Goal: Task Accomplishment & Management: Use online tool/utility

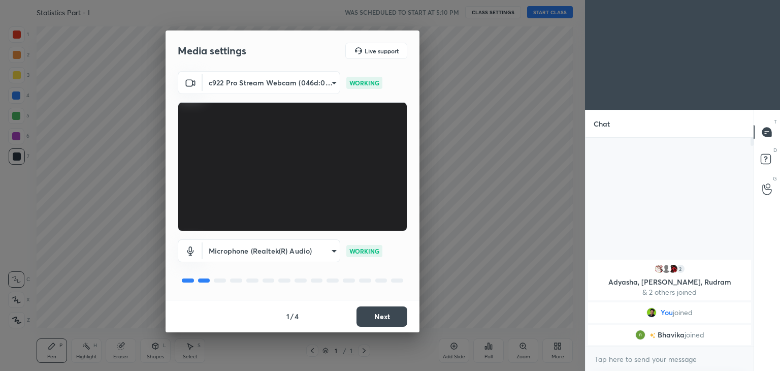
click at [380, 323] on button "Next" at bounding box center [381, 316] width 51 height 20
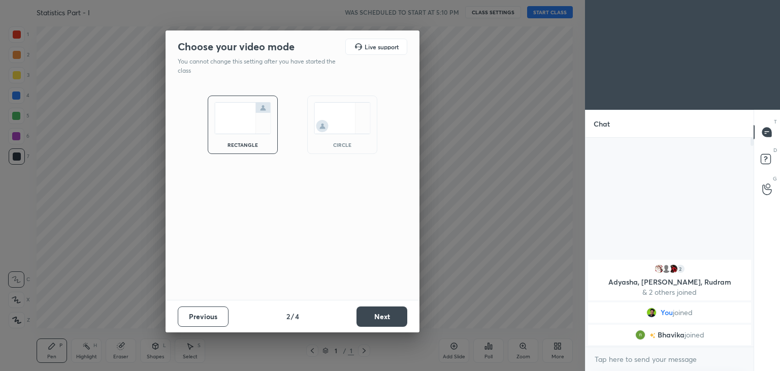
click at [312, 143] on div "circle" at bounding box center [342, 124] width 70 height 58
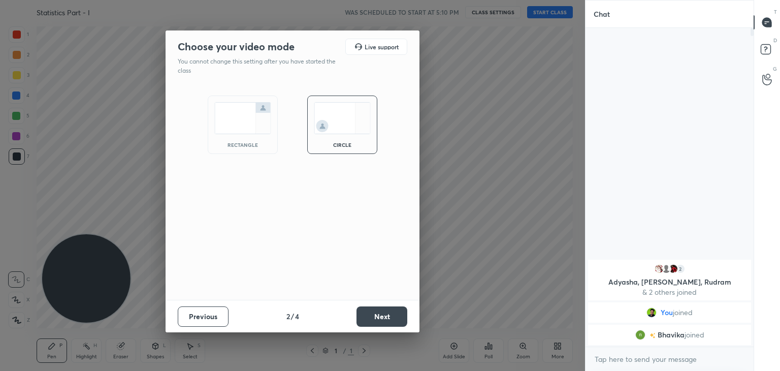
click at [384, 317] on button "Next" at bounding box center [381, 316] width 51 height 20
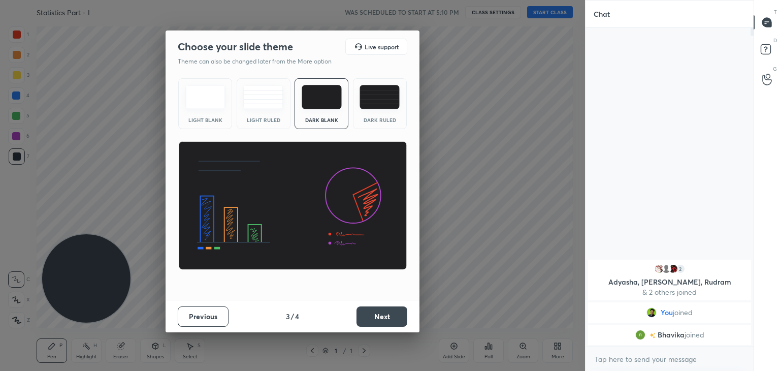
click at [387, 314] on button "Next" at bounding box center [381, 316] width 51 height 20
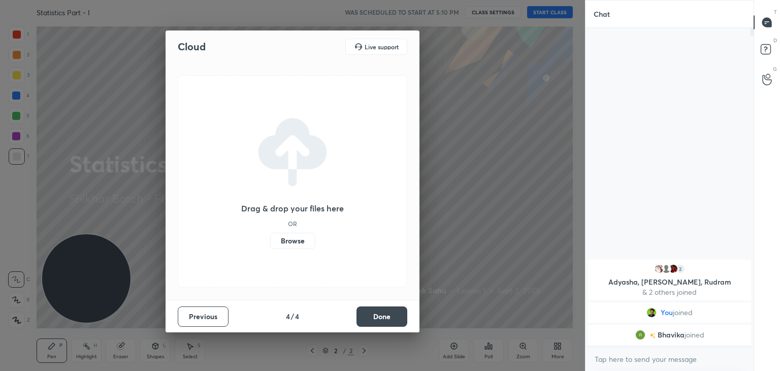
click at [387, 314] on button "Done" at bounding box center [381, 316] width 51 height 20
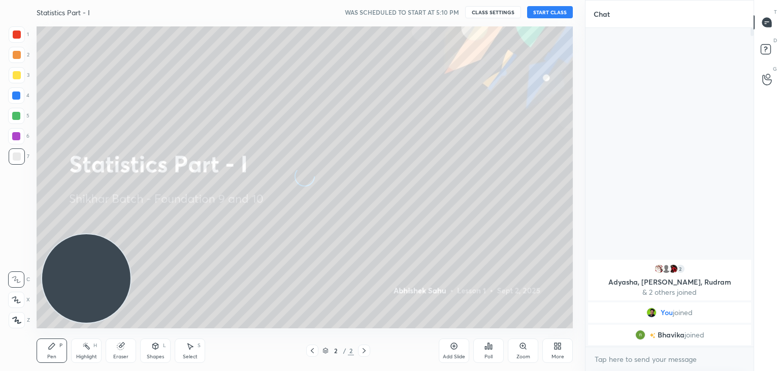
click at [561, 350] on div "More" at bounding box center [557, 350] width 30 height 24
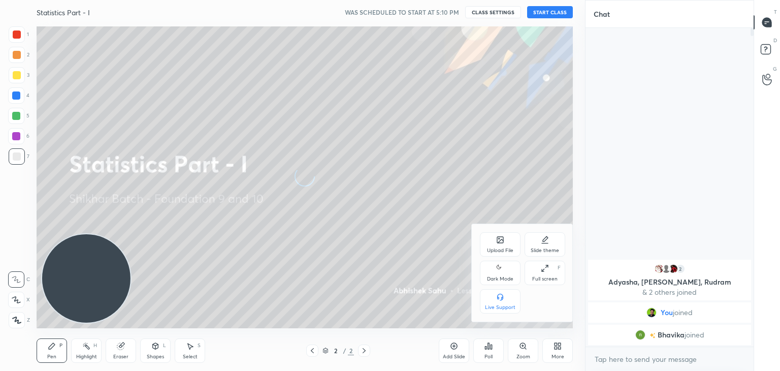
click at [485, 271] on div "Dark Mode" at bounding box center [500, 272] width 41 height 24
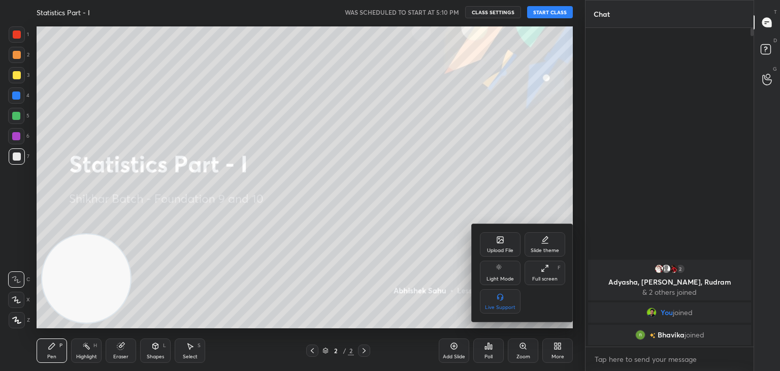
click at [326, 252] on div at bounding box center [390, 185] width 780 height 371
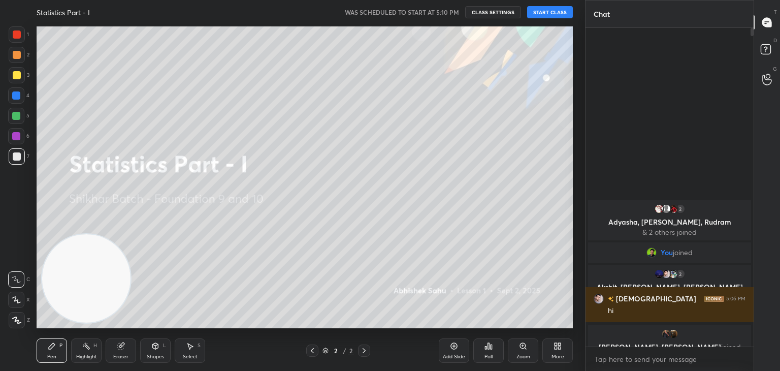
scroll to position [4, 3]
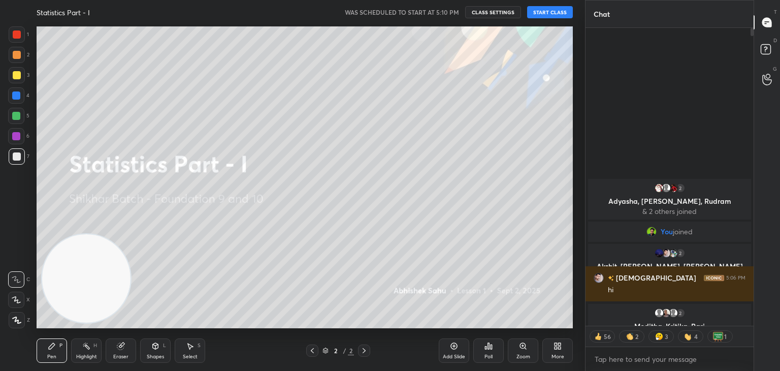
click at [549, 14] on button "START CLASS" at bounding box center [550, 12] width 46 height 12
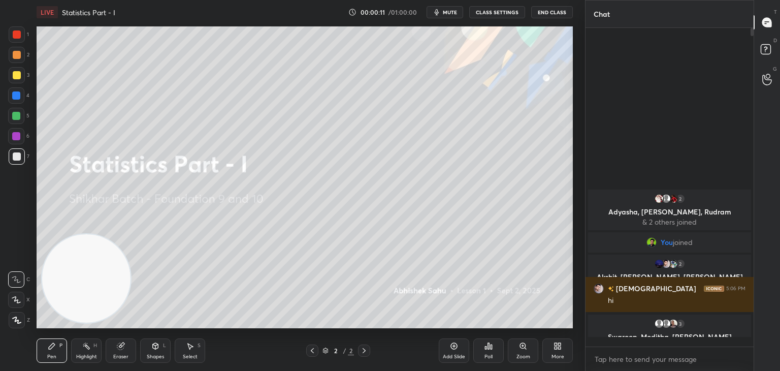
scroll to position [315, 165]
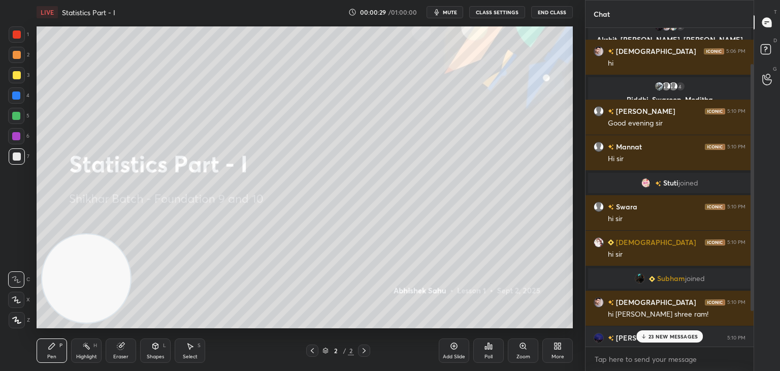
drag, startPoint x: 750, startPoint y: 38, endPoint x: 748, endPoint y: 70, distance: 31.5
click at [749, 69] on div at bounding box center [750, 187] width 6 height 318
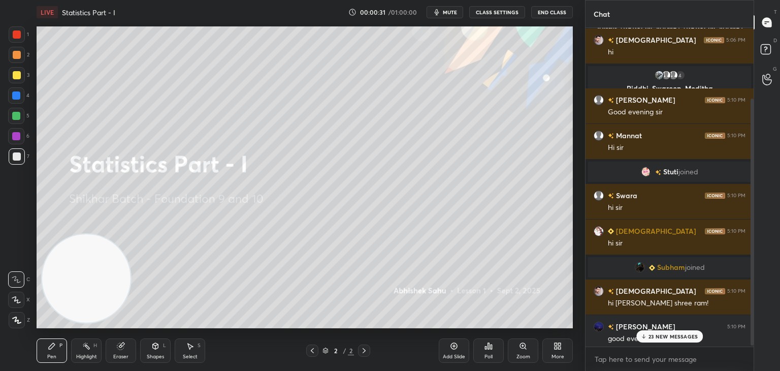
scroll to position [92, 0]
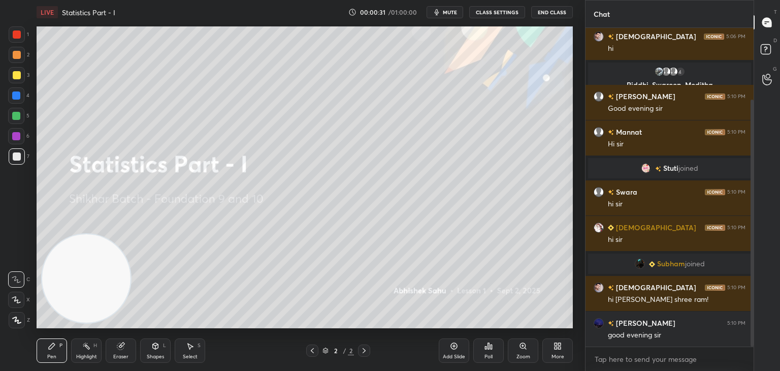
drag, startPoint x: 751, startPoint y: 103, endPoint x: 745, endPoint y: 159, distance: 56.7
click at [749, 158] on div at bounding box center [750, 187] width 6 height 318
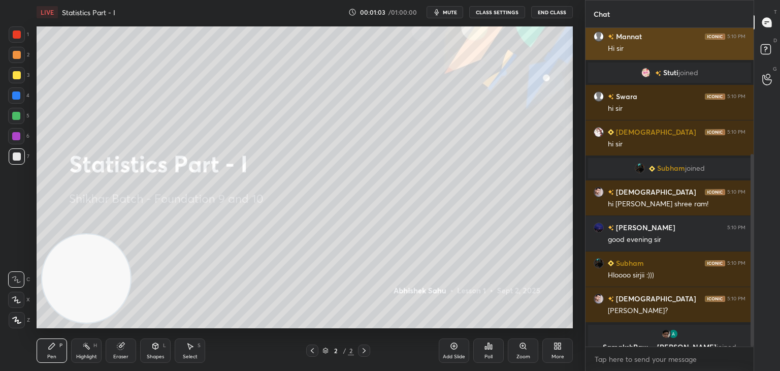
scroll to position [220, 0]
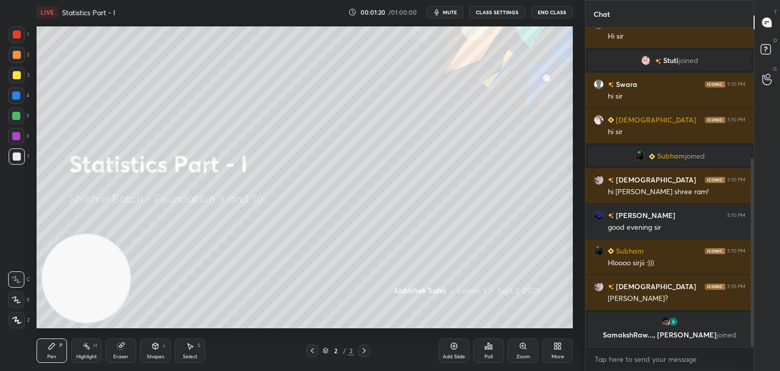
click at [486, 351] on div "Poll" at bounding box center [488, 350] width 30 height 24
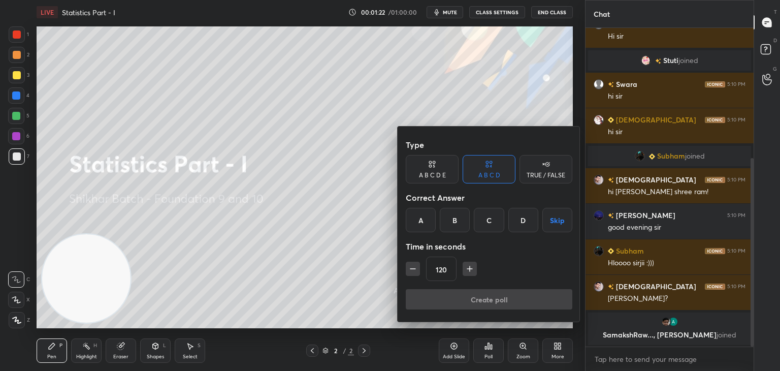
click at [426, 225] on div "A" at bounding box center [421, 220] width 30 height 24
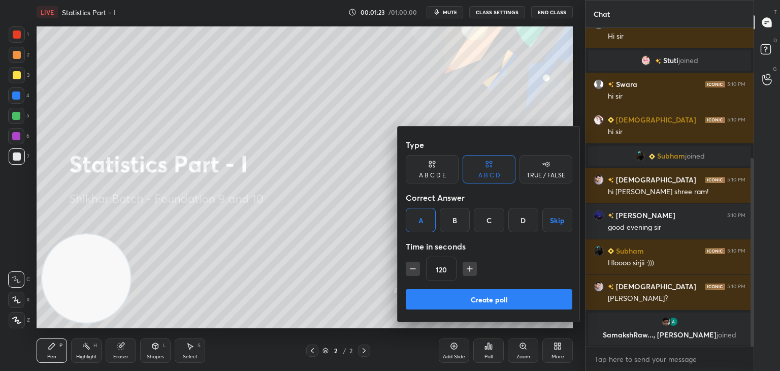
click at [437, 293] on button "Create poll" at bounding box center [489, 299] width 166 height 20
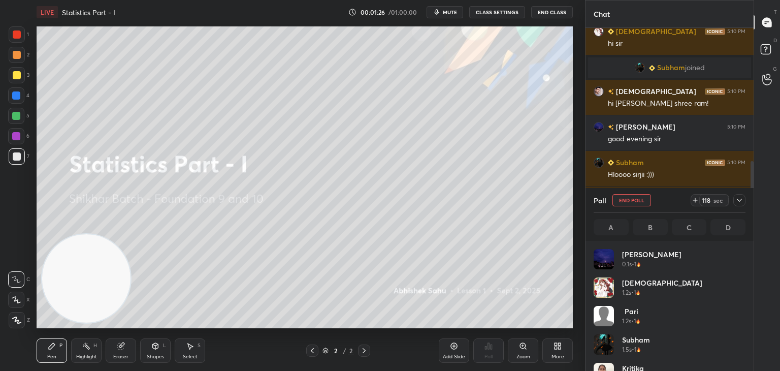
scroll to position [3, 3]
click at [741, 203] on div at bounding box center [739, 200] width 12 height 12
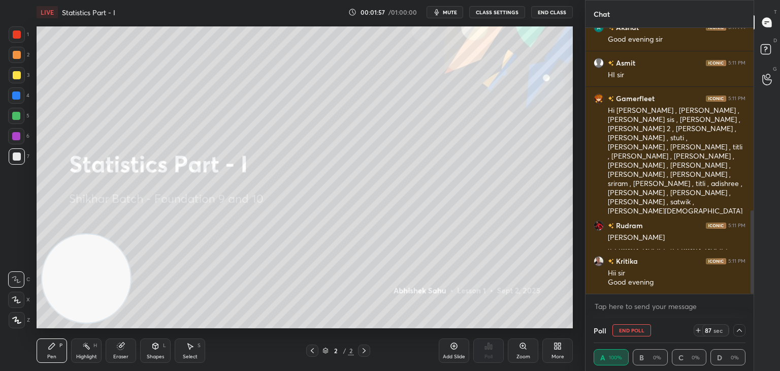
scroll to position [585, 0]
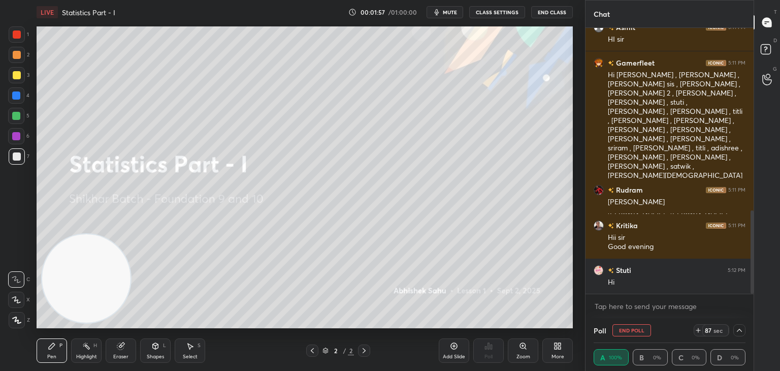
click at [736, 333] on icon at bounding box center [739, 330] width 8 height 8
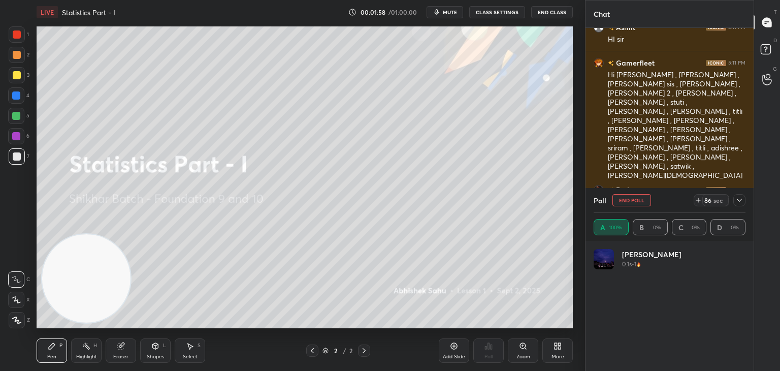
scroll to position [116, 149]
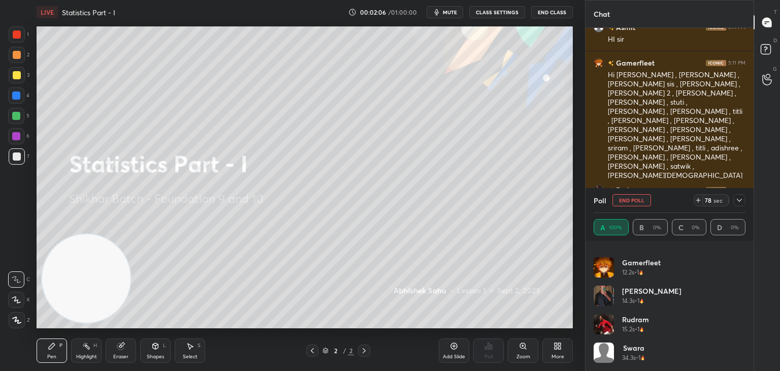
click at [737, 200] on icon at bounding box center [739, 200] width 8 height 8
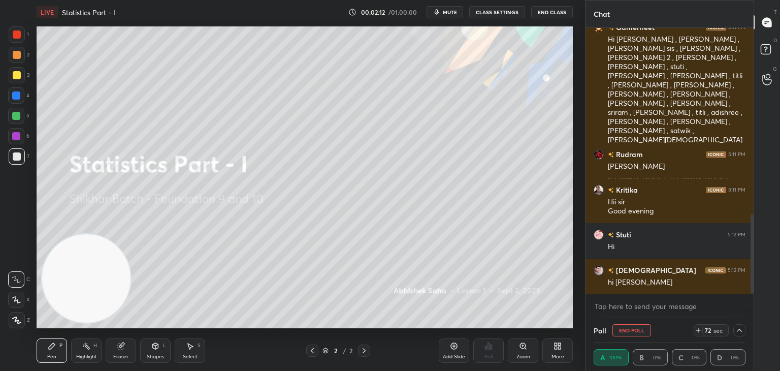
click at [741, 326] on icon at bounding box center [739, 330] width 8 height 8
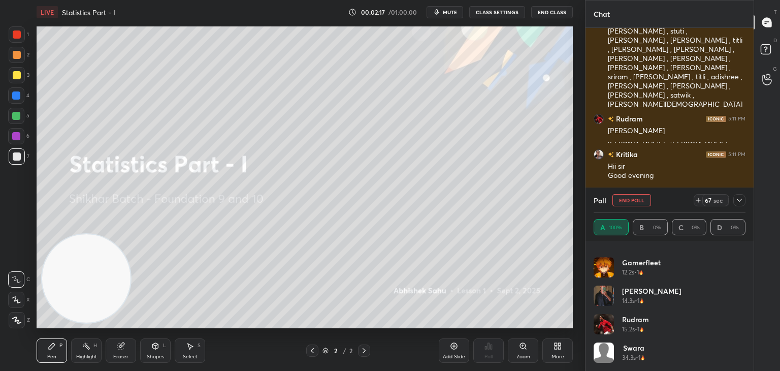
click at [739, 199] on icon at bounding box center [739, 200] width 8 height 8
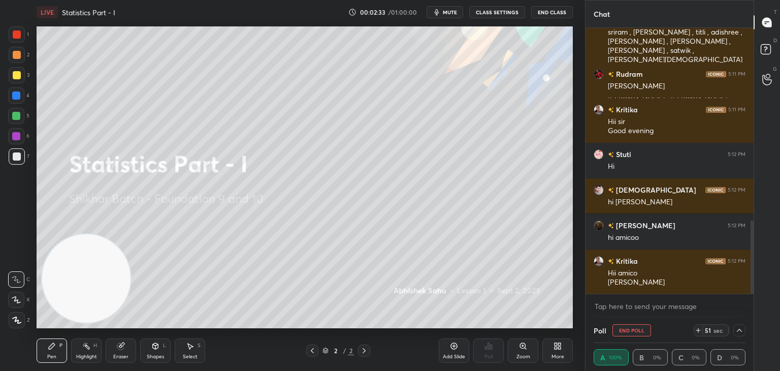
click at [739, 328] on icon at bounding box center [739, 330] width 8 height 8
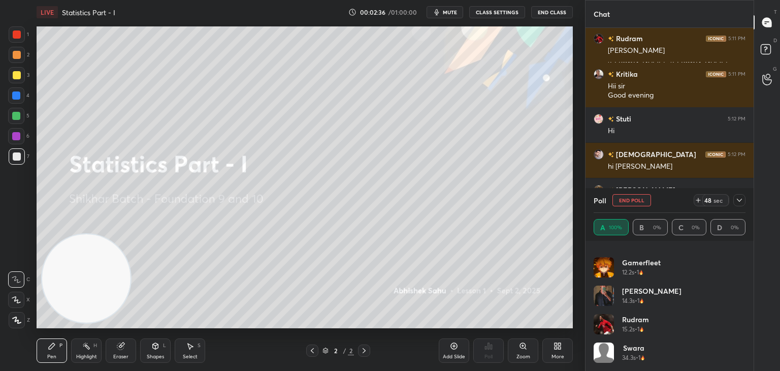
click at [739, 197] on icon at bounding box center [739, 200] width 8 height 8
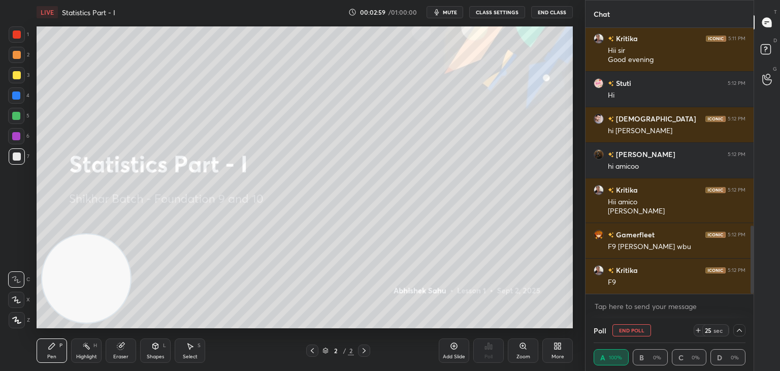
click at [741, 327] on icon at bounding box center [739, 330] width 8 height 8
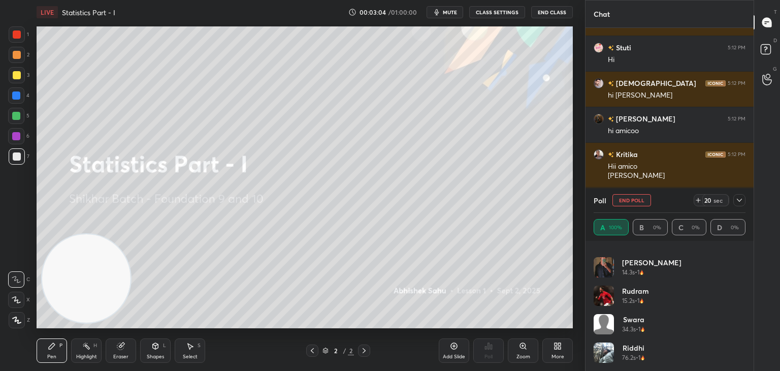
click at [735, 203] on icon at bounding box center [739, 200] width 8 height 8
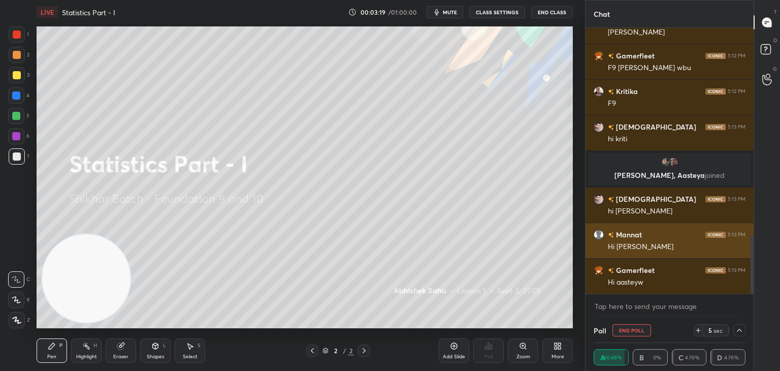
scroll to position [975, 0]
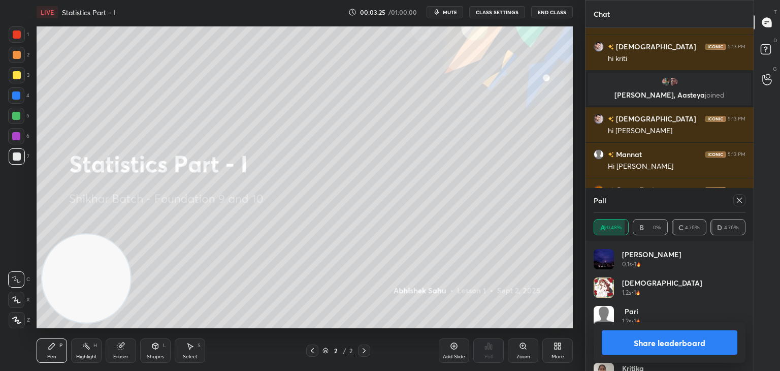
click at [741, 199] on icon at bounding box center [739, 200] width 8 height 8
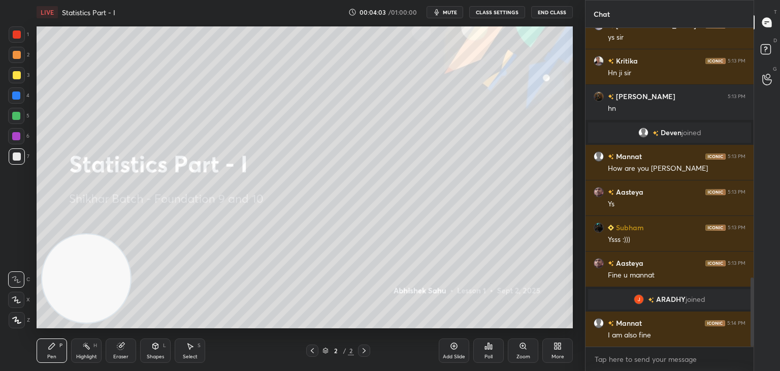
click at [22, 74] on div "3" at bounding box center [19, 75] width 21 height 16
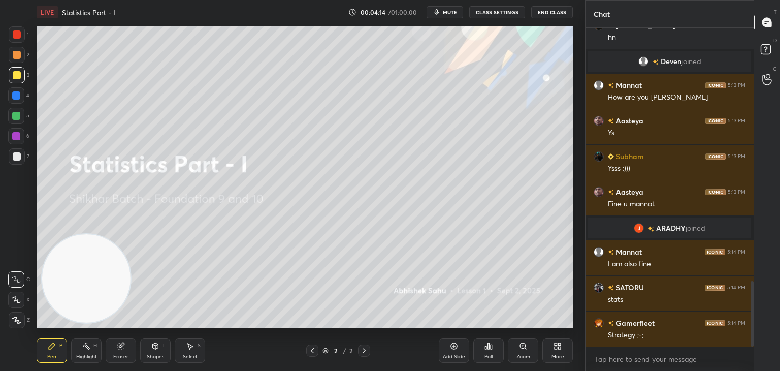
drag, startPoint x: 453, startPoint y: 350, endPoint x: 461, endPoint y: 331, distance: 20.3
click at [452, 350] on div "Add Slide" at bounding box center [454, 350] width 30 height 24
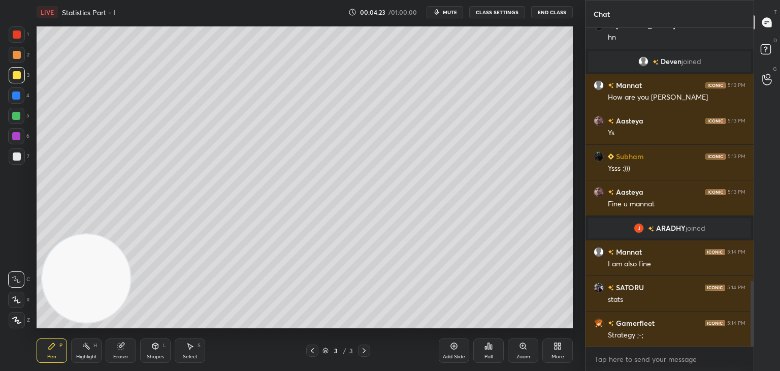
drag, startPoint x: 19, startPoint y: 116, endPoint x: 3, endPoint y: 121, distance: 16.9
click at [19, 116] on div at bounding box center [16, 116] width 8 height 8
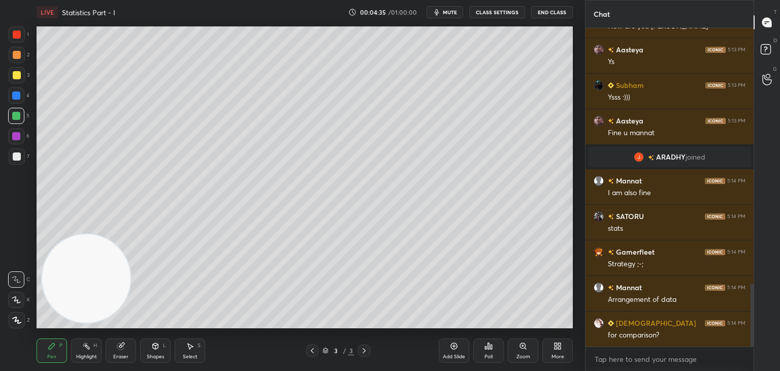
scroll to position [1332, 0]
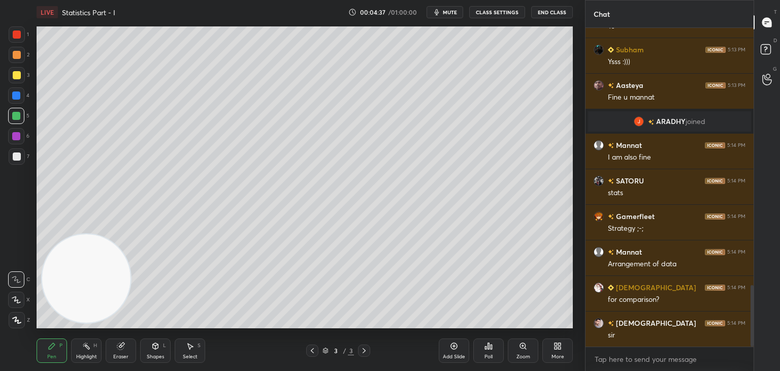
drag, startPoint x: 20, startPoint y: 299, endPoint x: 30, endPoint y: 293, distance: 11.8
click at [21, 299] on div at bounding box center [16, 299] width 16 height 16
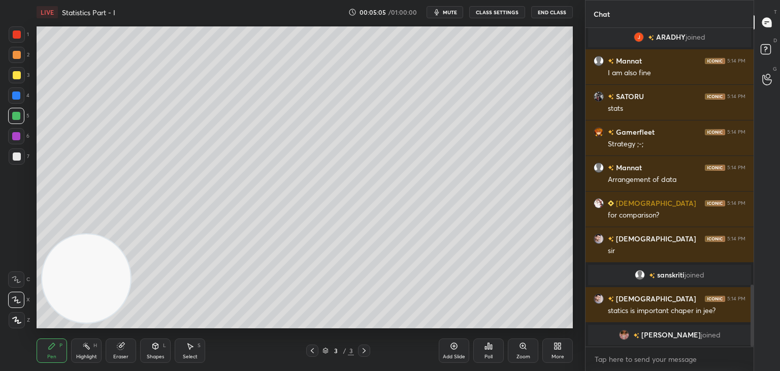
scroll to position [1321, 0]
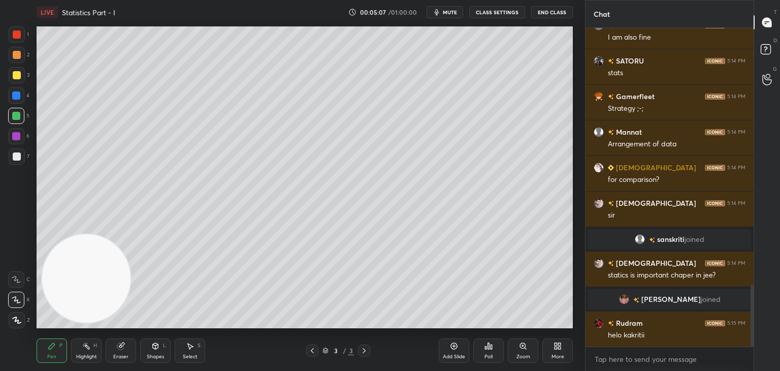
drag, startPoint x: 128, startPoint y: 343, endPoint x: 132, endPoint y: 328, distance: 15.3
click at [127, 344] on div "Eraser" at bounding box center [121, 350] width 30 height 24
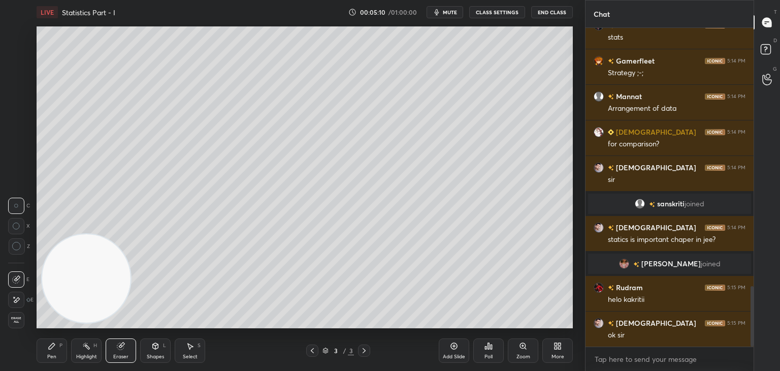
drag, startPoint x: 59, startPoint y: 350, endPoint x: 73, endPoint y: 317, distance: 35.5
click at [58, 350] on div "Pen P" at bounding box center [52, 350] width 30 height 24
click at [572, 92] on div "Setting up your live class Poll for secs No correct answer Start poll" at bounding box center [304, 177] width 544 height 306
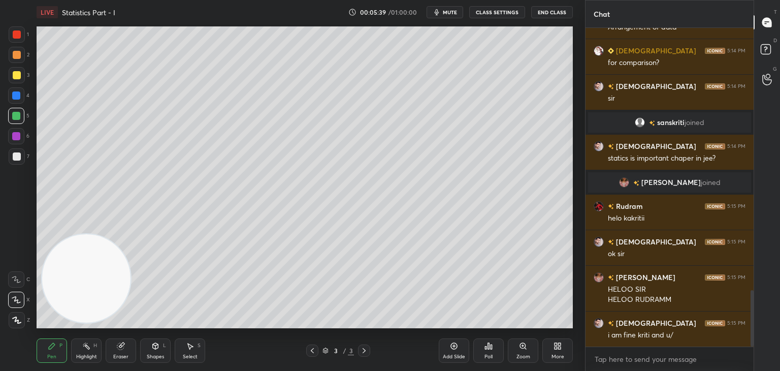
scroll to position [1473, 0]
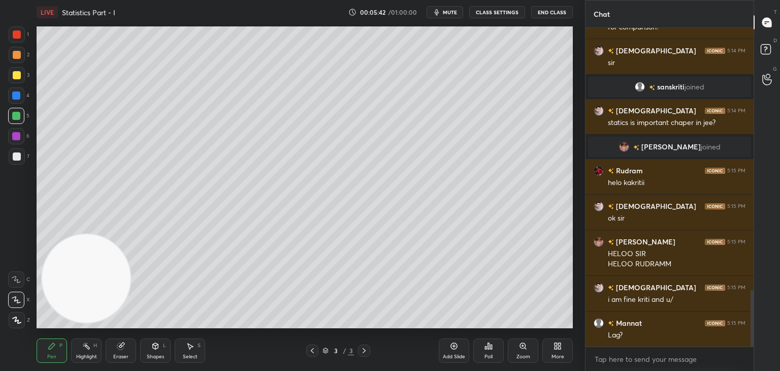
click at [16, 157] on div at bounding box center [17, 156] width 8 height 8
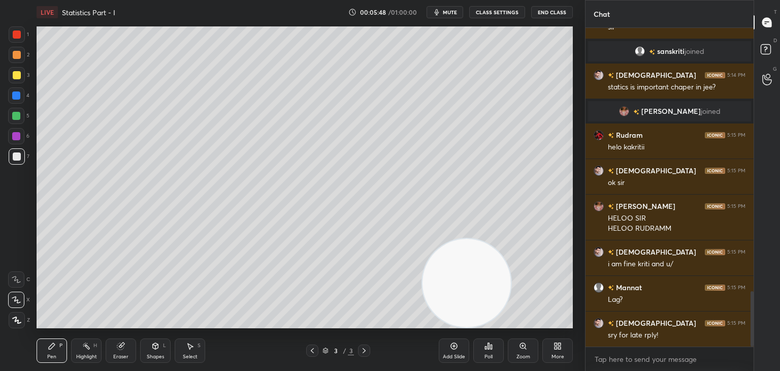
drag, startPoint x: 83, startPoint y: 270, endPoint x: 493, endPoint y: 333, distance: 415.1
click at [495, 334] on div "LIVE Statistics Part - I 00:05:48 / 01:00:00 mute CLASS SETTINGS End Class Sett…" at bounding box center [304, 185] width 544 height 371
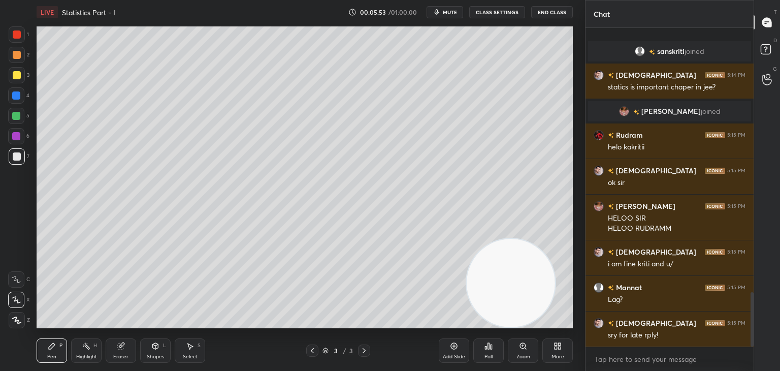
scroll to position [1544, 0]
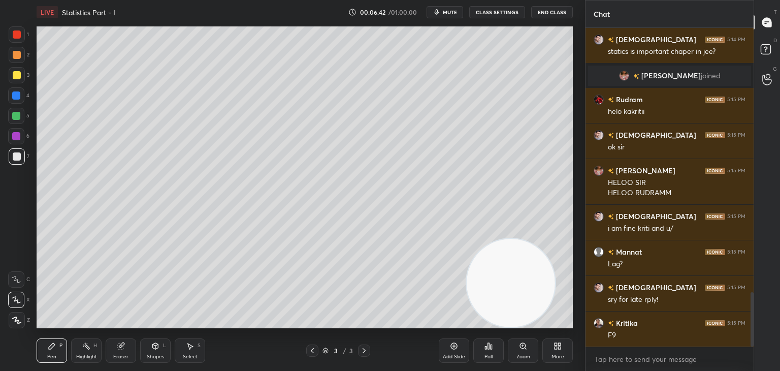
drag, startPoint x: 450, startPoint y: 355, endPoint x: 439, endPoint y: 353, distance: 11.5
click at [449, 355] on div "Add Slide" at bounding box center [454, 356] width 22 height 5
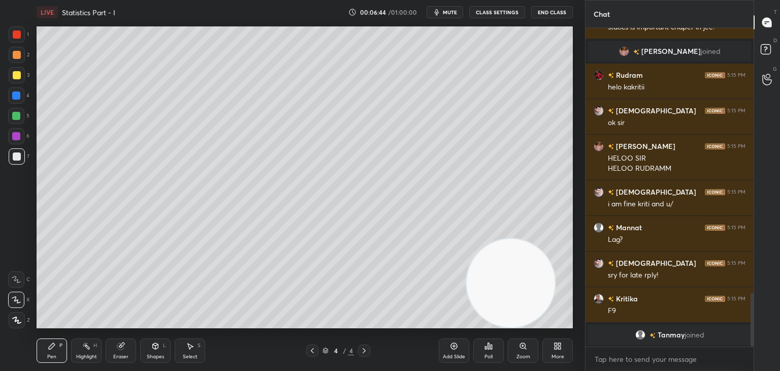
click at [19, 75] on div at bounding box center [17, 75] width 8 height 8
click at [18, 158] on div at bounding box center [17, 156] width 8 height 8
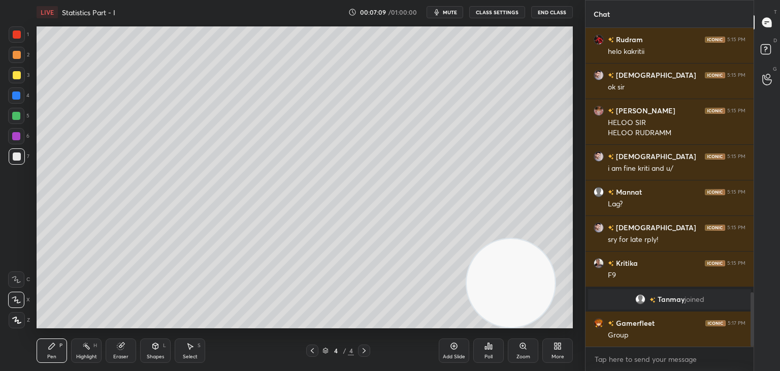
scroll to position [1555, 0]
click at [119, 350] on div "Eraser" at bounding box center [121, 350] width 30 height 24
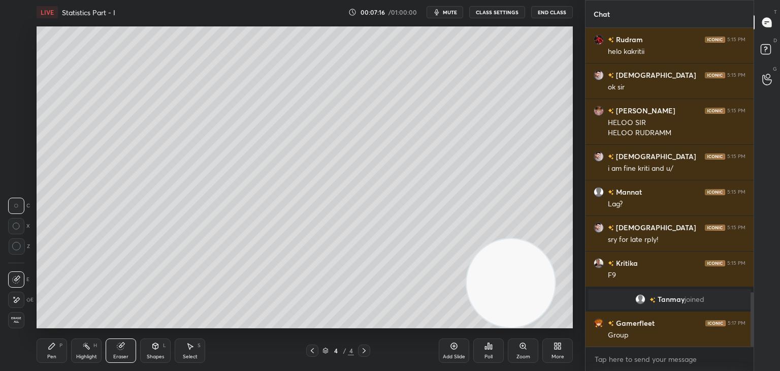
click at [46, 345] on div "Pen P" at bounding box center [52, 350] width 30 height 24
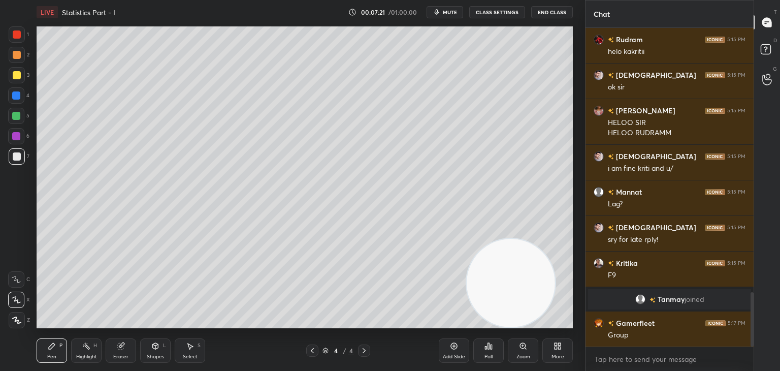
scroll to position [1580, 0]
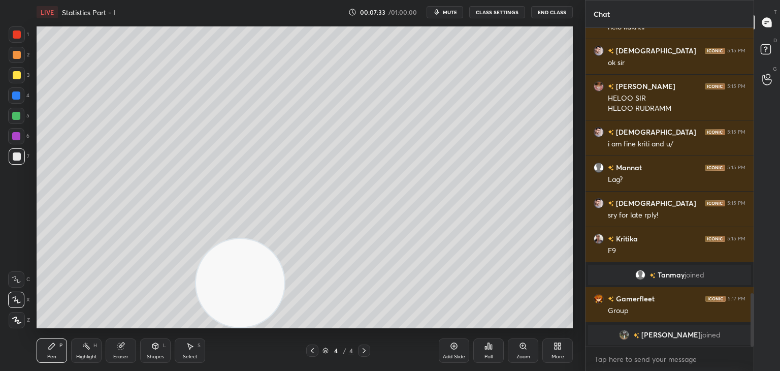
drag, startPoint x: 499, startPoint y: 284, endPoint x: 1, endPoint y: 308, distance: 499.5
click at [1, 308] on div "1 2 3 4 5 6 7 C X Z C X Z E E Erase all H H LIVE Statistics Part - I 00:07:33 /…" at bounding box center [288, 185] width 577 height 371
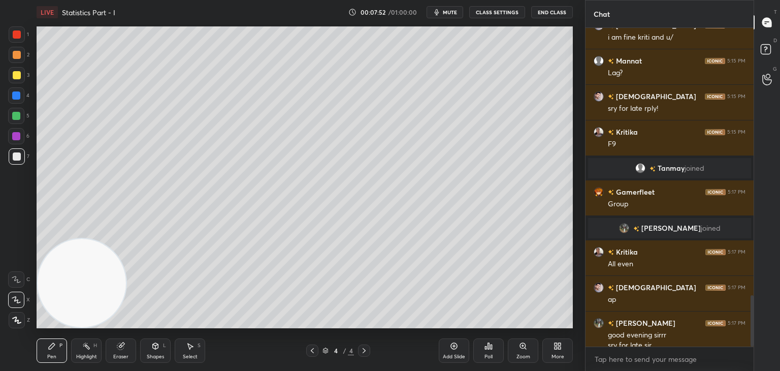
scroll to position [1666, 0]
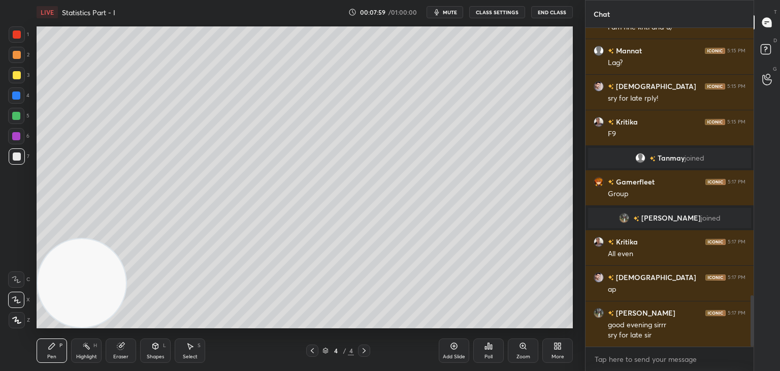
click at [18, 133] on div at bounding box center [16, 136] width 8 height 8
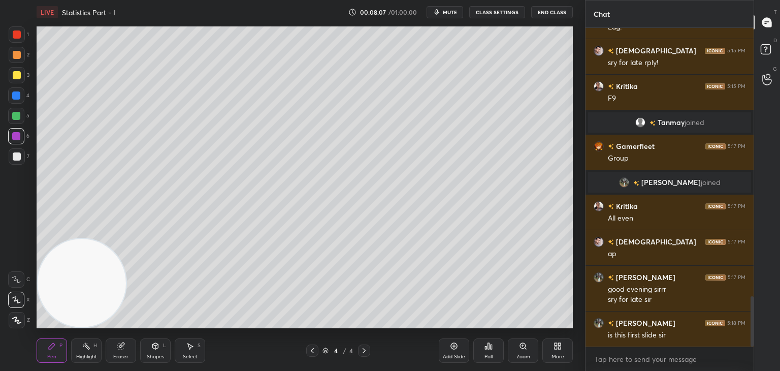
click at [313, 350] on icon at bounding box center [312, 350] width 8 height 8
click at [366, 344] on div at bounding box center [364, 350] width 12 height 12
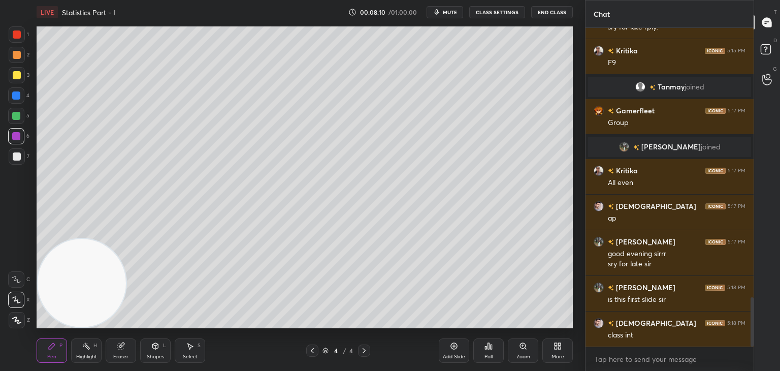
drag, startPoint x: 19, startPoint y: 159, endPoint x: 29, endPoint y: 156, distance: 10.5
click at [19, 159] on div at bounding box center [17, 156] width 8 height 8
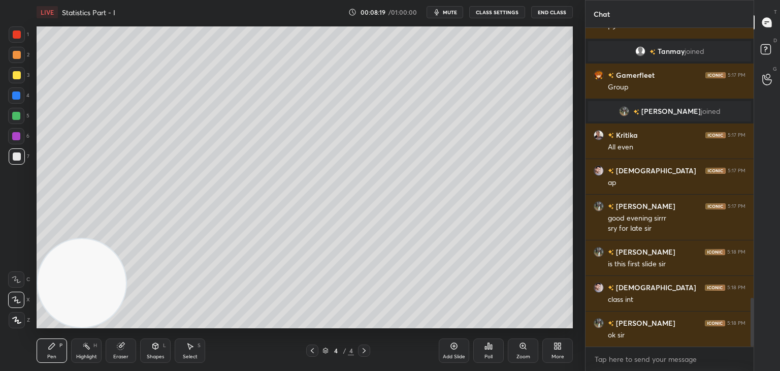
click at [16, 96] on div at bounding box center [16, 95] width 8 height 8
drag, startPoint x: 16, startPoint y: 74, endPoint x: 24, endPoint y: 88, distance: 15.9
click at [16, 77] on div at bounding box center [17, 75] width 8 height 8
click at [18, 57] on div at bounding box center [17, 55] width 8 height 8
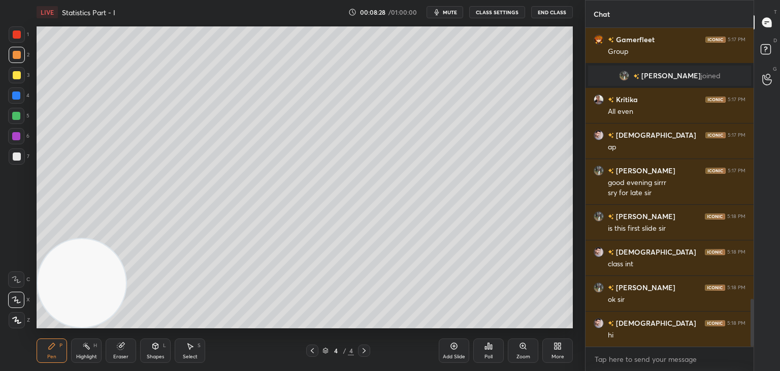
drag, startPoint x: 19, startPoint y: 132, endPoint x: 24, endPoint y: 131, distance: 5.7
click at [19, 132] on div at bounding box center [16, 136] width 8 height 8
click at [19, 114] on div at bounding box center [16, 116] width 8 height 8
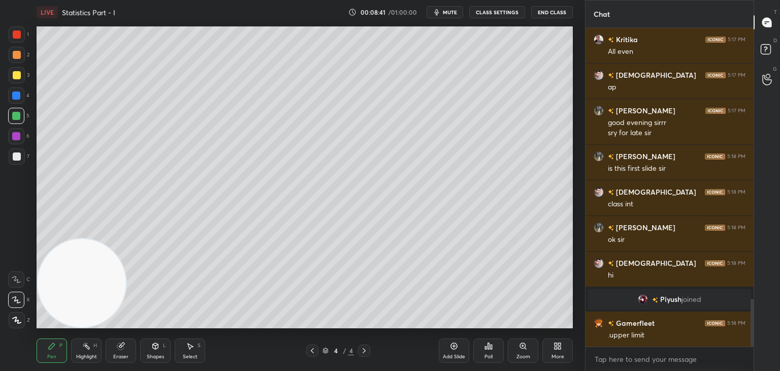
click at [14, 162] on div at bounding box center [17, 156] width 16 height 16
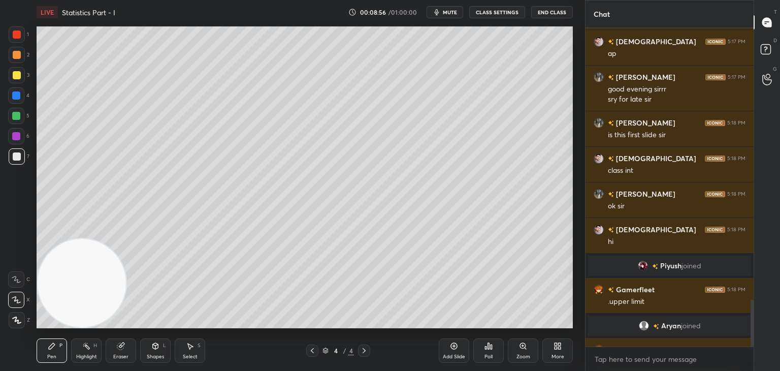
scroll to position [1859, 0]
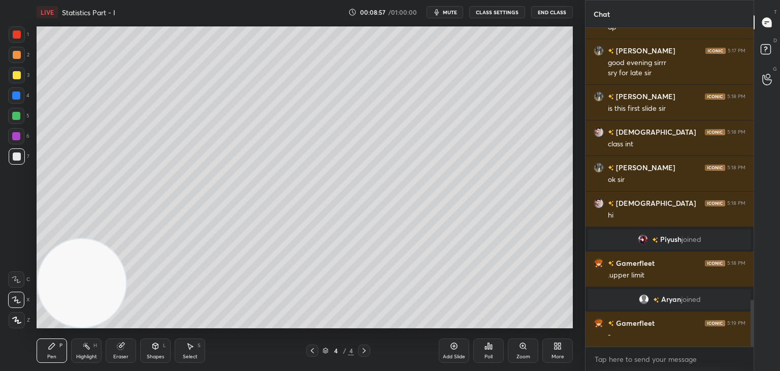
drag, startPoint x: 158, startPoint y: 353, endPoint x: 160, endPoint y: 344, distance: 10.0
click at [156, 352] on div "Shapes L" at bounding box center [155, 350] width 30 height 24
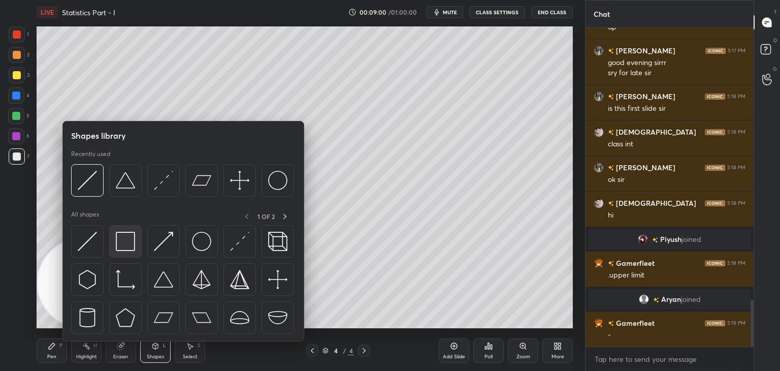
click at [124, 244] on img at bounding box center [125, 240] width 19 height 19
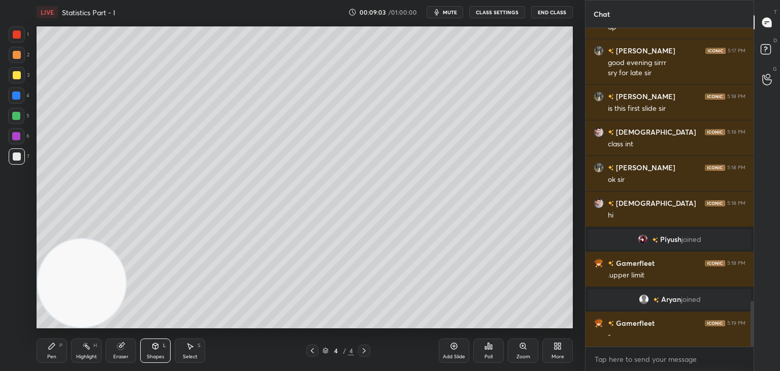
scroll to position [1894, 0]
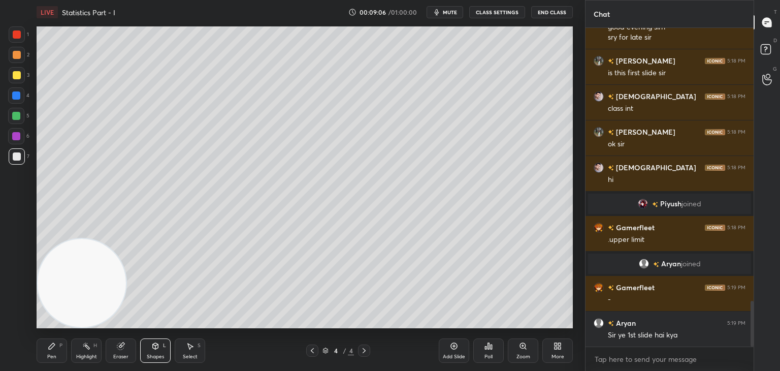
click at [51, 348] on icon at bounding box center [52, 346] width 6 height 6
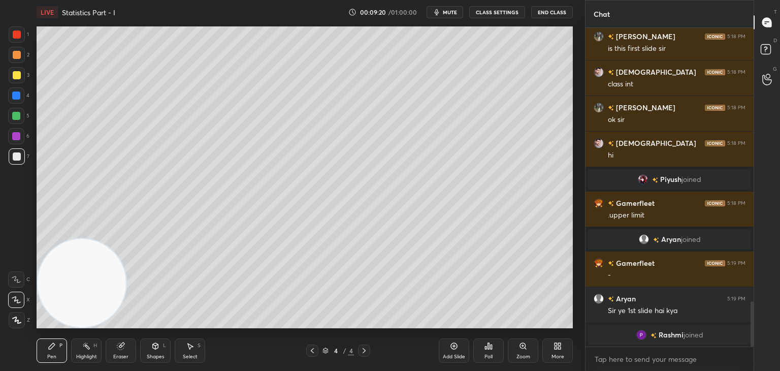
click at [639, 179] on img "grid" at bounding box center [643, 179] width 10 height 10
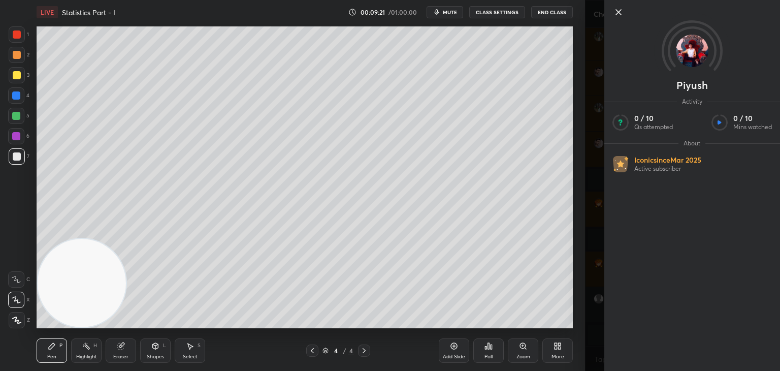
scroll to position [1925, 0]
click at [616, 31] on div at bounding box center [692, 29] width 176 height 58
click at [617, 14] on icon at bounding box center [618, 12] width 12 height 12
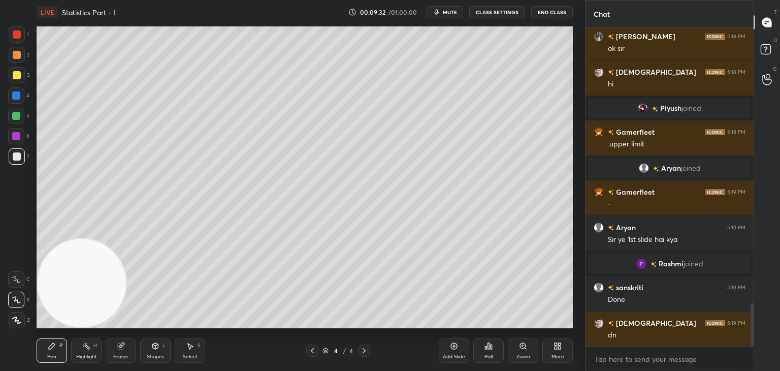
scroll to position [1996, 0]
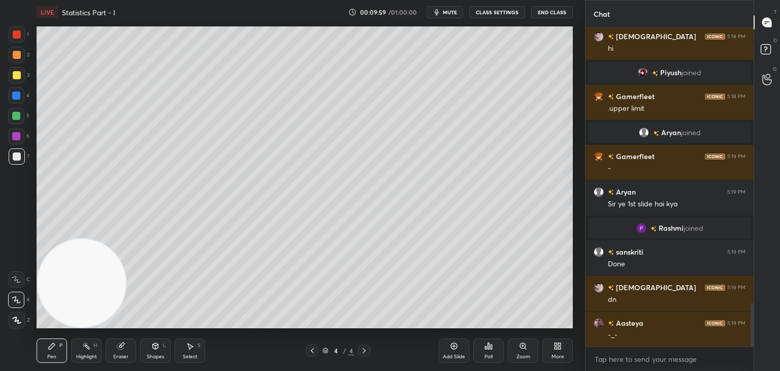
click at [453, 341] on div "Add Slide" at bounding box center [454, 350] width 30 height 24
click at [15, 74] on div at bounding box center [17, 75] width 8 height 8
click at [19, 151] on div at bounding box center [17, 156] width 16 height 16
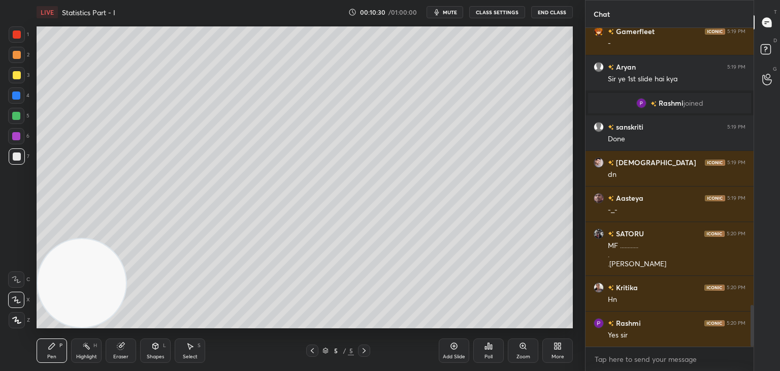
scroll to position [2156, 0]
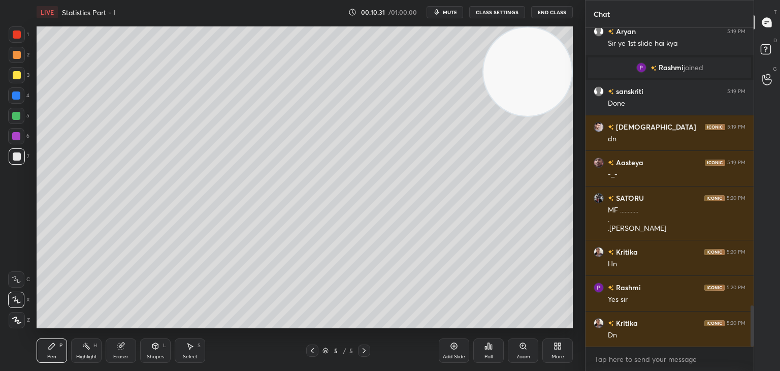
drag, startPoint x: 61, startPoint y: 261, endPoint x: 526, endPoint y: 28, distance: 519.8
click at [532, 28] on video at bounding box center [527, 71] width 88 height 88
click at [12, 72] on div at bounding box center [17, 75] width 16 height 16
click at [14, 312] on div at bounding box center [17, 320] width 16 height 16
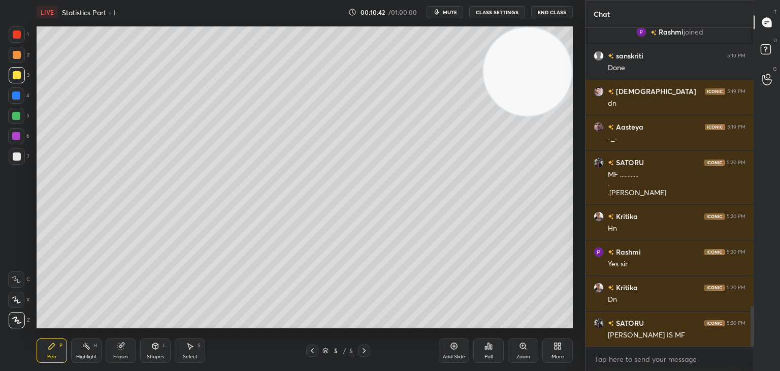
drag, startPoint x: 19, startPoint y: 116, endPoint x: 26, endPoint y: 132, distance: 17.7
click at [19, 116] on div at bounding box center [16, 116] width 8 height 8
click at [20, 138] on div at bounding box center [16, 136] width 16 height 16
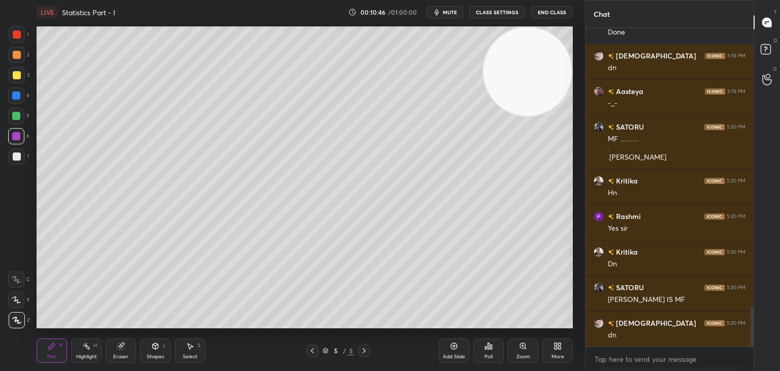
click at [19, 154] on div at bounding box center [17, 156] width 8 height 8
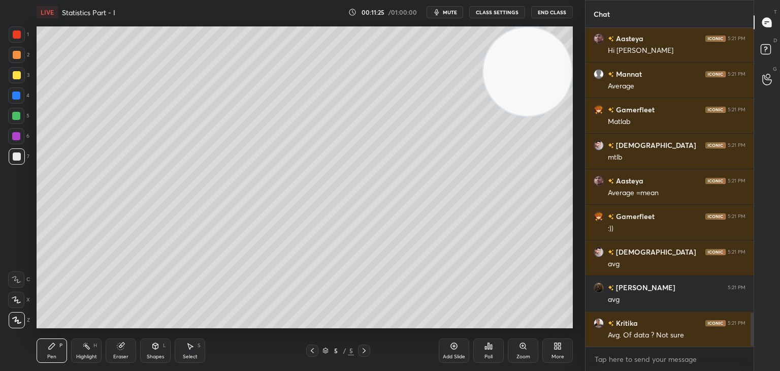
scroll to position [2689, 0]
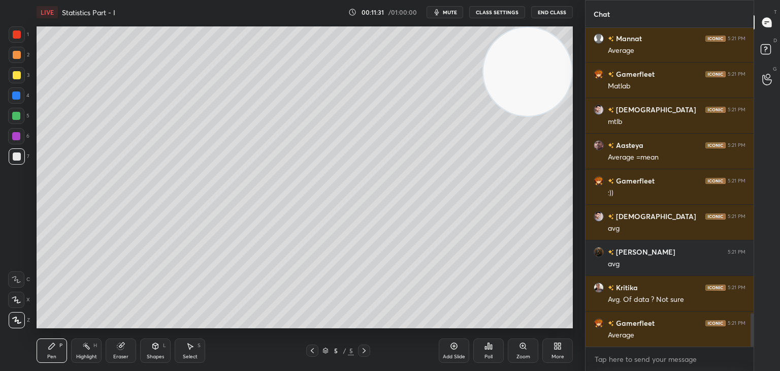
click at [21, 296] on div at bounding box center [16, 299] width 16 height 16
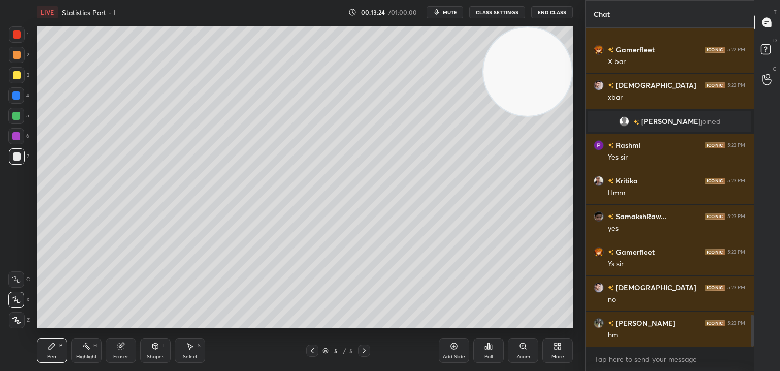
scroll to position [2883, 0]
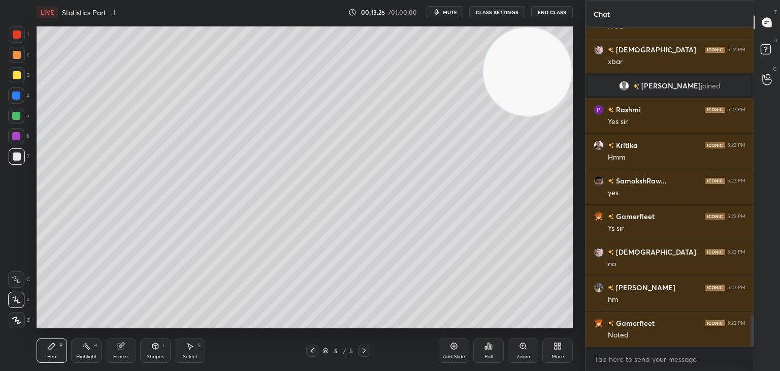
click at [454, 351] on div "Add Slide" at bounding box center [454, 350] width 30 height 24
drag, startPoint x: 17, startPoint y: 73, endPoint x: 22, endPoint y: 68, distance: 6.8
click at [19, 72] on div at bounding box center [17, 75] width 8 height 8
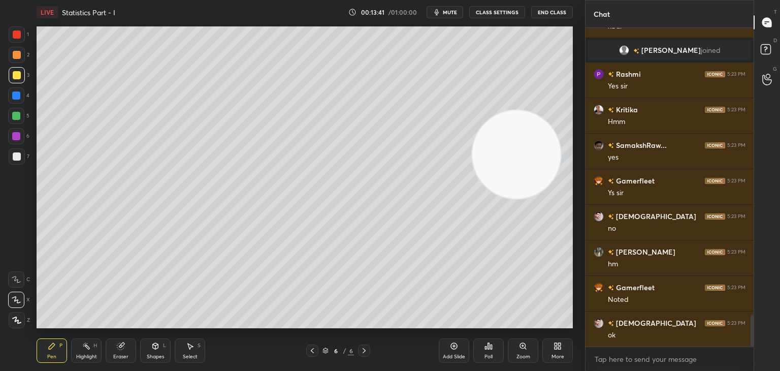
drag, startPoint x: 509, startPoint y: 99, endPoint x: 487, endPoint y: 242, distance: 144.9
click at [503, 198] on video at bounding box center [516, 154] width 88 height 88
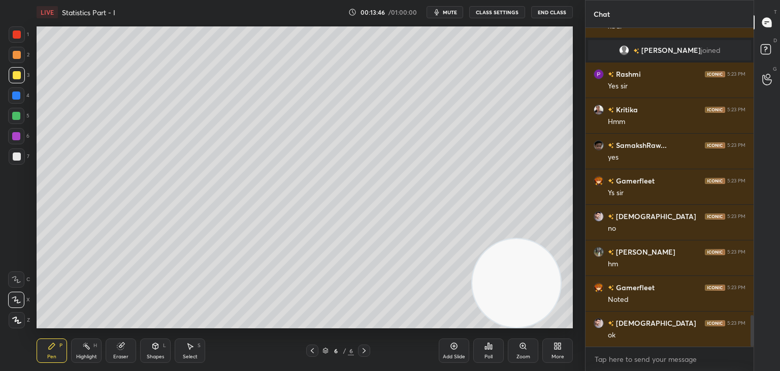
click at [18, 156] on div at bounding box center [17, 156] width 8 height 8
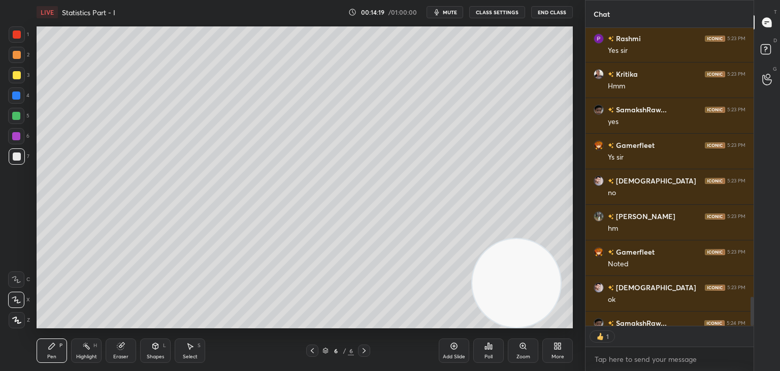
scroll to position [4, 3]
click at [487, 350] on div "Poll" at bounding box center [488, 350] width 30 height 24
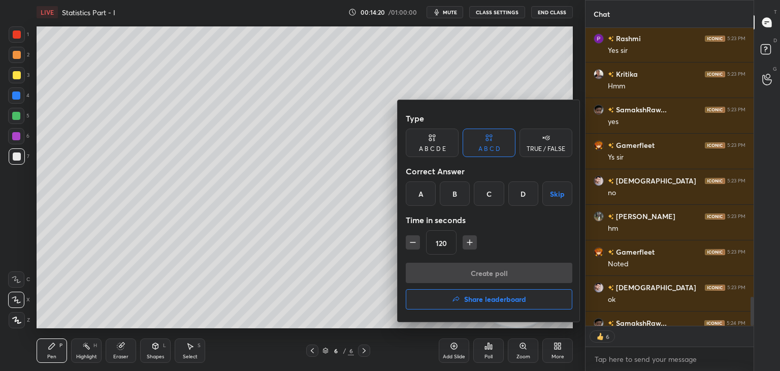
click at [483, 189] on div "C" at bounding box center [489, 193] width 30 height 24
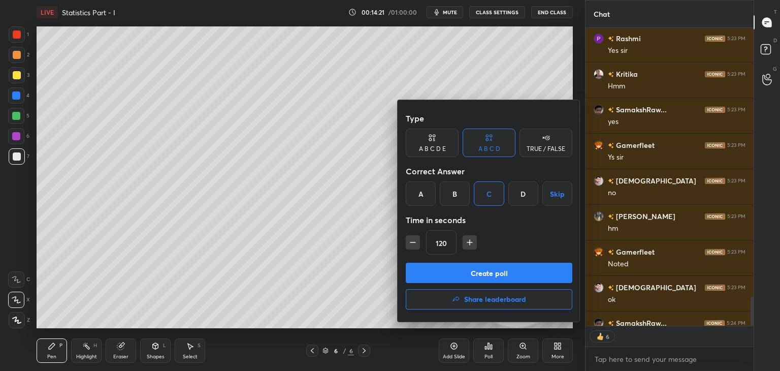
type textarea "x"
drag, startPoint x: 406, startPoint y: 242, endPoint x: 411, endPoint y: 243, distance: 5.6
click at [405, 242] on div "Type A B C D E A B C D TRUE / FALSE Correct Answer A B C D Skip Time in seconds…" at bounding box center [488, 210] width 183 height 221
click at [411, 242] on icon "button" at bounding box center [413, 242] width 10 height 10
click at [409, 242] on icon "button" at bounding box center [413, 242] width 10 height 10
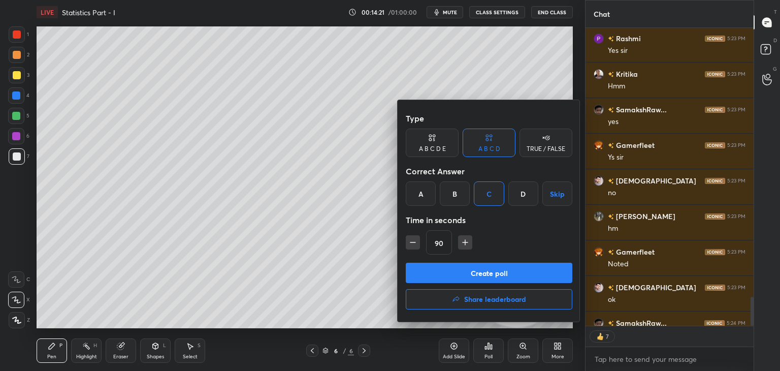
click at [410, 242] on icon "button" at bounding box center [413, 242] width 10 height 10
click at [409, 242] on icon "button" at bounding box center [413, 242] width 10 height 10
type input "60"
click at [422, 271] on button "Create poll" at bounding box center [489, 272] width 166 height 20
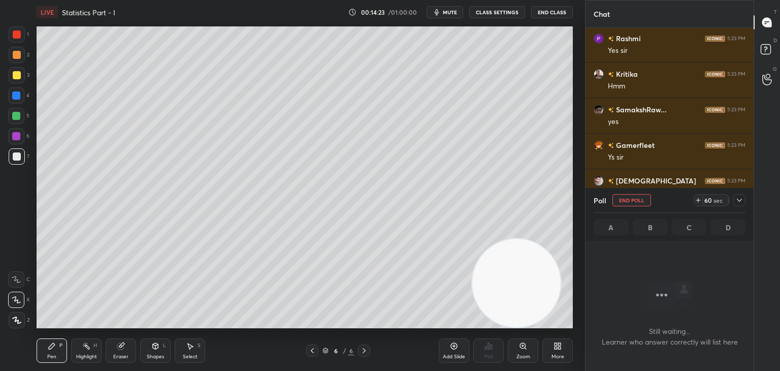
scroll to position [242, 165]
click at [740, 198] on icon at bounding box center [739, 200] width 8 height 8
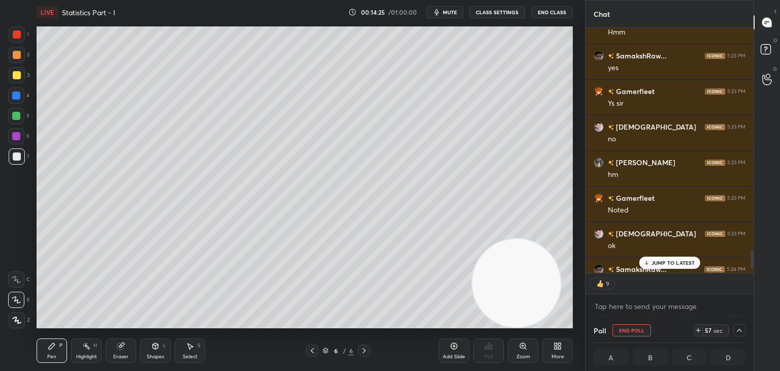
scroll to position [3027, 0]
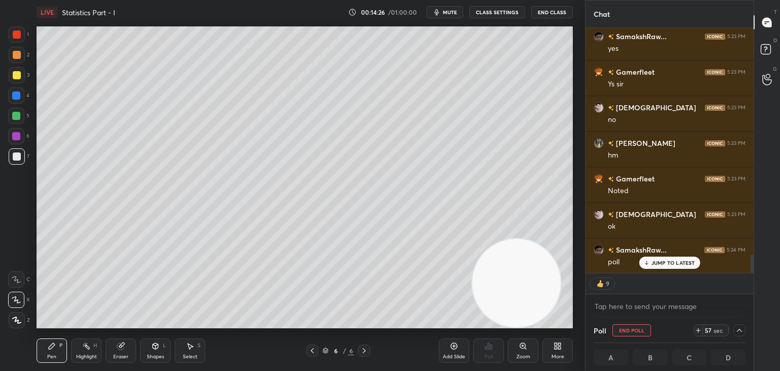
drag, startPoint x: 751, startPoint y: 252, endPoint x: 741, endPoint y: 293, distance: 41.9
click at [746, 296] on div "[PERSON_NAME] 5:23 PM Hmm SamakshRaw... 5:23 PM yes Gamerfleet 5:23 PM Ys [PERS…" at bounding box center [669, 173] width 168 height 290
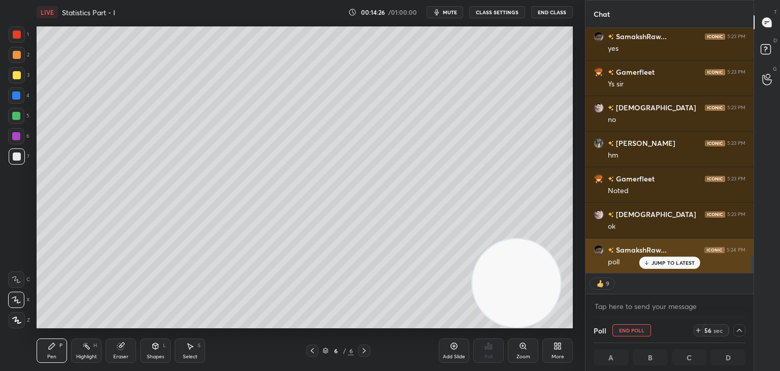
click at [668, 260] on p "JUMP TO LATEST" at bounding box center [673, 262] width 44 height 6
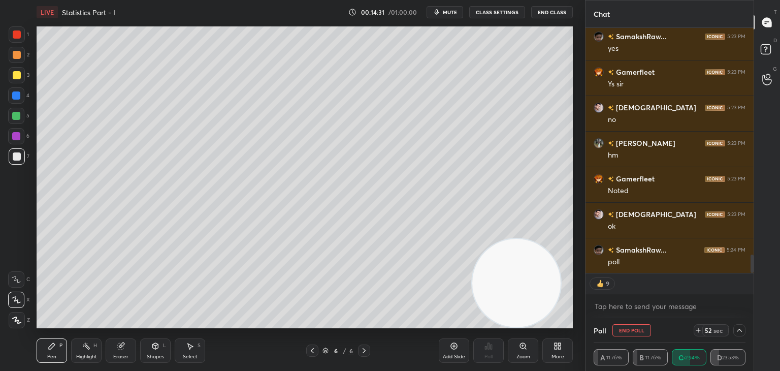
click at [733, 332] on div at bounding box center [739, 330] width 12 height 12
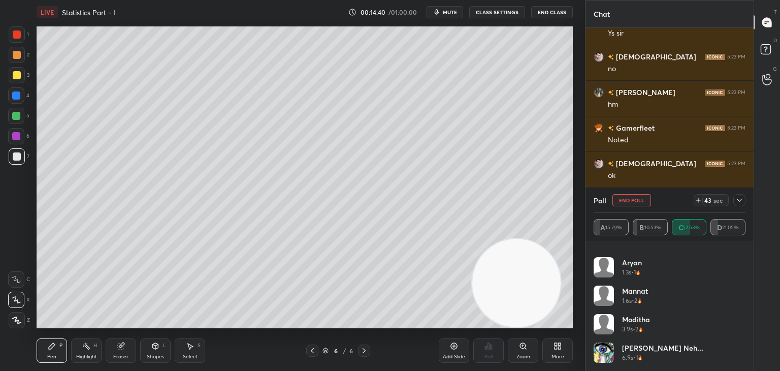
scroll to position [3114, 0]
click at [739, 200] on icon at bounding box center [739, 200] width 8 height 8
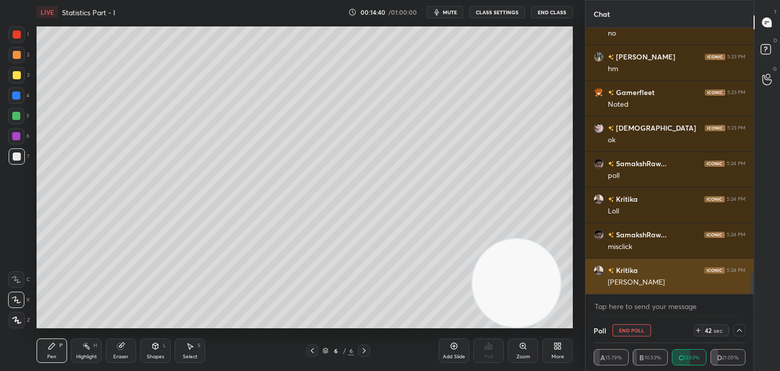
scroll to position [2, 149]
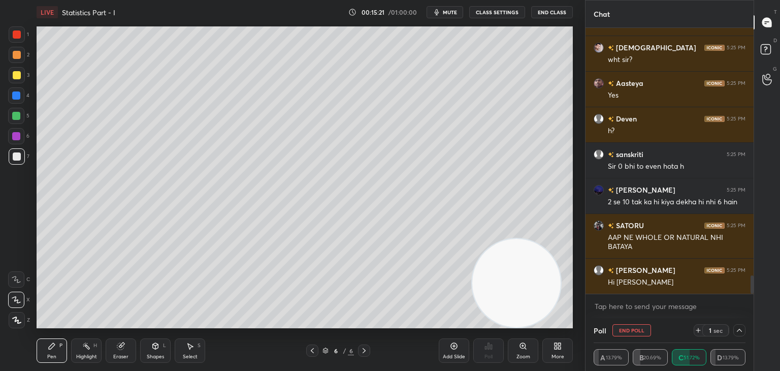
click at [738, 331] on icon at bounding box center [739, 330] width 8 height 8
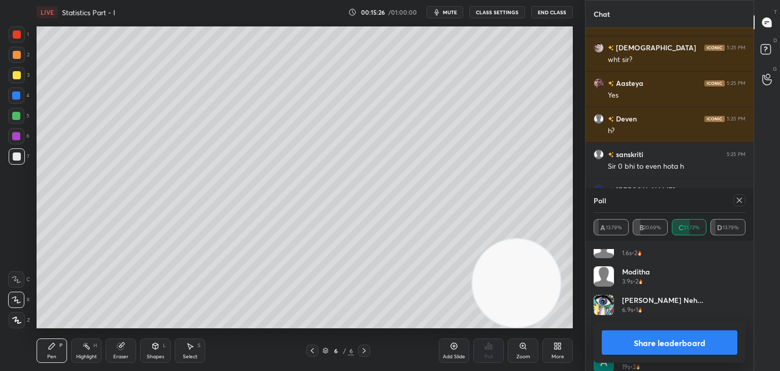
click at [739, 199] on icon at bounding box center [739, 200] width 8 height 8
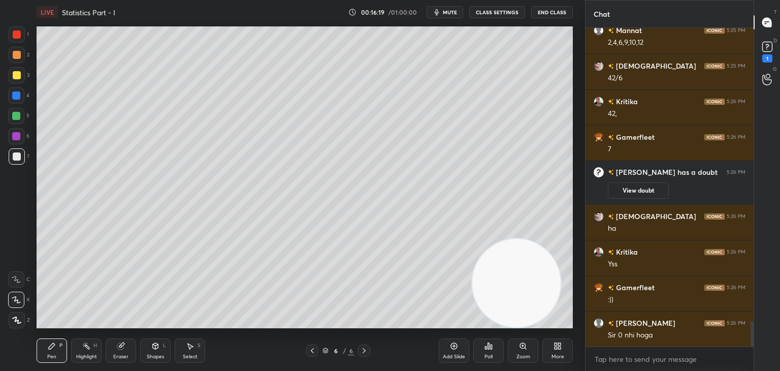
click at [452, 350] on div "Add Slide" at bounding box center [454, 350] width 30 height 24
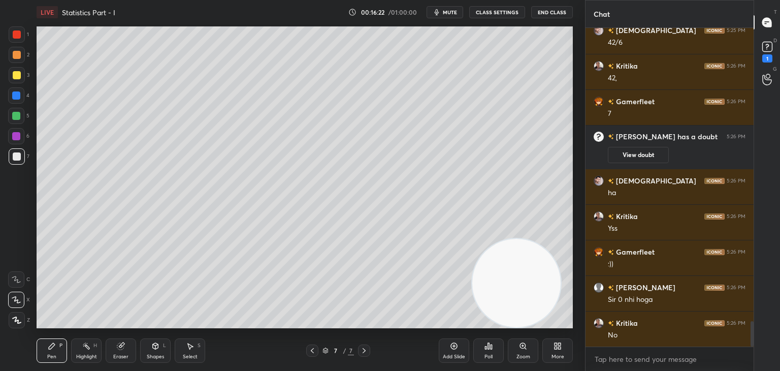
click at [20, 70] on div at bounding box center [17, 75] width 16 height 16
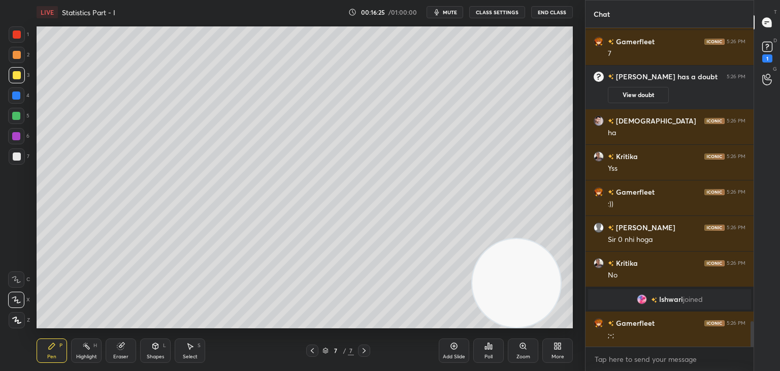
drag, startPoint x: 516, startPoint y: 289, endPoint x: 532, endPoint y: 318, distance: 33.2
click at [531, 316] on video at bounding box center [516, 283] width 88 height 88
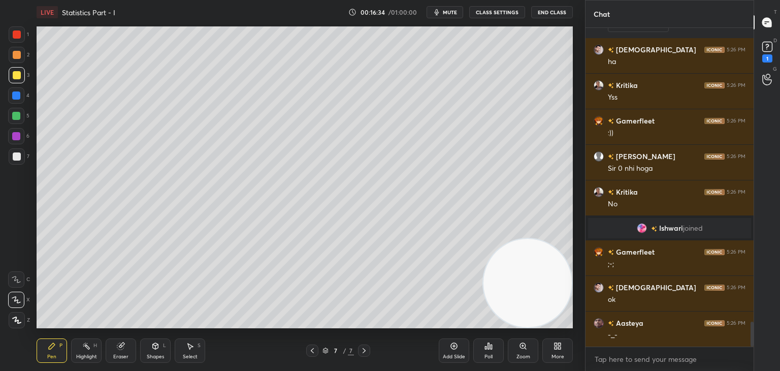
scroll to position [3809, 0]
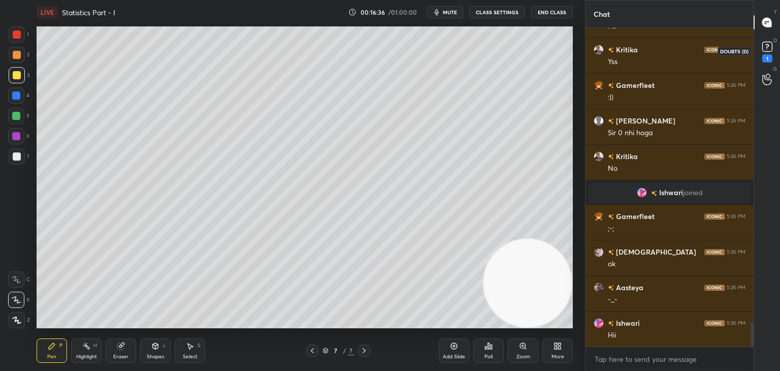
click at [766, 56] on div "1" at bounding box center [767, 58] width 10 height 8
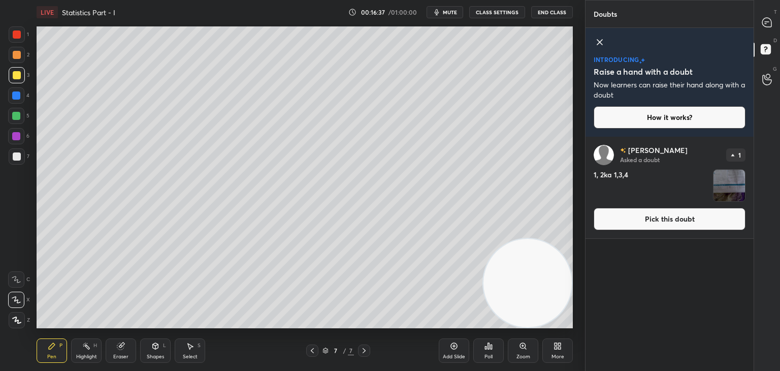
click at [594, 40] on div "introducing Raise a hand with a doubt Now learners can raise their hand along w…" at bounding box center [669, 82] width 168 height 109
click at [597, 37] on icon at bounding box center [599, 42] width 12 height 12
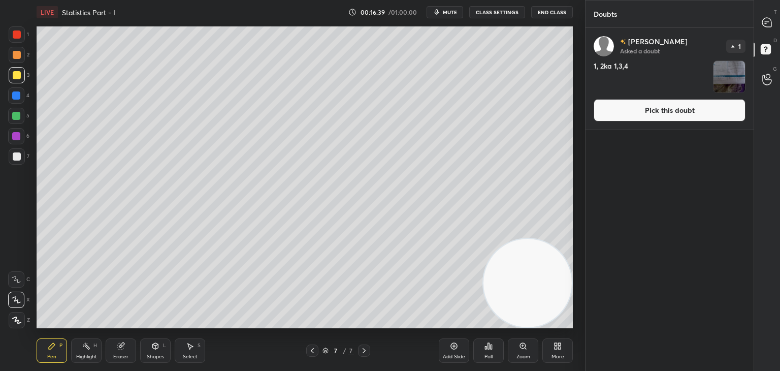
scroll to position [340, 165]
click at [660, 106] on button "Pick this doubt" at bounding box center [669, 110] width 152 height 22
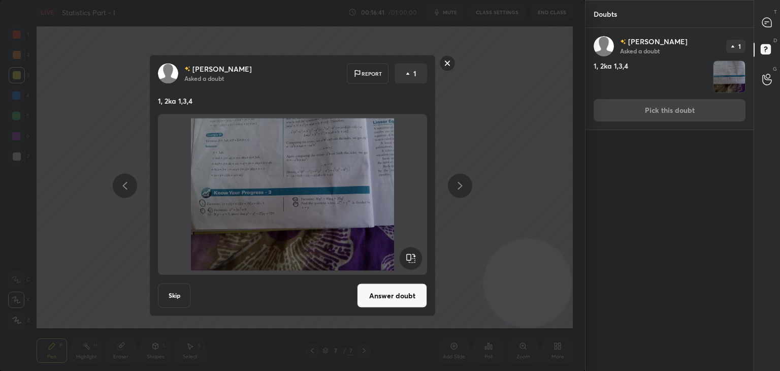
drag, startPoint x: 446, startPoint y: 68, endPoint x: 500, endPoint y: 53, distance: 56.6
click at [443, 65] on rect at bounding box center [448, 63] width 16 height 16
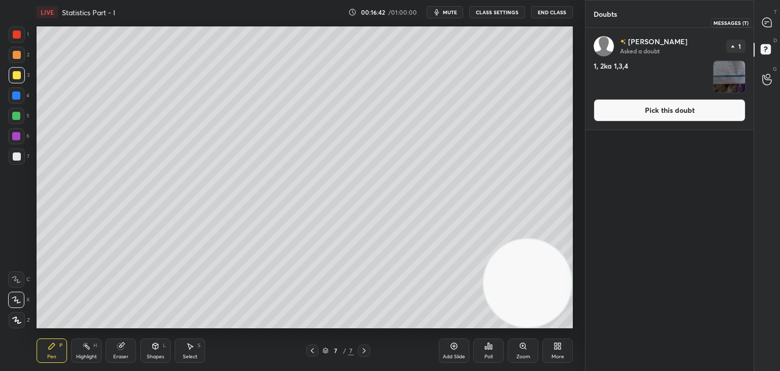
drag, startPoint x: 767, startPoint y: 30, endPoint x: 761, endPoint y: 29, distance: 6.2
click at [766, 29] on div at bounding box center [767, 22] width 20 height 18
type textarea "x"
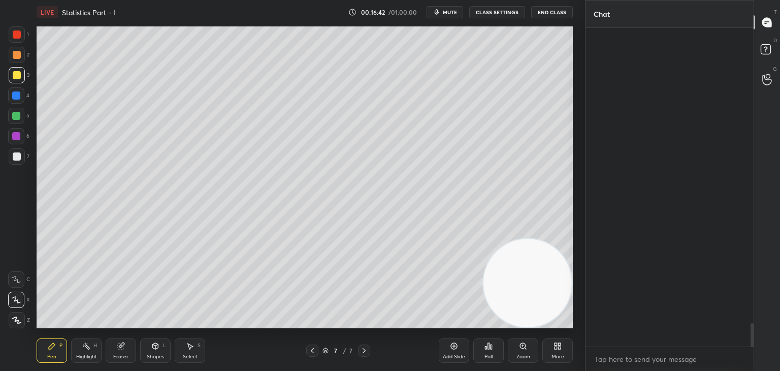
scroll to position [315, 165]
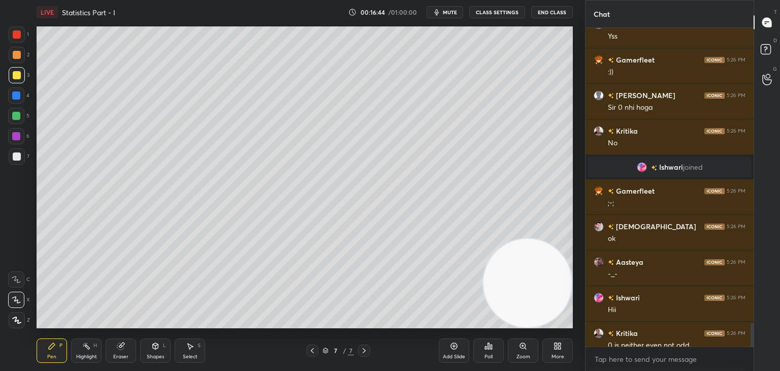
drag, startPoint x: 754, startPoint y: 327, endPoint x: 752, endPoint y: 338, distance: 10.9
click at [752, 342] on div "Chat [PERSON_NAME] 5:26 PM [PERSON_NAME] 5:26 PM Yss Gamerfleet 5:26 PM :)) [PE…" at bounding box center [682, 185] width 195 height 371
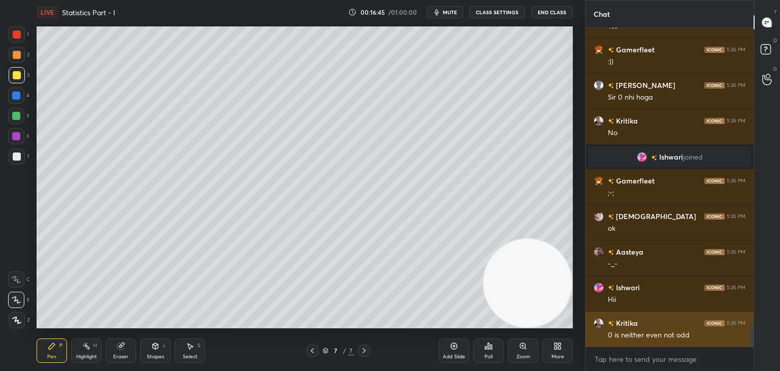
drag, startPoint x: 751, startPoint y: 332, endPoint x: 731, endPoint y: 342, distance: 22.0
click at [749, 352] on div "[PERSON_NAME] 5:26 PM [PERSON_NAME] 5:26 PM Yss Gamerfleet 5:26 PM :)) [PERSON_…" at bounding box center [669, 199] width 168 height 343
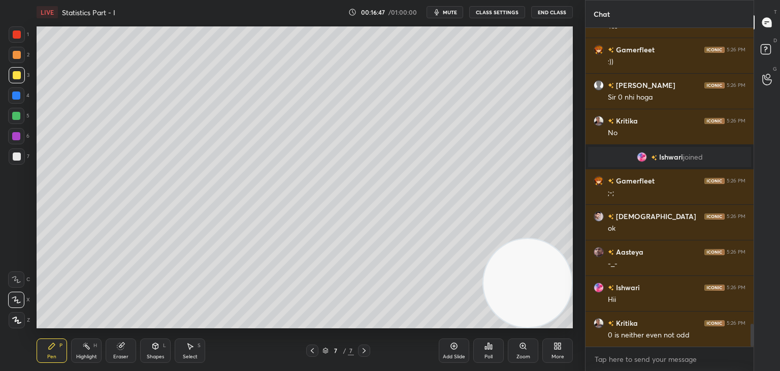
scroll to position [4194, 0]
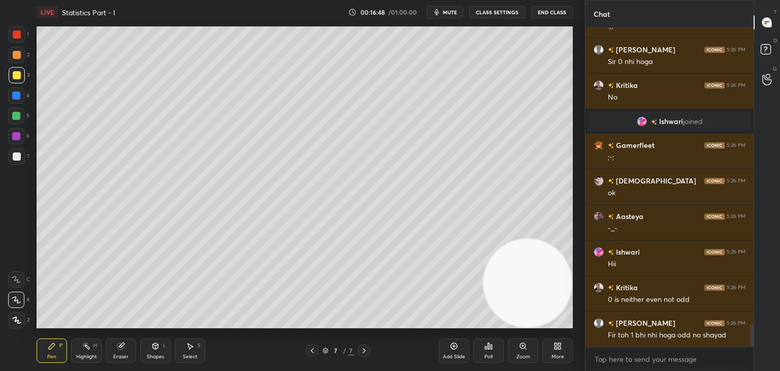
drag, startPoint x: 20, startPoint y: 118, endPoint x: 35, endPoint y: 112, distance: 15.5
click at [21, 117] on div at bounding box center [16, 116] width 16 height 16
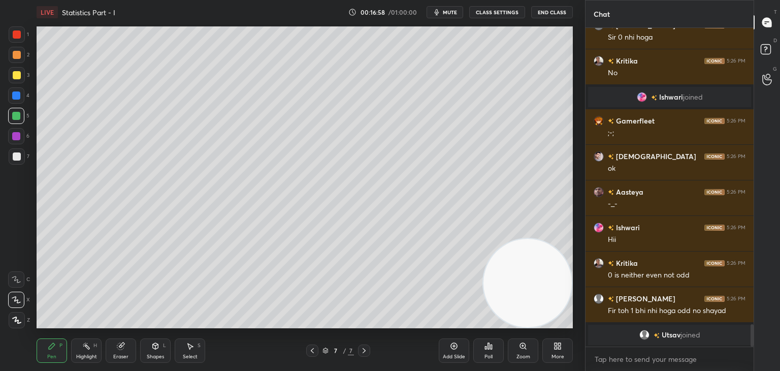
scroll to position [3860, 0]
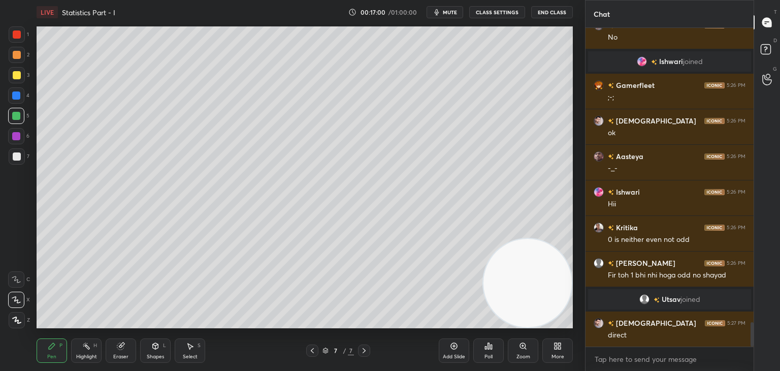
click at [17, 97] on div at bounding box center [16, 95] width 8 height 8
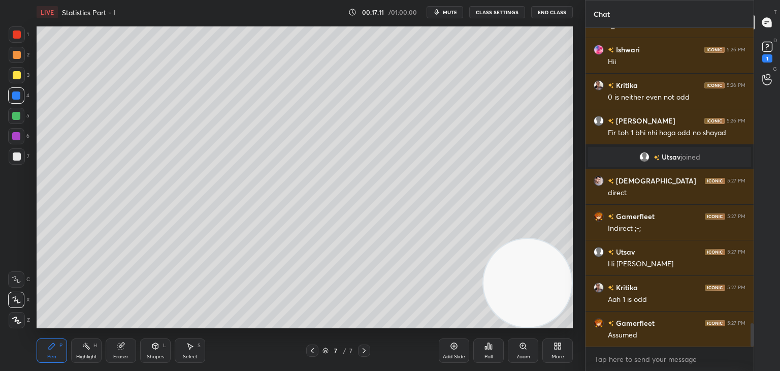
scroll to position [4045, 0]
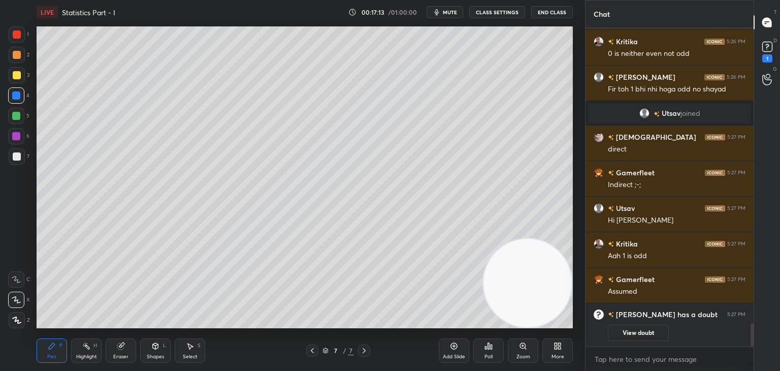
click at [18, 155] on div at bounding box center [17, 156] width 8 height 8
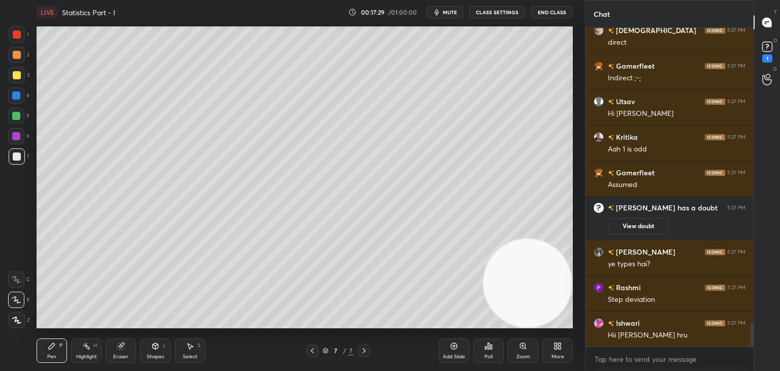
scroll to position [4142, 0]
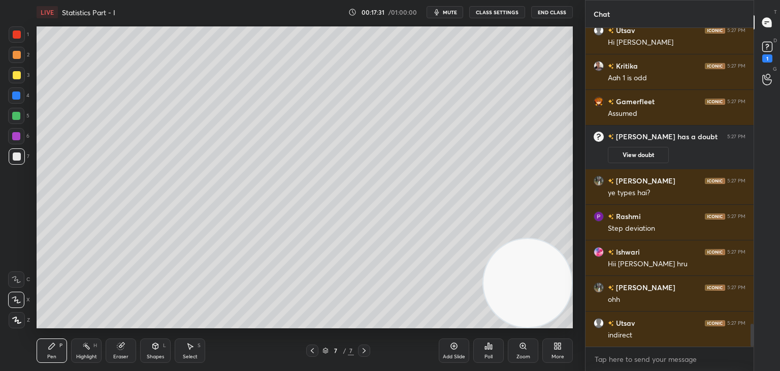
click at [451, 9] on span "mute" at bounding box center [450, 12] width 14 height 7
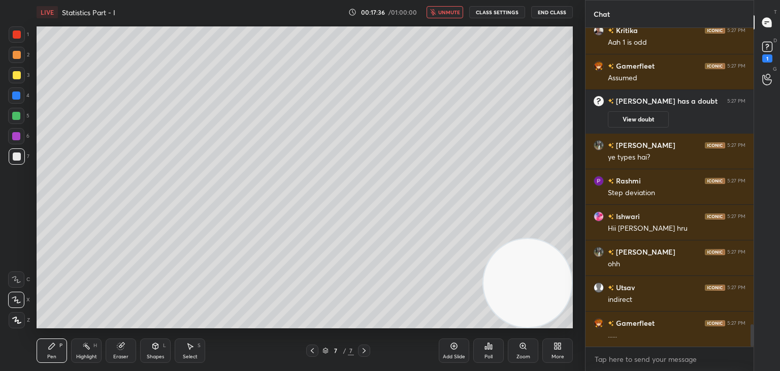
scroll to position [4213, 0]
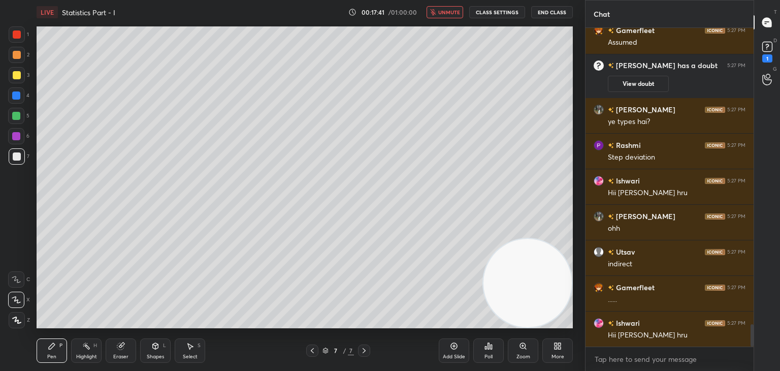
click at [448, 11] on span "unmute" at bounding box center [449, 12] width 22 height 7
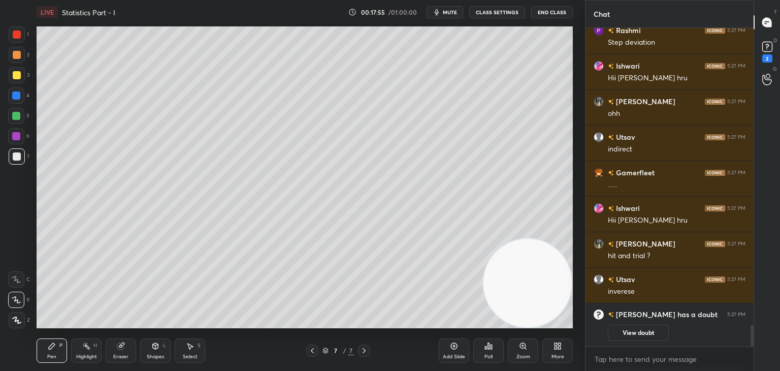
scroll to position [4275, 0]
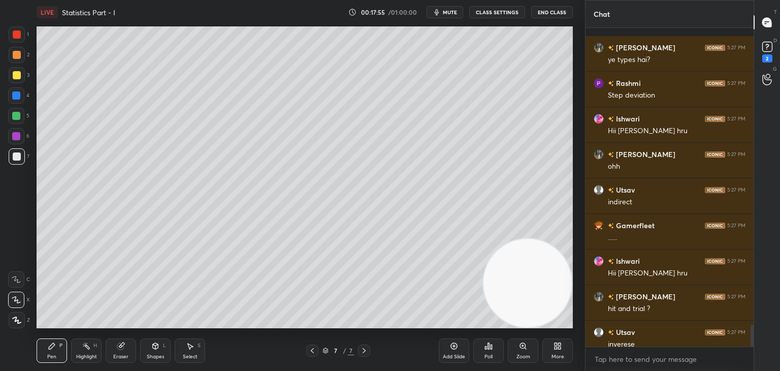
click at [17, 79] on div at bounding box center [17, 75] width 8 height 8
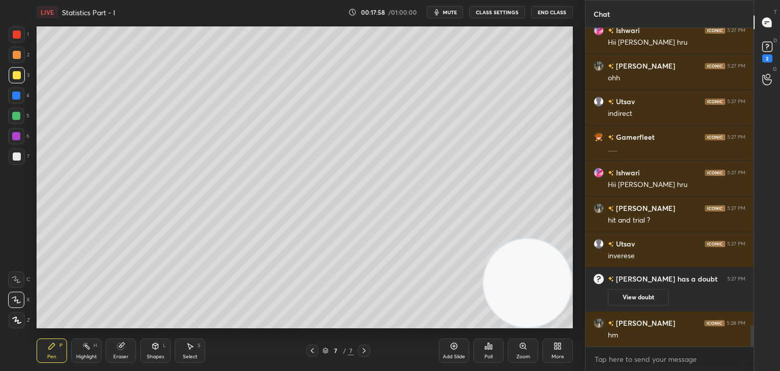
click at [16, 137] on div at bounding box center [16, 136] width 8 height 8
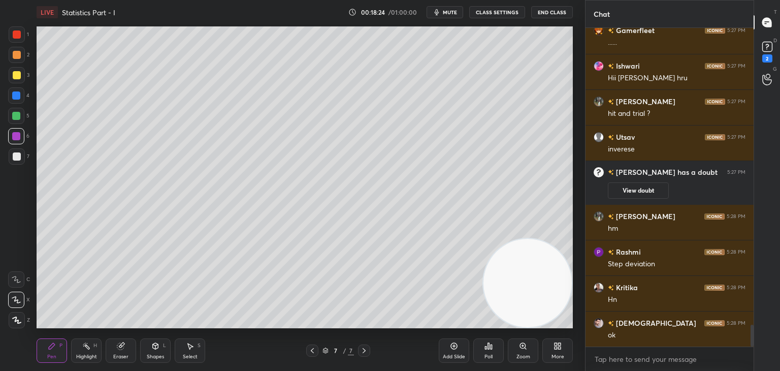
scroll to position [4417, 0]
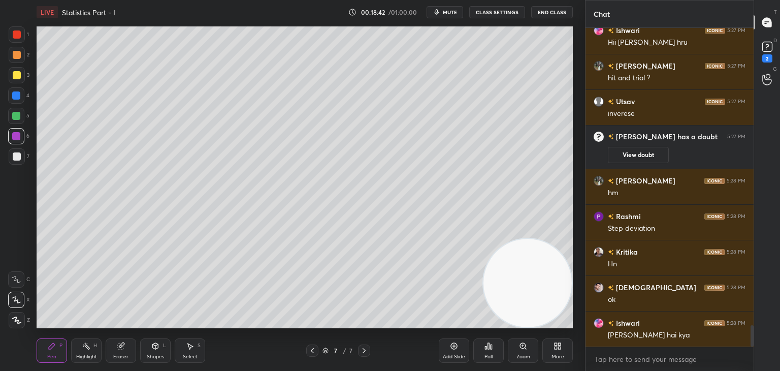
click at [452, 351] on div "Add Slide" at bounding box center [454, 350] width 30 height 24
click at [16, 78] on div at bounding box center [17, 75] width 8 height 8
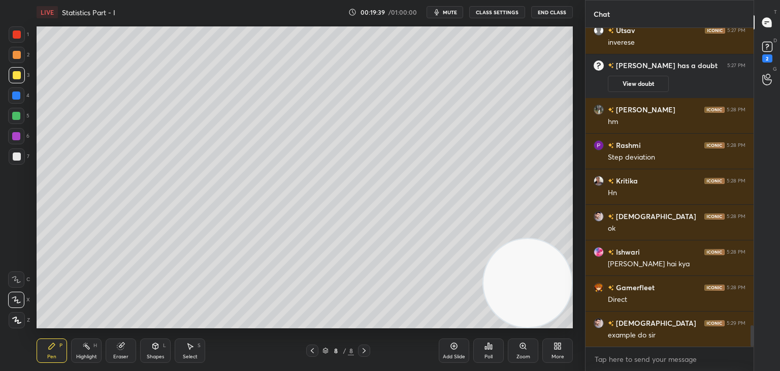
scroll to position [4542, 0]
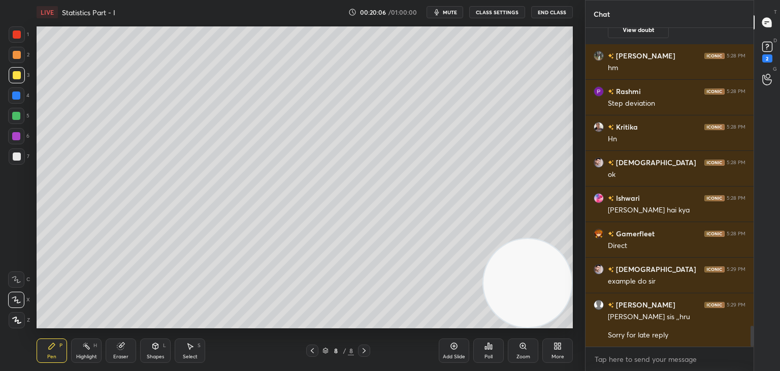
drag, startPoint x: 125, startPoint y: 348, endPoint x: 120, endPoint y: 346, distance: 5.9
click at [123, 348] on icon at bounding box center [121, 346] width 8 height 8
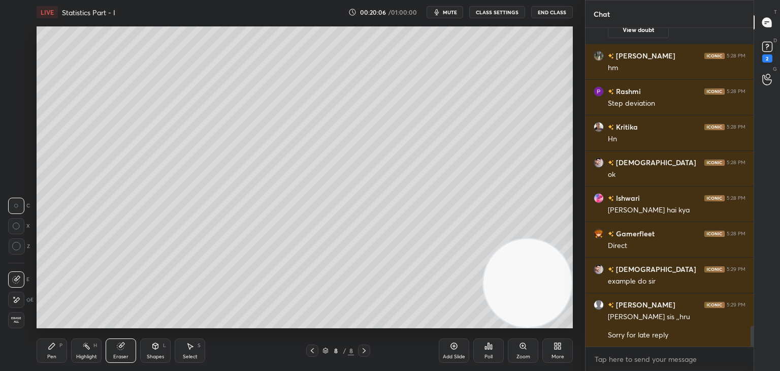
click at [19, 293] on div at bounding box center [16, 299] width 16 height 16
drag, startPoint x: 50, startPoint y: 345, endPoint x: 47, endPoint y: 335, distance: 10.1
click at [50, 344] on icon at bounding box center [52, 346] width 8 height 8
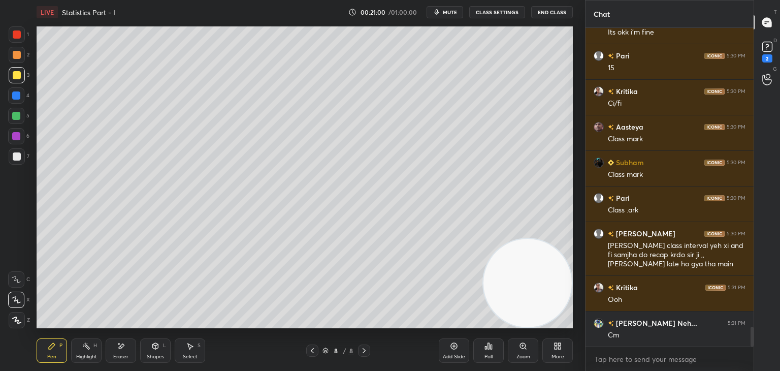
scroll to position [4881, 0]
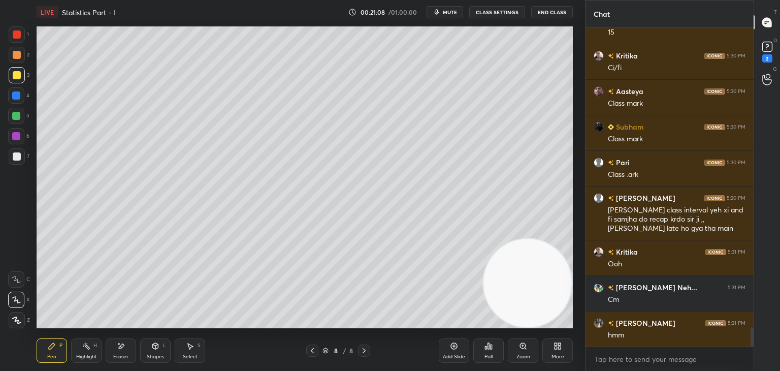
click at [21, 153] on div at bounding box center [17, 156] width 16 height 16
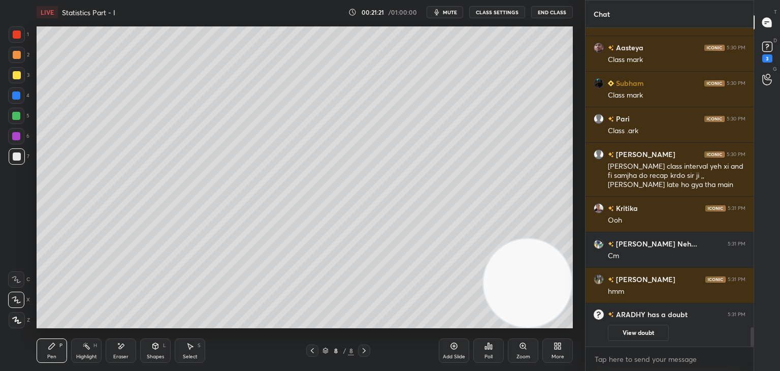
click at [157, 348] on div "Shapes L" at bounding box center [155, 350] width 30 height 24
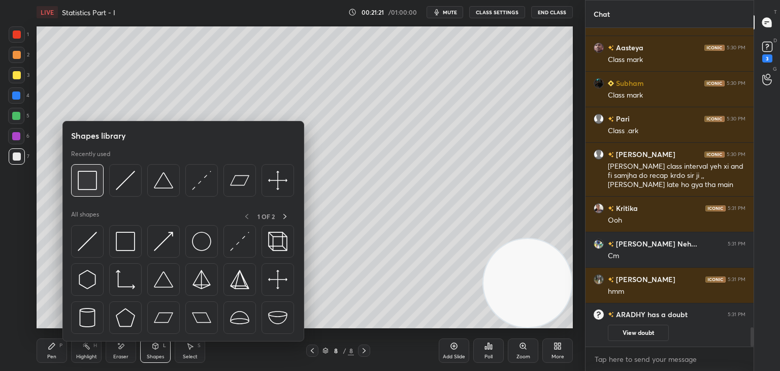
click at [84, 189] on div at bounding box center [87, 180] width 32 height 32
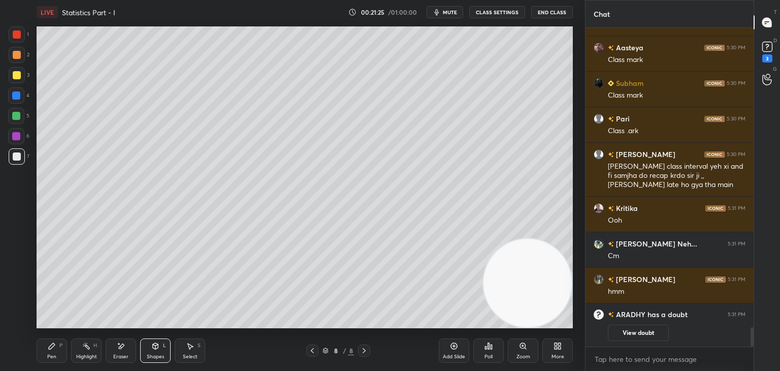
click at [54, 351] on div "Pen P" at bounding box center [52, 350] width 30 height 24
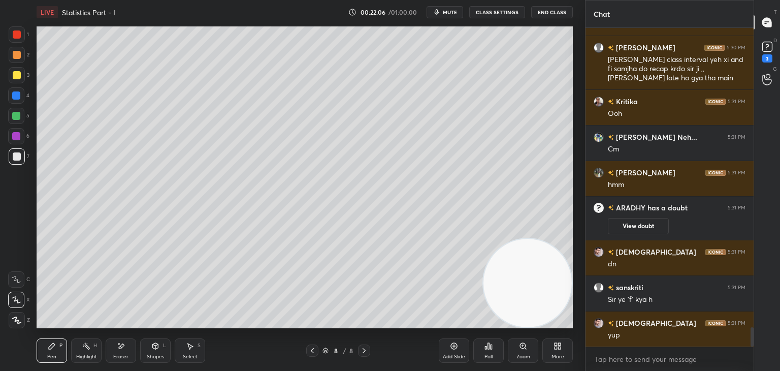
scroll to position [4947, 0]
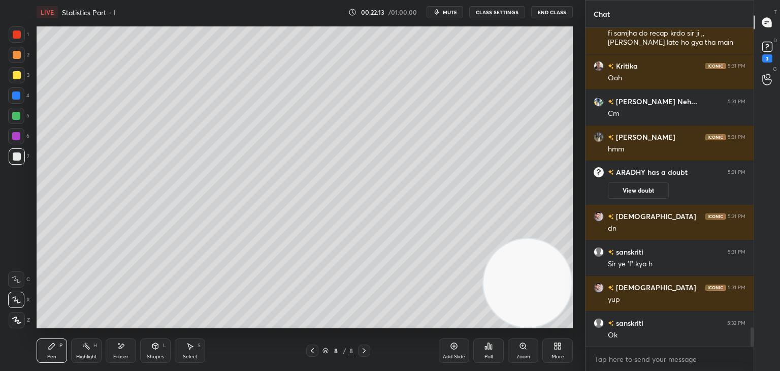
click at [451, 354] on div "Add Slide" at bounding box center [454, 356] width 22 height 5
click at [17, 76] on div at bounding box center [17, 75] width 8 height 8
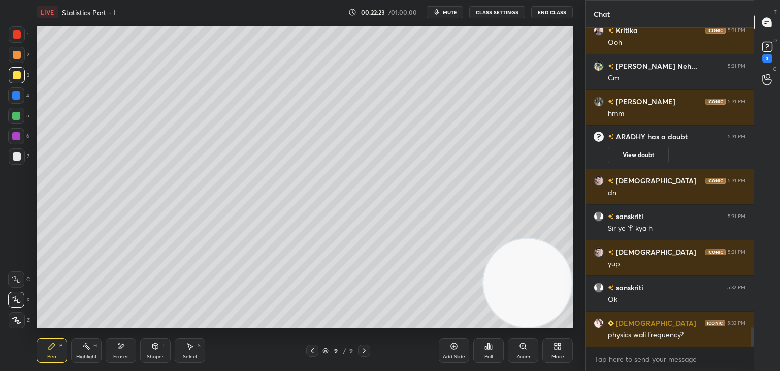
drag, startPoint x: 147, startPoint y: 354, endPoint x: 149, endPoint y: 345, distance: 9.5
click at [147, 354] on div "Shapes" at bounding box center [155, 356] width 17 height 5
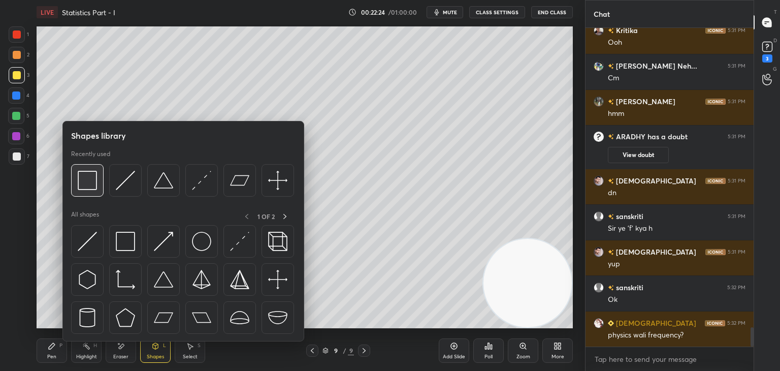
click at [85, 180] on img at bounding box center [87, 180] width 19 height 19
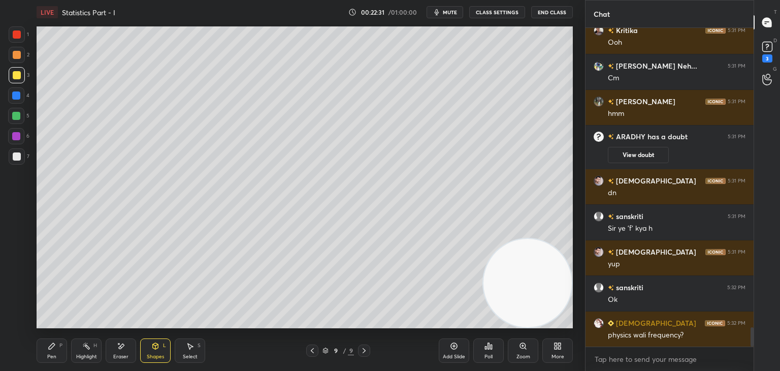
click at [161, 351] on div "Shapes L" at bounding box center [155, 350] width 30 height 24
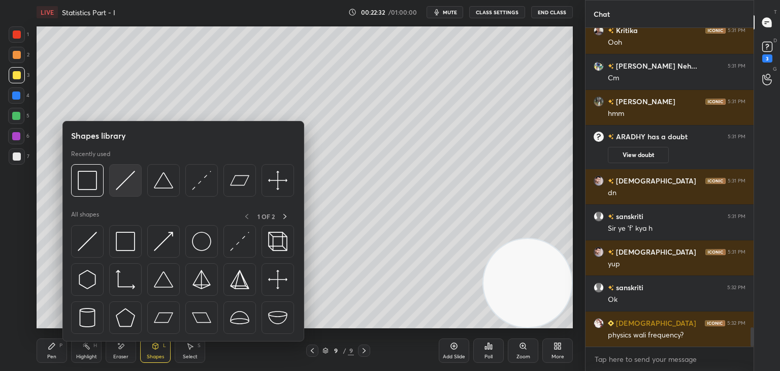
click at [134, 185] on img at bounding box center [125, 180] width 19 height 19
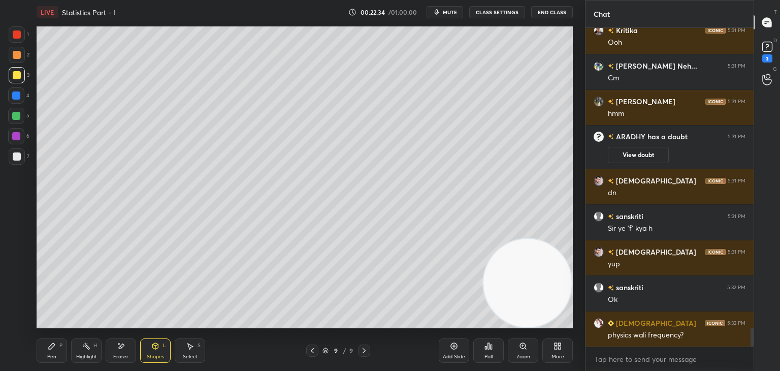
scroll to position [5027, 0]
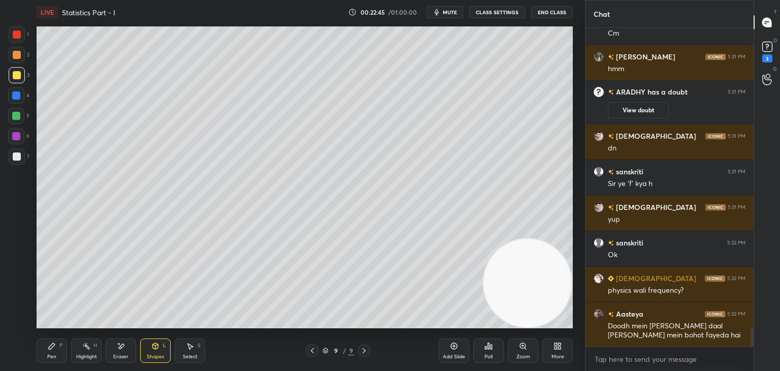
drag, startPoint x: 47, startPoint y: 359, endPoint x: 49, endPoint y: 340, distance: 19.4
click at [46, 358] on div "Pen P" at bounding box center [52, 350] width 30 height 24
click at [14, 149] on div at bounding box center [17, 156] width 16 height 16
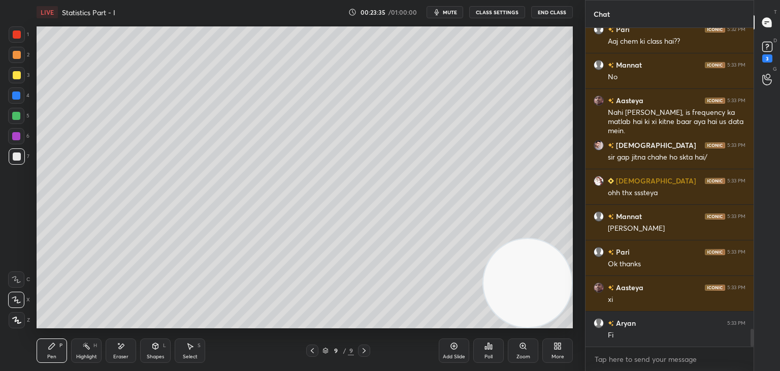
scroll to position [5392, 0]
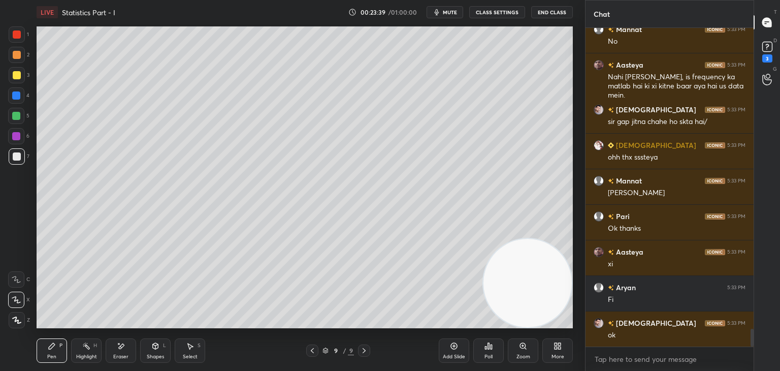
click at [16, 74] on div at bounding box center [17, 75] width 8 height 8
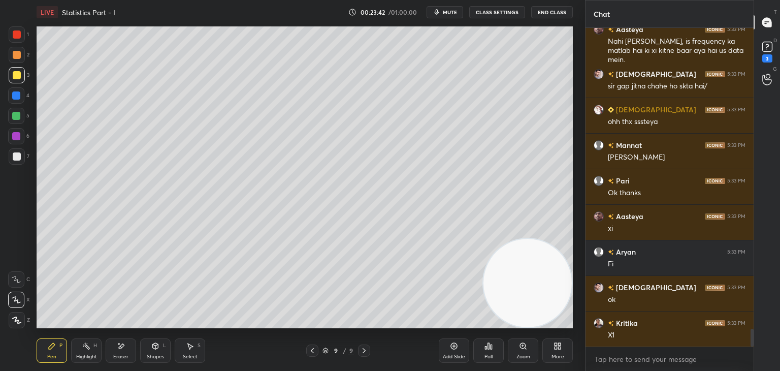
click at [15, 155] on div at bounding box center [17, 156] width 8 height 8
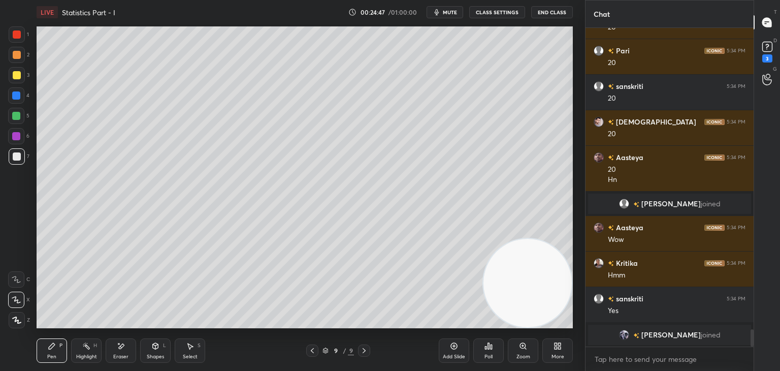
scroll to position [5578, 0]
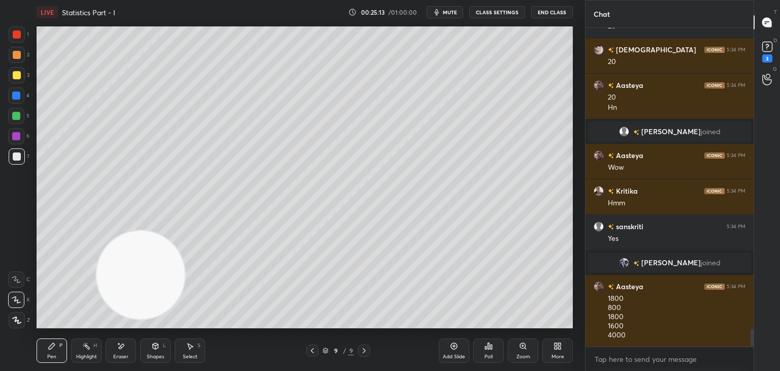
drag, startPoint x: 458, startPoint y: 289, endPoint x: 1, endPoint y: 244, distance: 459.6
click at [1, 244] on div "1 2 3 4 5 6 7 C X Z E E Erase all H H LIVE Statistics Part - I 00:25:13 / 01:00…" at bounding box center [288, 185] width 577 height 371
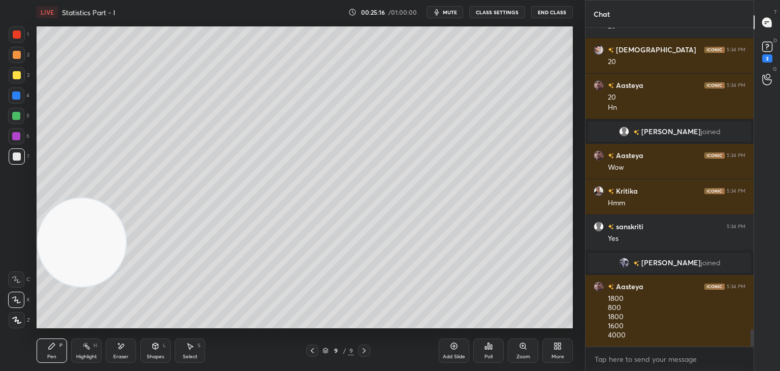
click at [124, 343] on div "Eraser" at bounding box center [121, 350] width 30 height 24
click at [16, 277] on icon at bounding box center [16, 279] width 8 height 8
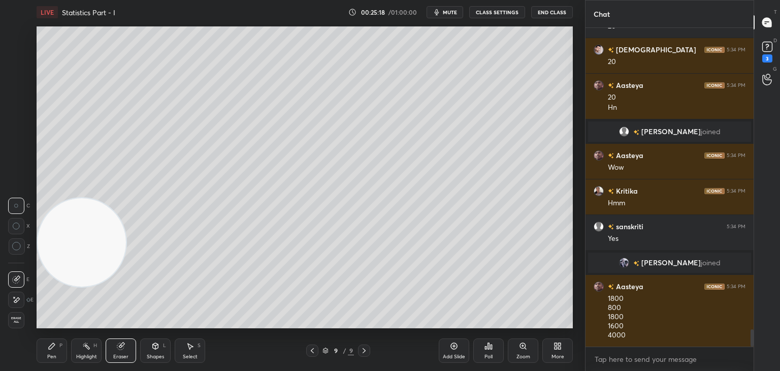
scroll to position [5622, 0]
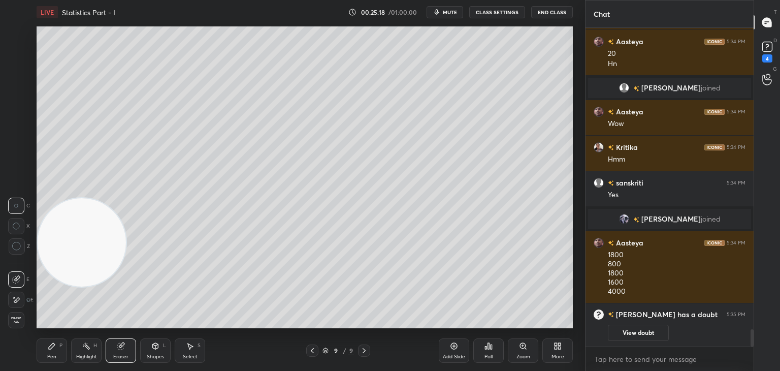
drag, startPoint x: 16, startPoint y: 250, endPoint x: 26, endPoint y: 242, distance: 12.7
click at [16, 249] on div at bounding box center [17, 246] width 16 height 16
click at [55, 349] on icon at bounding box center [52, 346] width 8 height 8
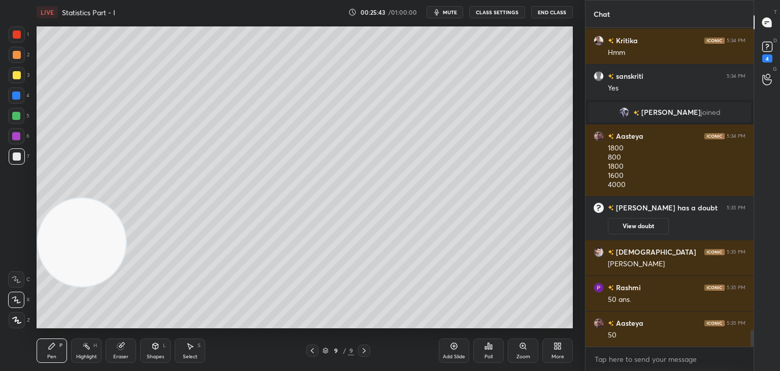
scroll to position [5744, 0]
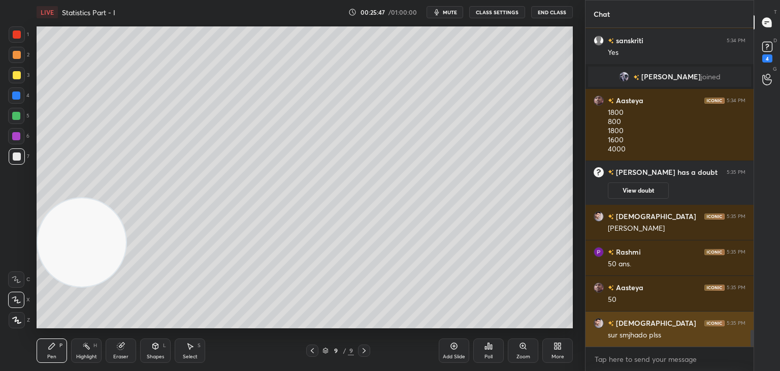
click at [598, 324] on img "grid" at bounding box center [598, 323] width 10 height 10
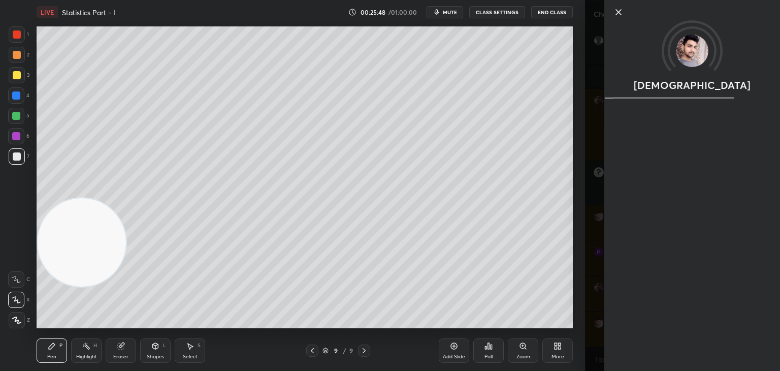
scroll to position [5779, 0]
click at [617, 14] on icon at bounding box center [618, 12] width 12 height 12
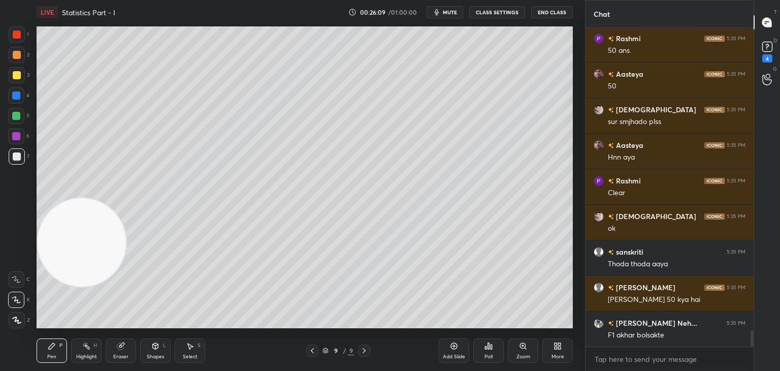
scroll to position [5993, 0]
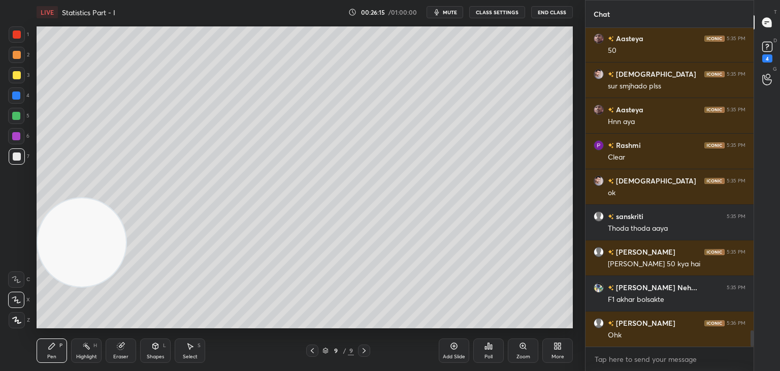
drag, startPoint x: 83, startPoint y: 355, endPoint x: 94, endPoint y: 340, distance: 19.2
click at [82, 352] on div "Highlight H" at bounding box center [86, 350] width 30 height 24
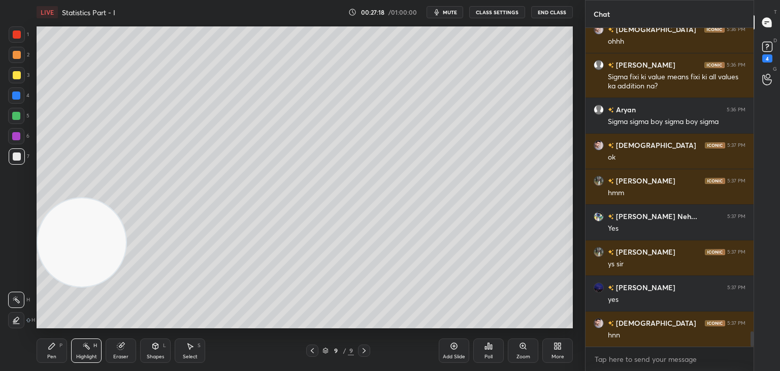
scroll to position [6464, 0]
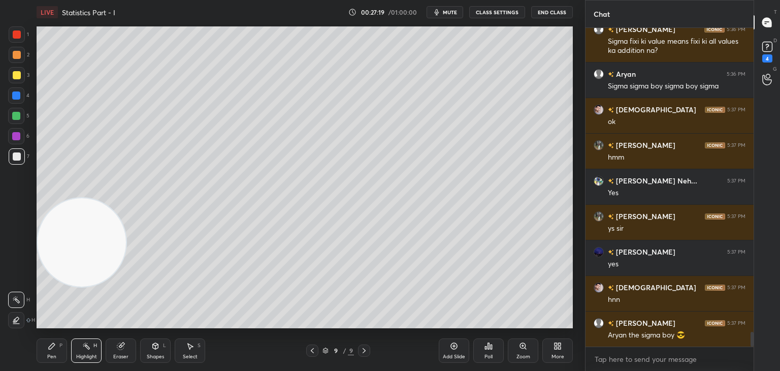
click at [452, 351] on div "Add Slide" at bounding box center [454, 350] width 30 height 24
click at [20, 73] on div at bounding box center [17, 75] width 16 height 16
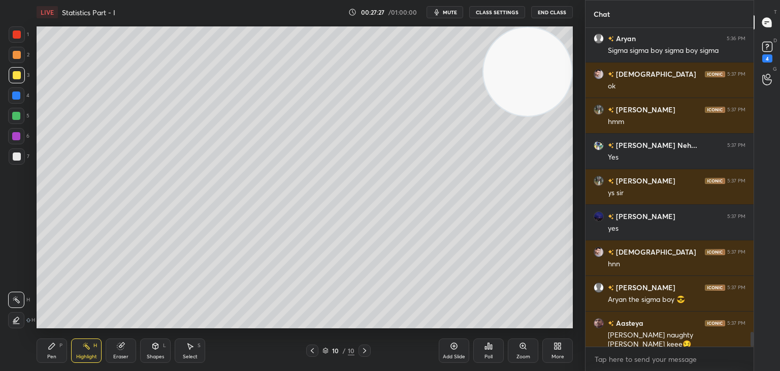
drag, startPoint x: 124, startPoint y: 229, endPoint x: 506, endPoint y: 68, distance: 415.1
click at [538, 63] on video at bounding box center [527, 71] width 88 height 88
click at [158, 347] on icon at bounding box center [155, 346] width 8 height 8
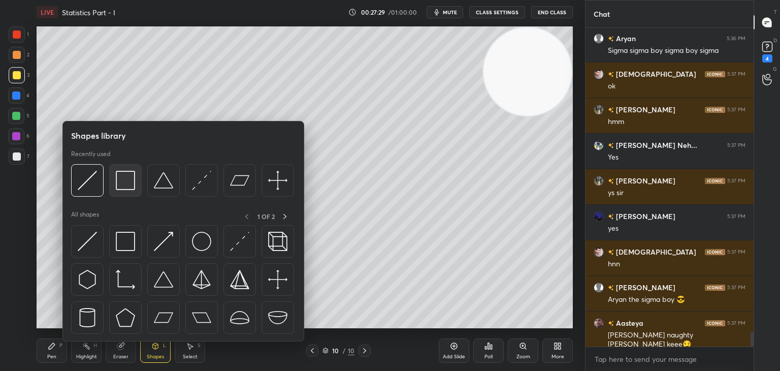
click at [124, 185] on img at bounding box center [125, 180] width 19 height 19
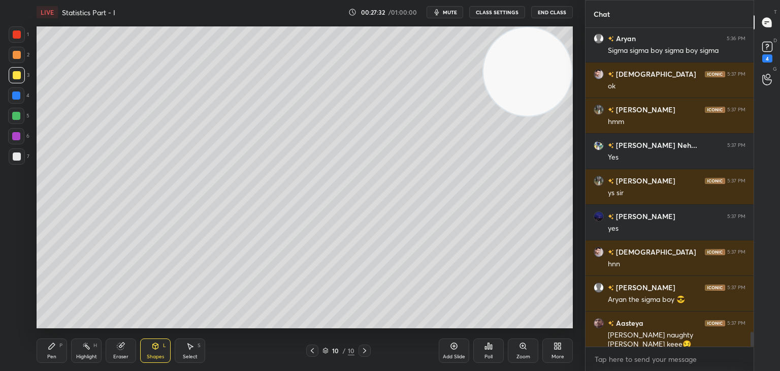
click at [144, 348] on div "Shapes L" at bounding box center [155, 350] width 30 height 24
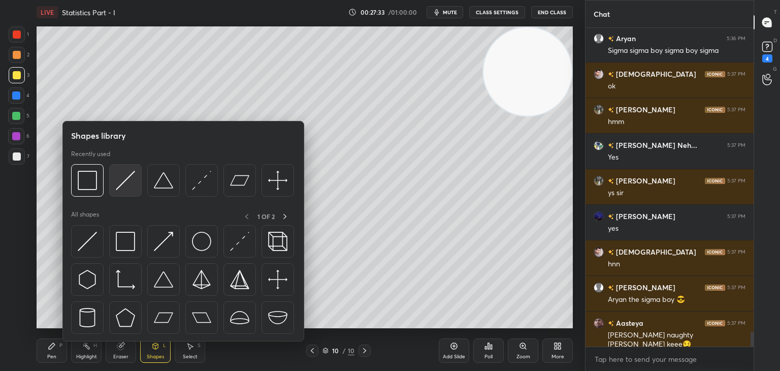
click at [125, 186] on img at bounding box center [125, 180] width 19 height 19
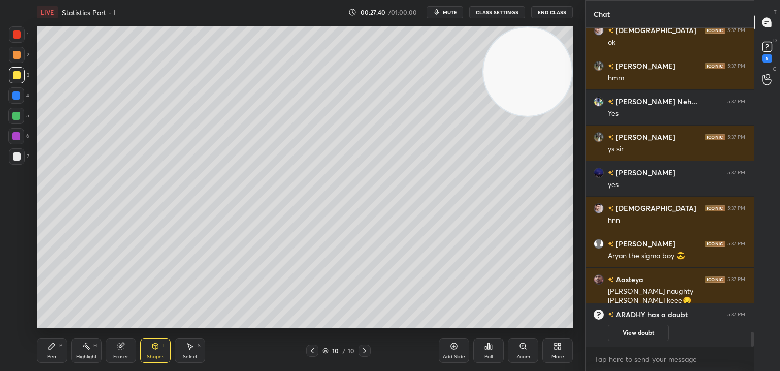
scroll to position [6272, 0]
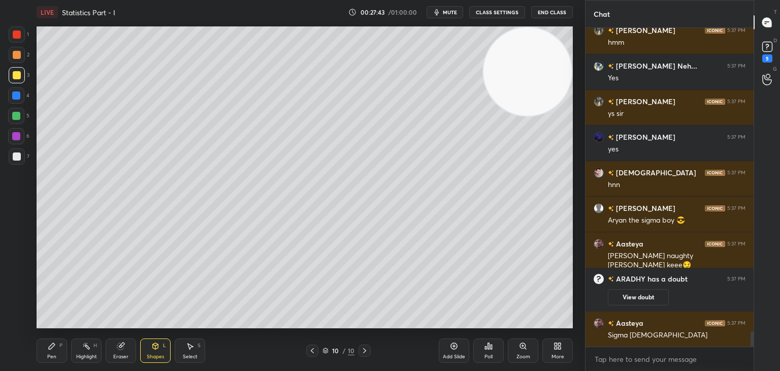
drag, startPoint x: 53, startPoint y: 350, endPoint x: 51, endPoint y: 345, distance: 5.5
click at [53, 349] on div "Pen P" at bounding box center [52, 350] width 30 height 24
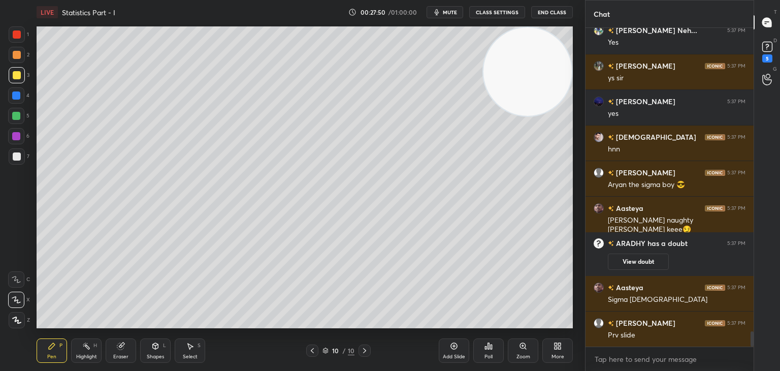
scroll to position [6343, 0]
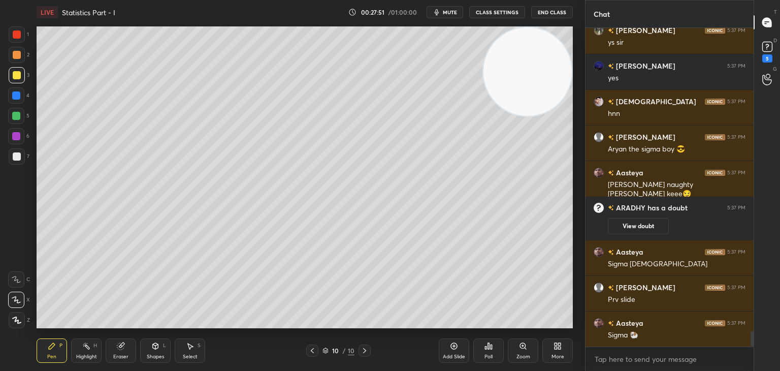
drag, startPoint x: 17, startPoint y: 158, endPoint x: 30, endPoint y: 144, distance: 19.8
click at [18, 158] on div at bounding box center [17, 156] width 8 height 8
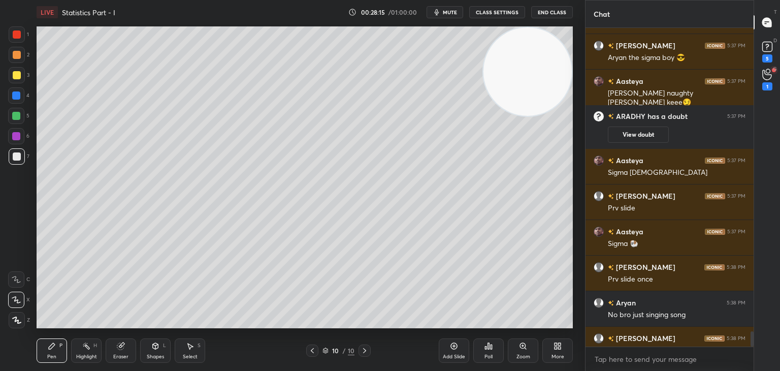
scroll to position [6429, 0]
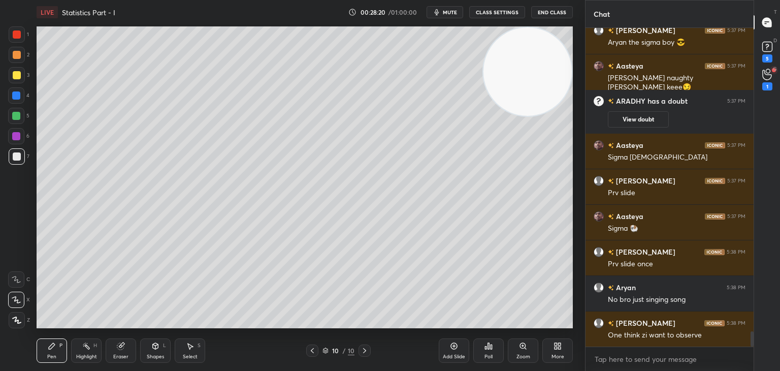
click at [311, 348] on icon at bounding box center [312, 350] width 8 height 8
click at [365, 353] on icon at bounding box center [364, 350] width 8 height 8
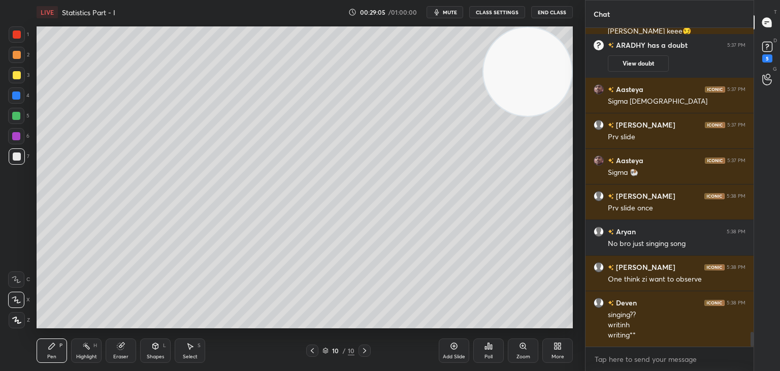
scroll to position [6510, 0]
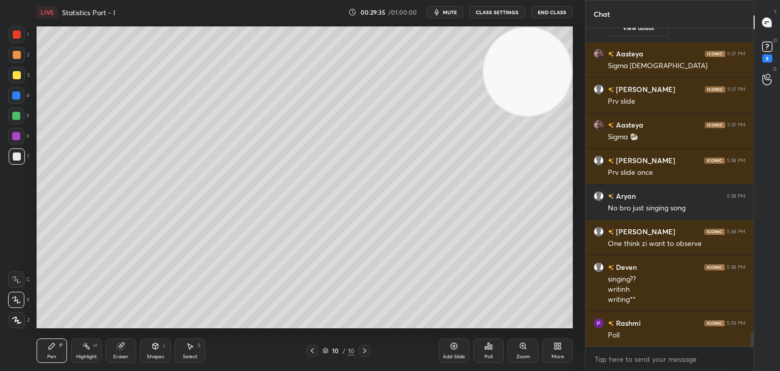
click at [487, 356] on div "Poll" at bounding box center [488, 356] width 8 height 5
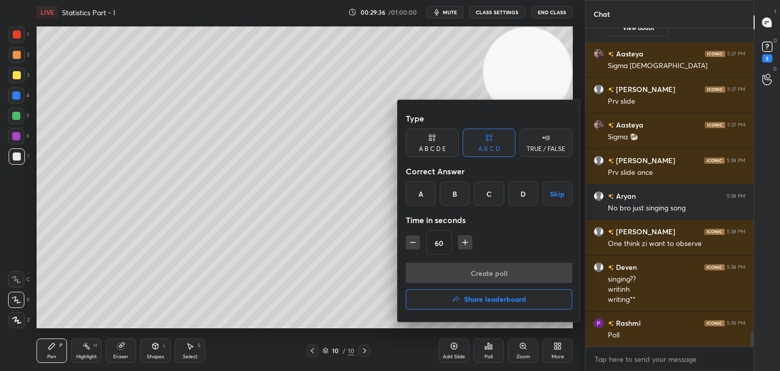
drag, startPoint x: 493, startPoint y: 189, endPoint x: 488, endPoint y: 197, distance: 9.2
click at [493, 190] on div "C" at bounding box center [489, 193] width 30 height 24
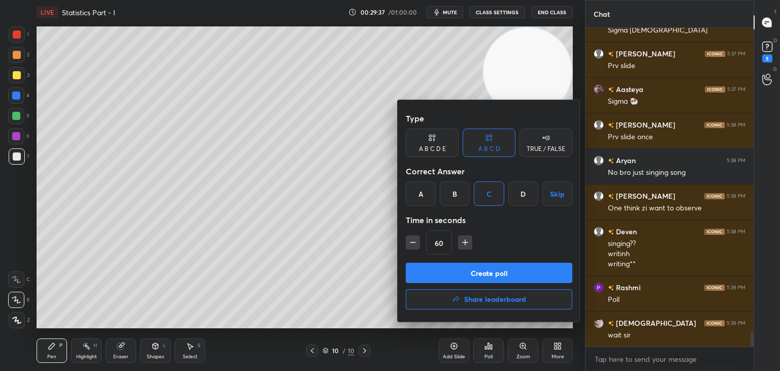
click at [462, 242] on icon "button" at bounding box center [465, 242] width 10 height 10
click at [466, 244] on icon "button" at bounding box center [465, 242] width 10 height 10
click at [465, 243] on icon "button" at bounding box center [465, 242] width 10 height 10
click at [467, 243] on icon "button" at bounding box center [469, 242] width 10 height 10
type input "120"
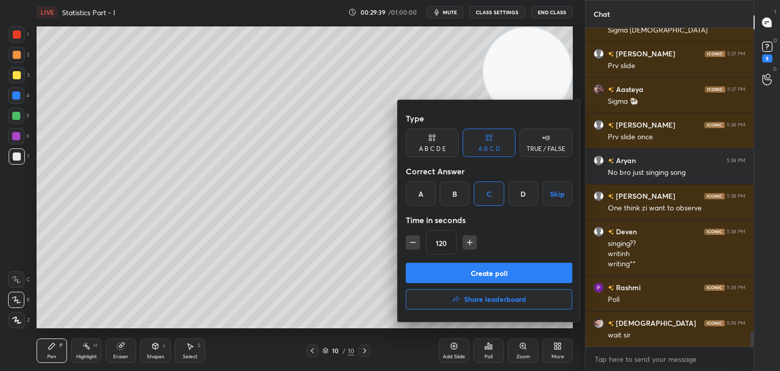
click at [455, 276] on button "Create poll" at bounding box center [489, 272] width 166 height 20
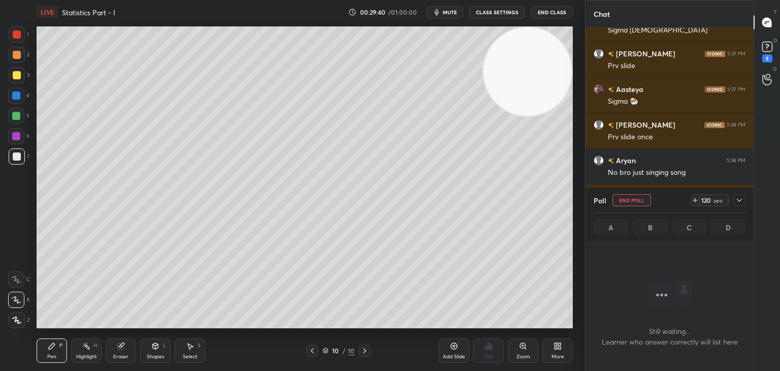
scroll to position [287, 165]
click at [740, 199] on icon at bounding box center [739, 200] width 8 height 8
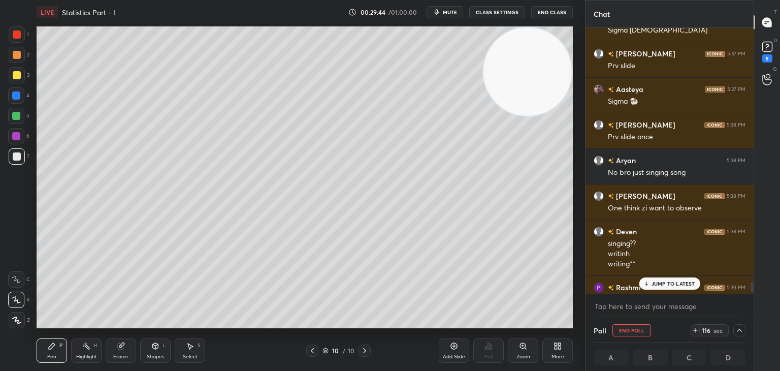
scroll to position [6599, 0]
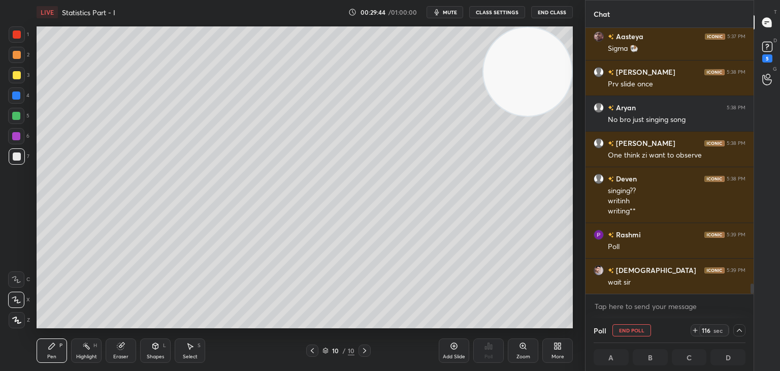
drag, startPoint x: 752, startPoint y: 286, endPoint x: 750, endPoint y: 306, distance: 19.9
click at [751, 307] on div "[PERSON_NAME] 5:37 PM Prv slide Aasteya 5:37 PM Sigma 🐏 [PERSON_NAME] 5:38 PM P…" at bounding box center [669, 173] width 168 height 290
click at [738, 330] on icon at bounding box center [739, 330] width 8 height 8
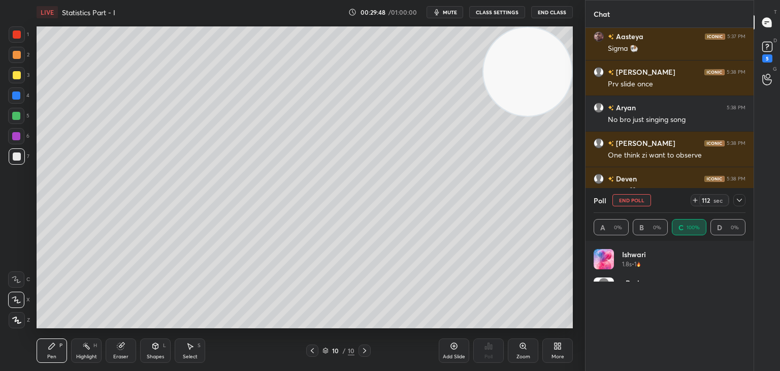
scroll to position [119, 149]
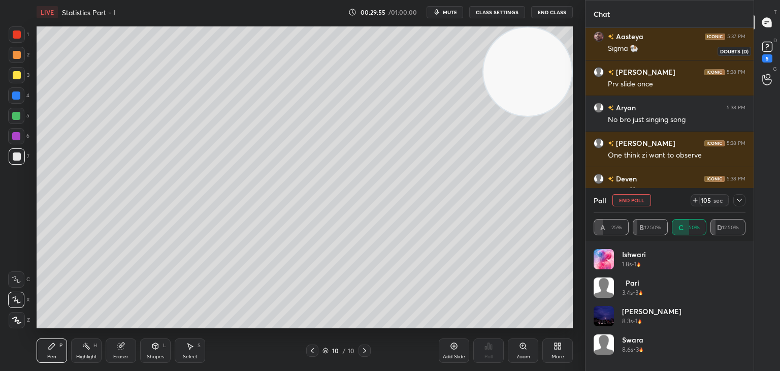
click at [765, 57] on div "5" at bounding box center [767, 58] width 10 height 8
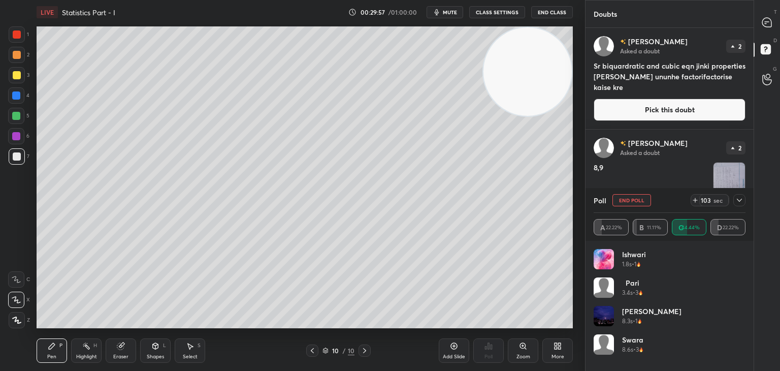
drag, startPoint x: 751, startPoint y: 96, endPoint x: 749, endPoint y: 108, distance: 12.4
click at [749, 108] on div "[PERSON_NAME] Asked a doubt 2 Sr biquardratic and cubic eqn jinki properties [P…" at bounding box center [669, 78] width 168 height 101
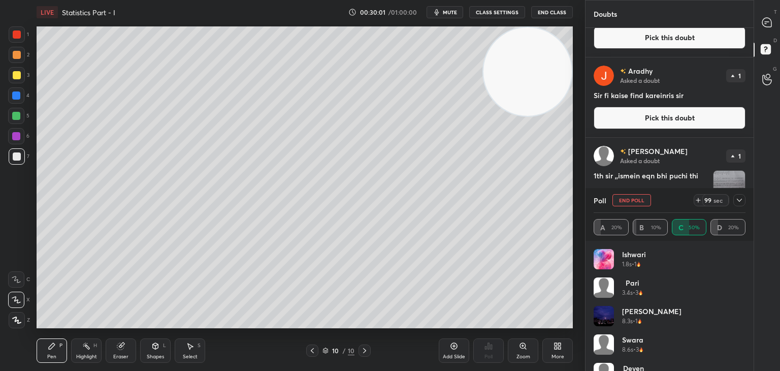
scroll to position [278, 0]
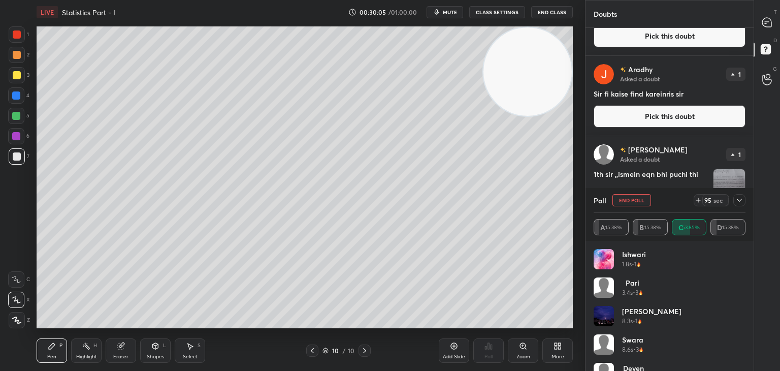
click at [741, 197] on icon at bounding box center [739, 200] width 8 height 8
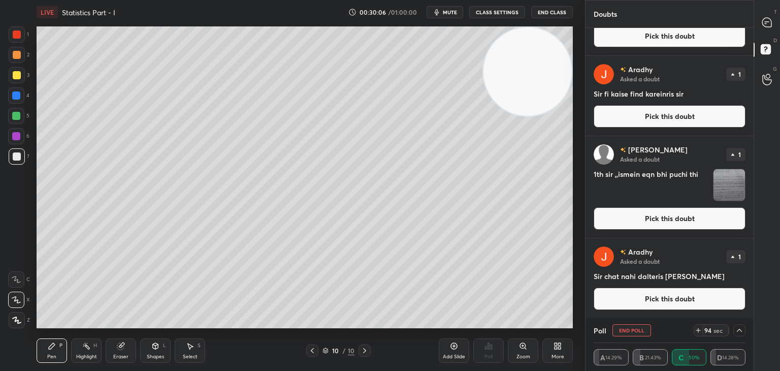
scroll to position [0, 0]
click at [765, 27] on div at bounding box center [767, 22] width 20 height 18
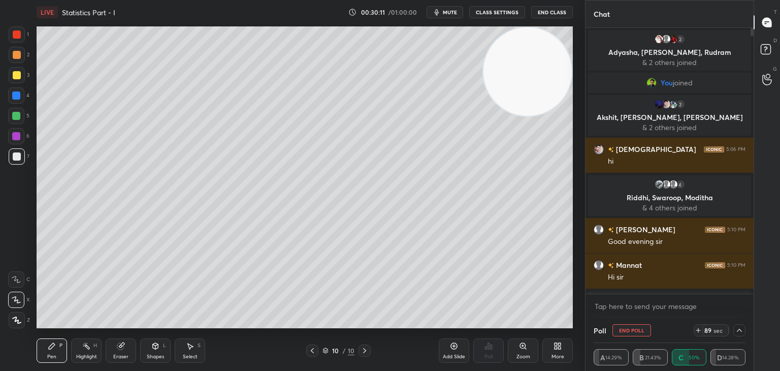
scroll to position [262, 165]
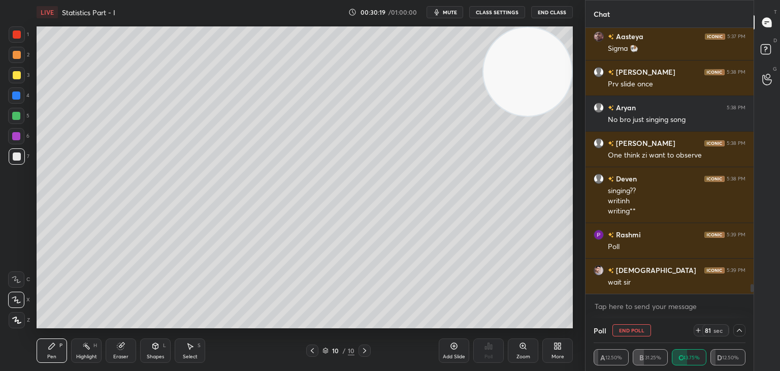
click at [742, 329] on div at bounding box center [739, 330] width 12 height 12
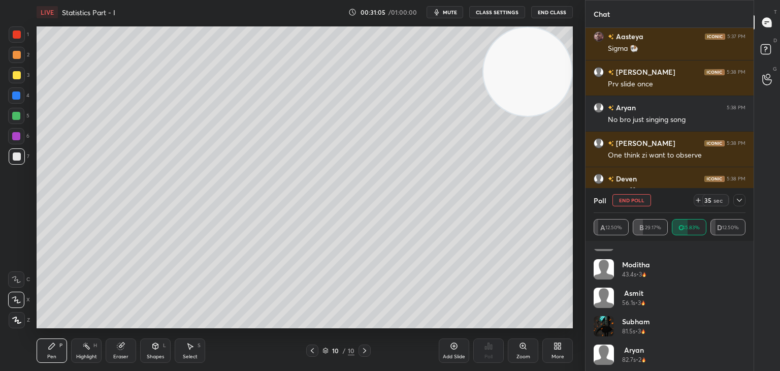
scroll to position [191, 0]
drag, startPoint x: 741, startPoint y: 321, endPoint x: 745, endPoint y: 330, distance: 9.5
click at [739, 340] on div "[PERSON_NAME] 81.5s • 3" at bounding box center [669, 328] width 152 height 28
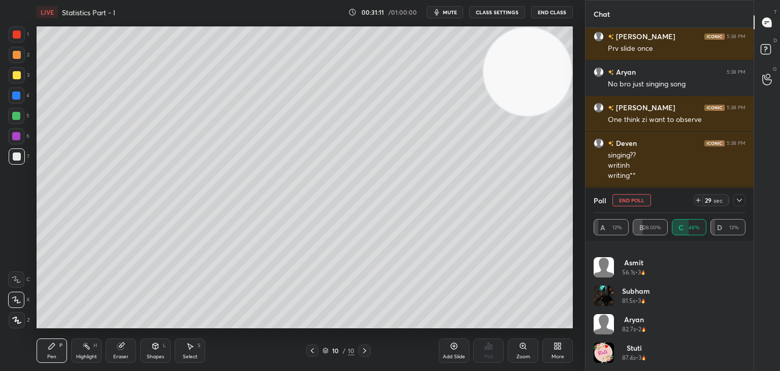
scroll to position [6943, 0]
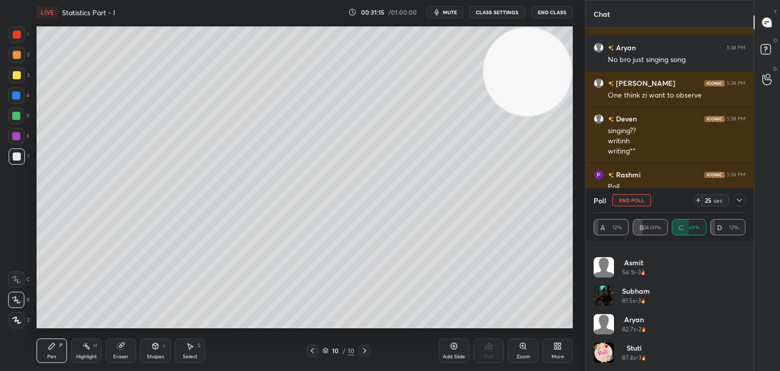
click at [737, 197] on icon at bounding box center [739, 200] width 8 height 8
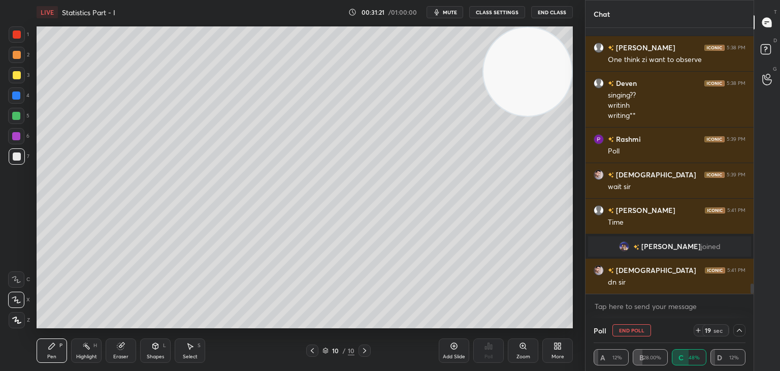
scroll to position [6649, 0]
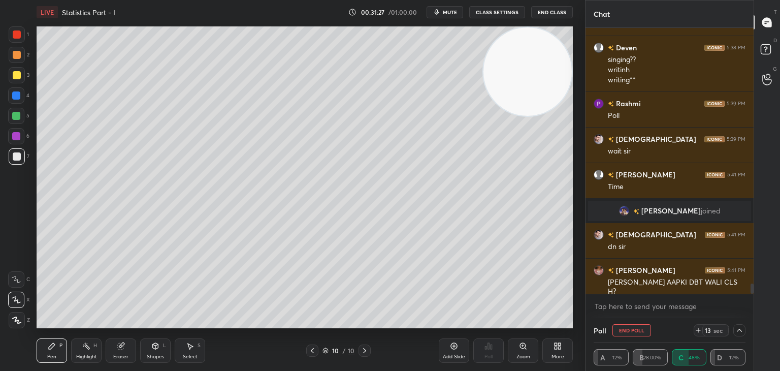
click at [737, 330] on icon at bounding box center [739, 330] width 8 height 8
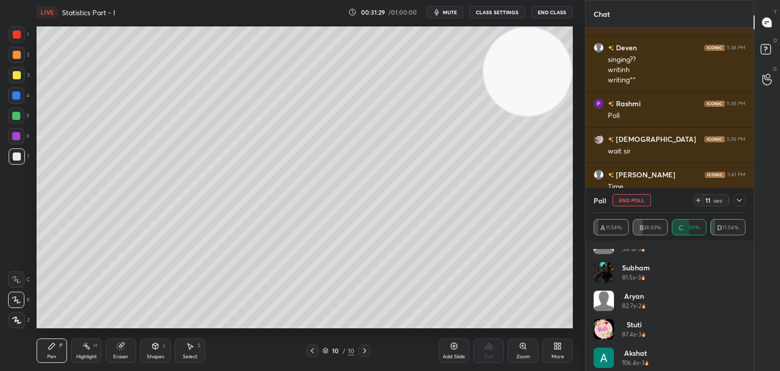
scroll to position [248, 0]
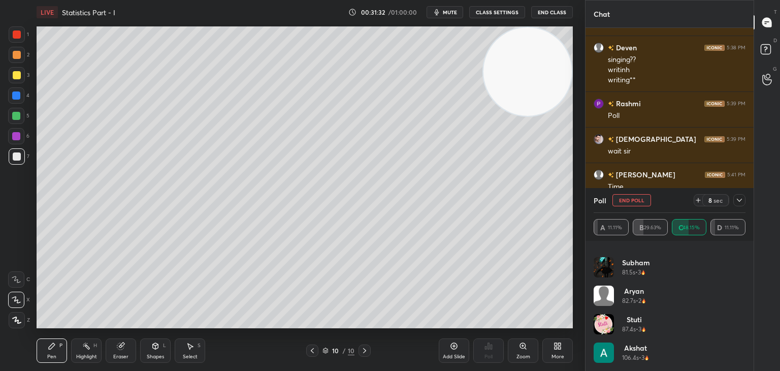
click at [741, 199] on icon at bounding box center [739, 200] width 8 height 8
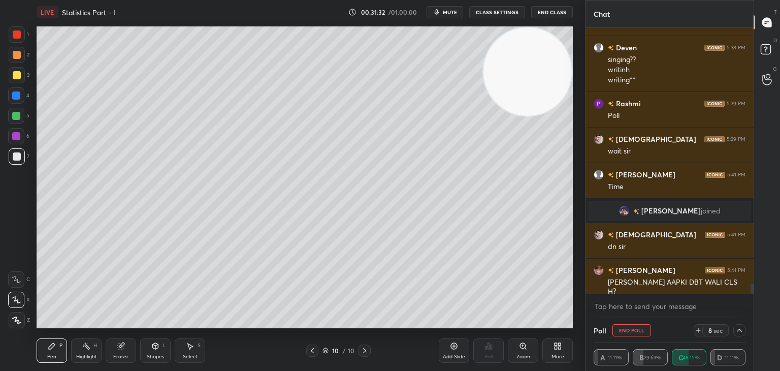
scroll to position [0, 0]
click at [739, 331] on icon at bounding box center [739, 330] width 8 height 8
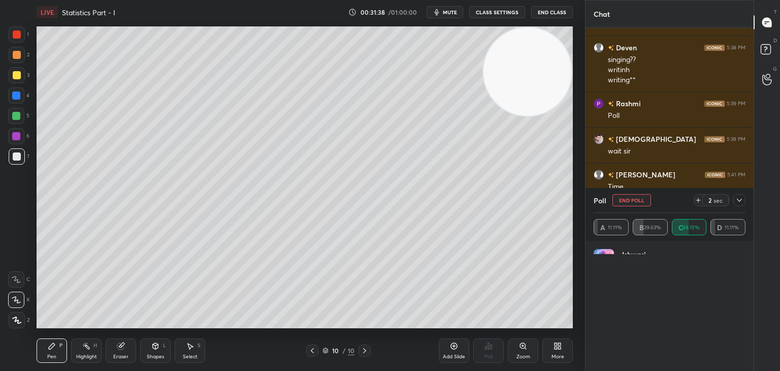
scroll to position [119, 149]
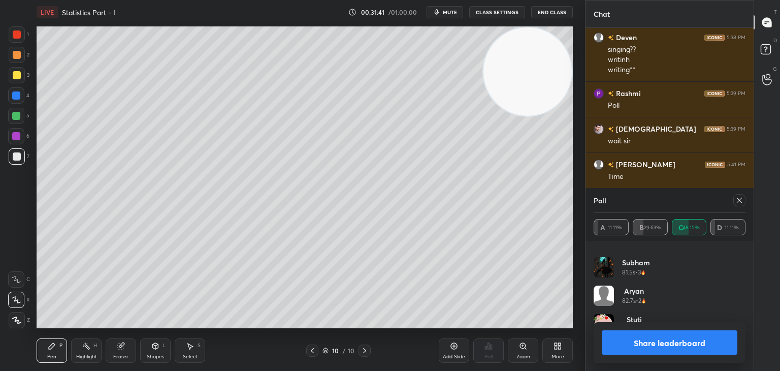
click at [740, 198] on icon at bounding box center [739, 200] width 8 height 8
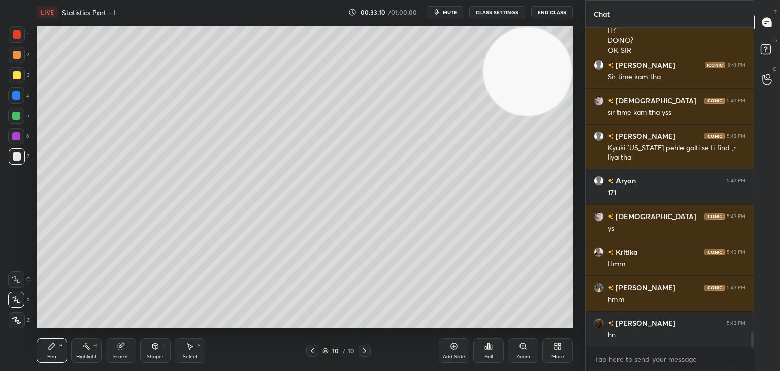
scroll to position [6915, 0]
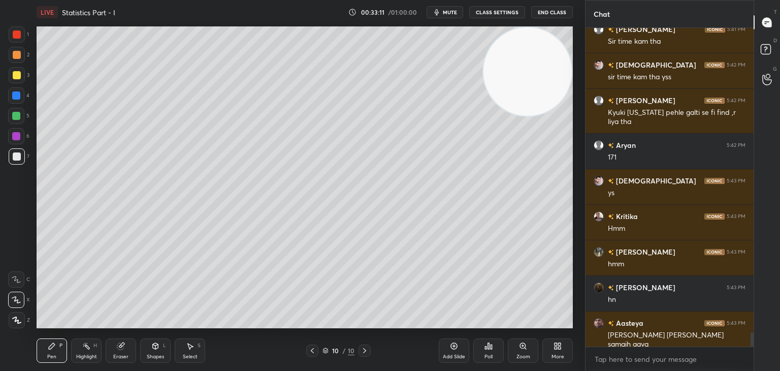
click at [451, 352] on div "Add Slide" at bounding box center [454, 350] width 30 height 24
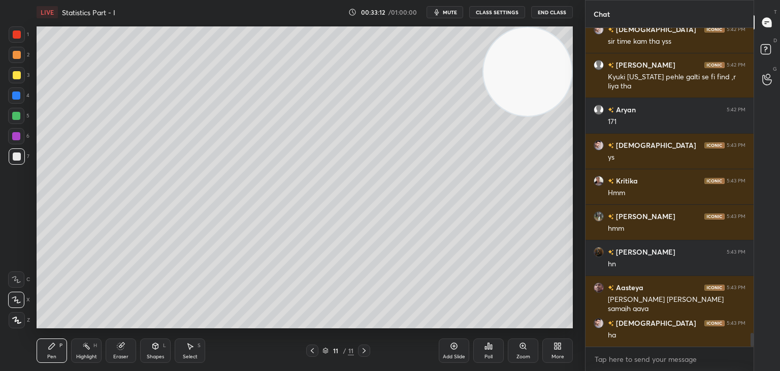
scroll to position [6986, 0]
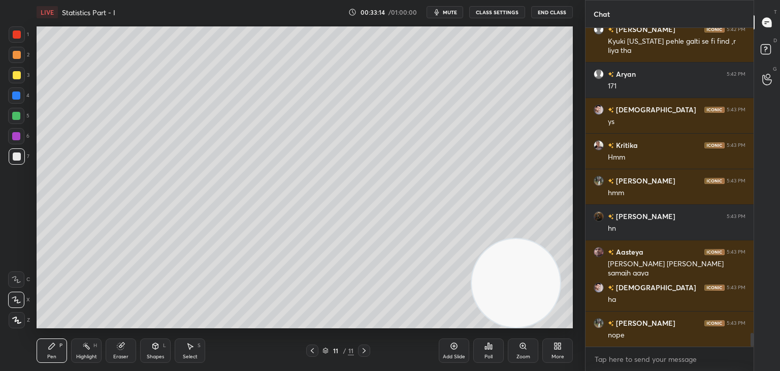
drag, startPoint x: 540, startPoint y: 82, endPoint x: 493, endPoint y: 307, distance: 229.7
click at [535, 322] on div "LIVE Statistics Part - I 00:33:14 / 01:00:00 mute CLASS SETTINGS End Class Sett…" at bounding box center [304, 185] width 544 height 371
click at [16, 72] on div at bounding box center [17, 75] width 8 height 8
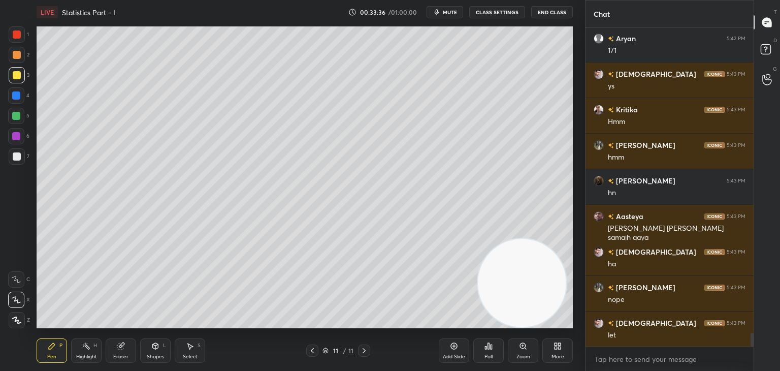
drag, startPoint x: 18, startPoint y: 159, endPoint x: 30, endPoint y: 159, distance: 12.2
click at [18, 159] on div at bounding box center [17, 156] width 8 height 8
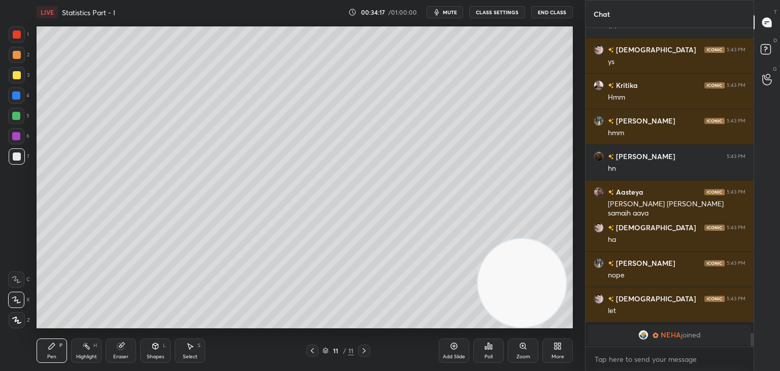
scroll to position [6982, 0]
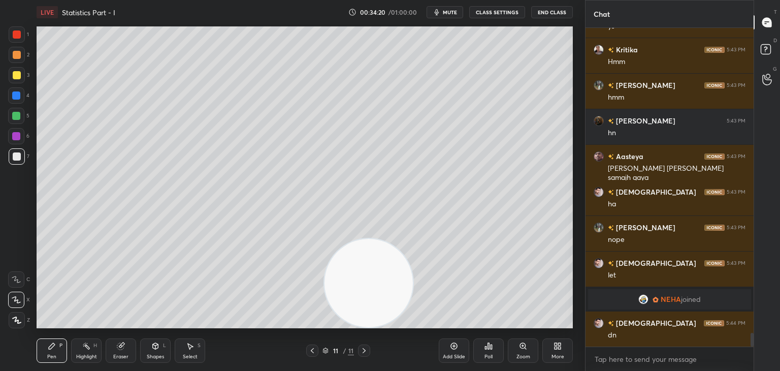
drag, startPoint x: 504, startPoint y: 272, endPoint x: 0, endPoint y: 320, distance: 505.8
click at [0, 320] on div "1 2 3 4 5 6 7 C X Z C X Z E E Erase all H H LIVE Statistics Part - I 00:34:20 /…" at bounding box center [288, 185] width 577 height 371
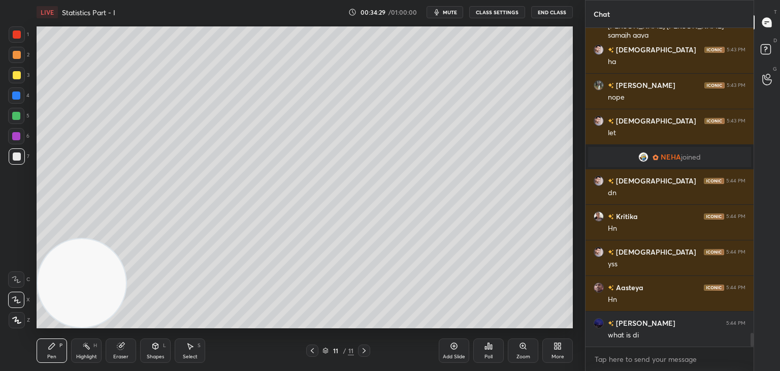
scroll to position [4, 3]
click at [453, 350] on div "Add Slide" at bounding box center [454, 350] width 30 height 24
click at [20, 74] on div at bounding box center [17, 75] width 8 height 8
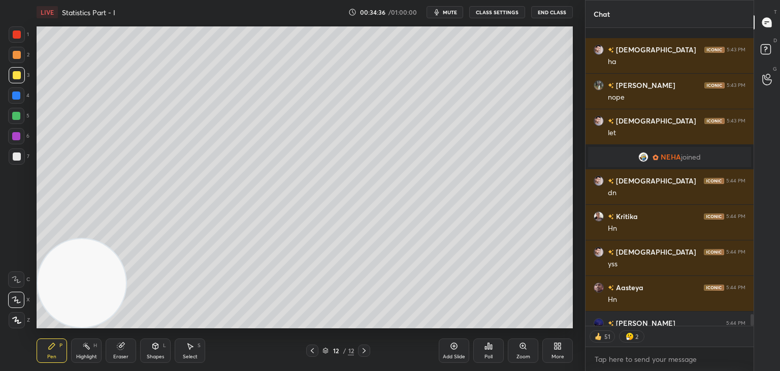
scroll to position [7181, 0]
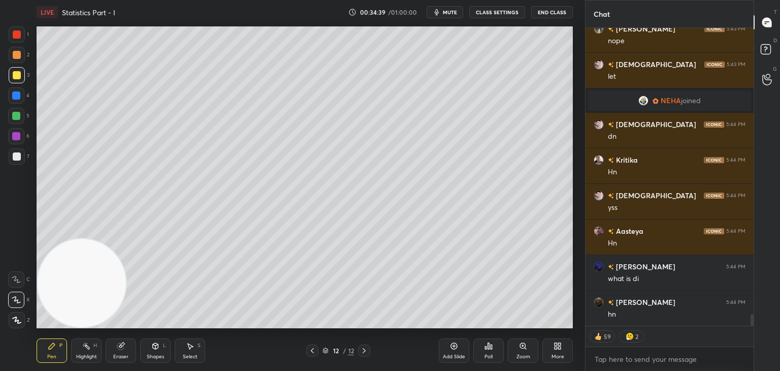
click at [160, 349] on div "Shapes L" at bounding box center [155, 350] width 30 height 24
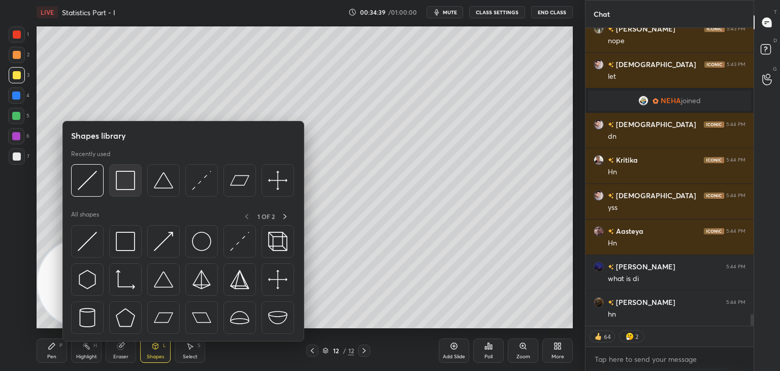
click at [135, 177] on img at bounding box center [125, 180] width 19 height 19
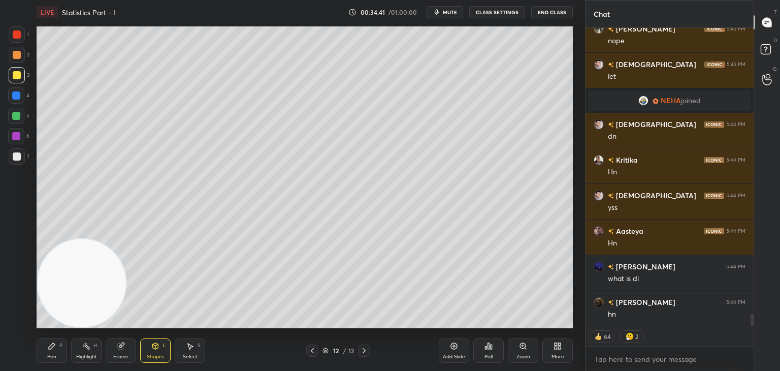
scroll to position [7216, 0]
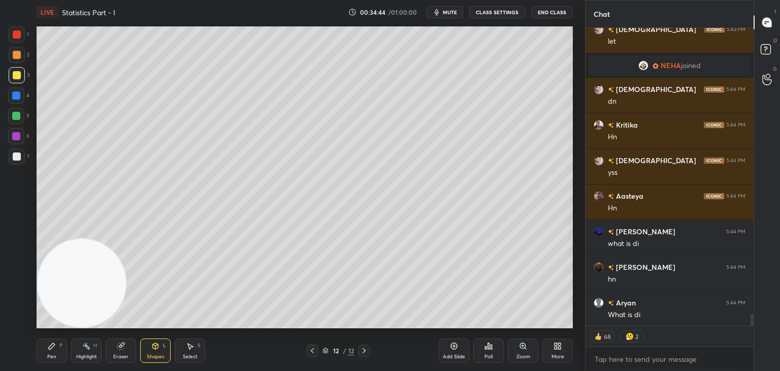
click at [154, 350] on div "Shapes L" at bounding box center [155, 350] width 30 height 24
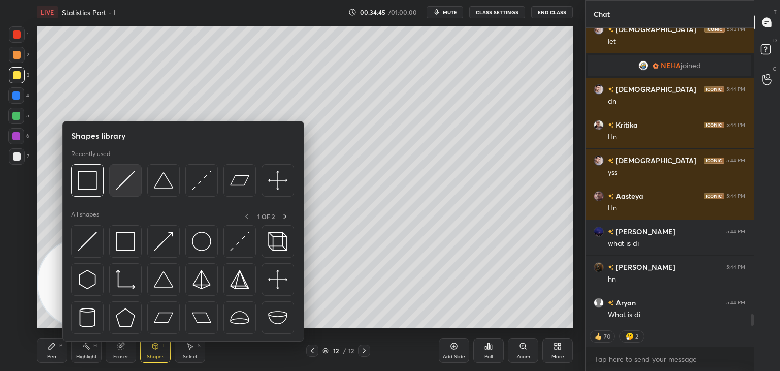
click at [127, 178] on img at bounding box center [125, 180] width 19 height 19
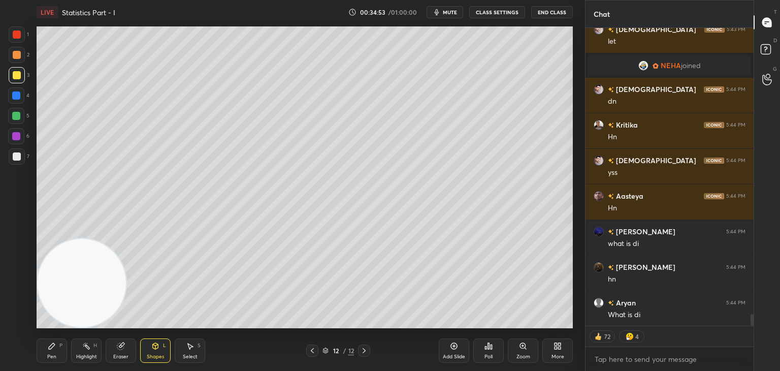
scroll to position [7226, 0]
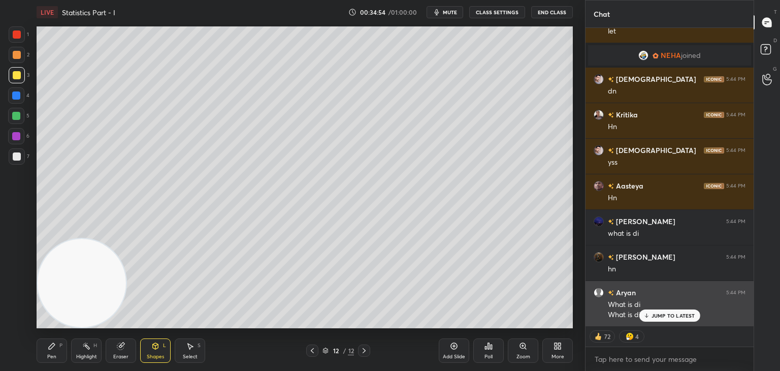
click at [667, 311] on div "JUMP TO LATEST" at bounding box center [669, 315] width 61 height 12
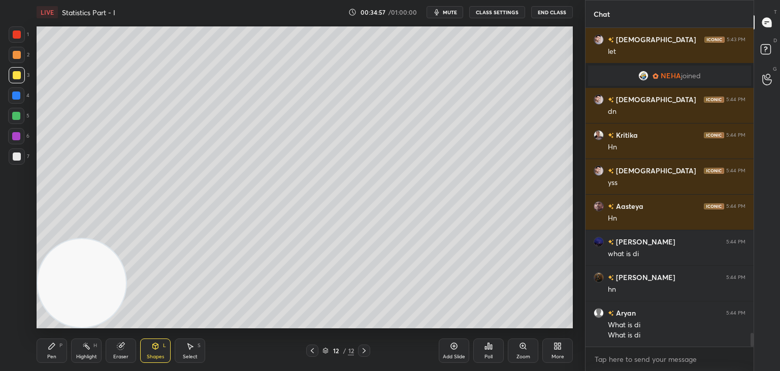
scroll to position [315, 165]
drag, startPoint x: 48, startPoint y: 355, endPoint x: 41, endPoint y: 348, distance: 10.8
click at [49, 354] on div "Pen" at bounding box center [51, 356] width 9 height 5
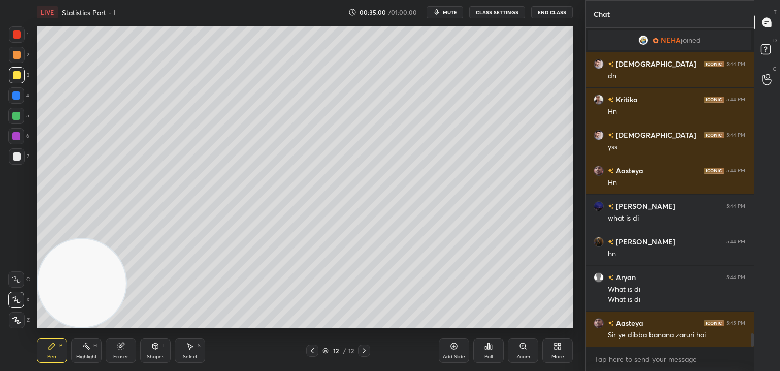
click at [16, 159] on div at bounding box center [17, 156] width 8 height 8
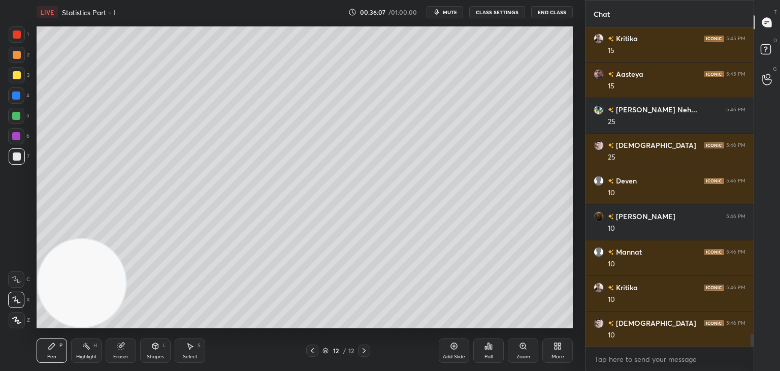
scroll to position [7668, 0]
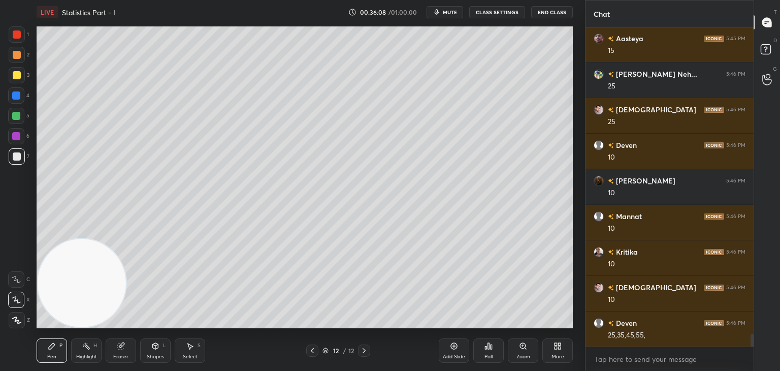
drag, startPoint x: 154, startPoint y: 351, endPoint x: 148, endPoint y: 342, distance: 10.7
click at [152, 351] on div "Shapes L" at bounding box center [155, 350] width 30 height 24
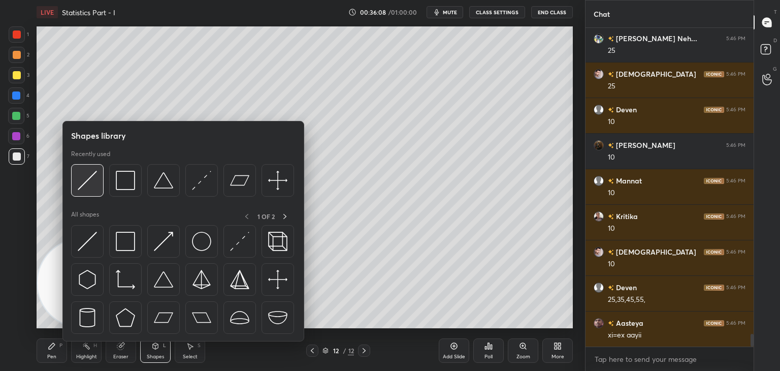
click at [92, 181] on img at bounding box center [87, 180] width 19 height 19
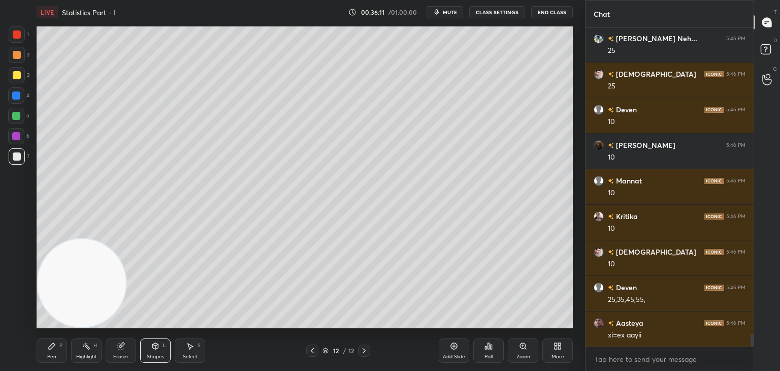
scroll to position [7739, 0]
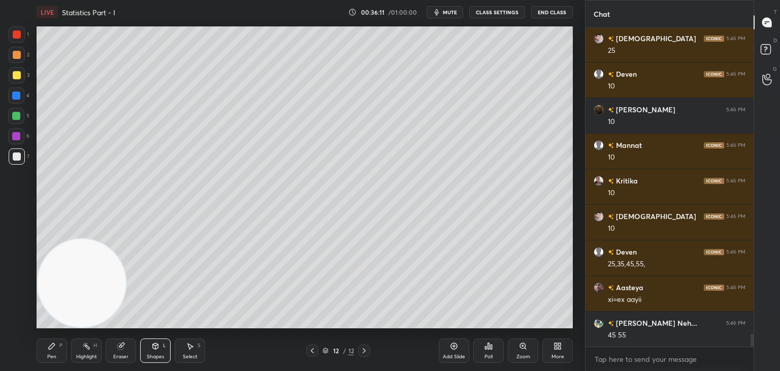
click at [52, 350] on div "Pen P" at bounding box center [52, 350] width 30 height 24
click at [149, 352] on div "Shapes L" at bounding box center [155, 350] width 30 height 24
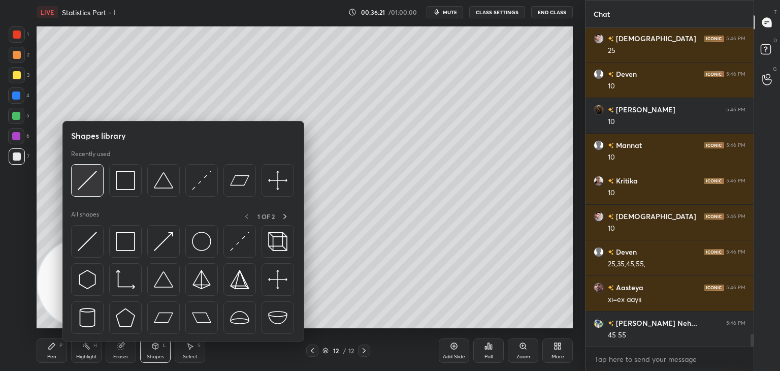
click at [90, 187] on img at bounding box center [87, 180] width 19 height 19
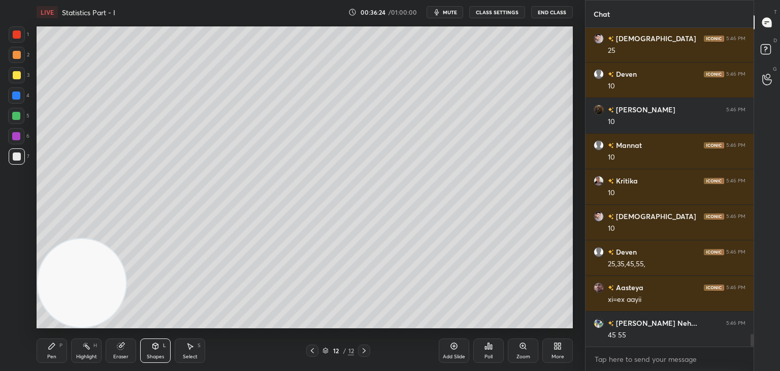
click at [55, 354] on div "Pen" at bounding box center [51, 356] width 9 height 5
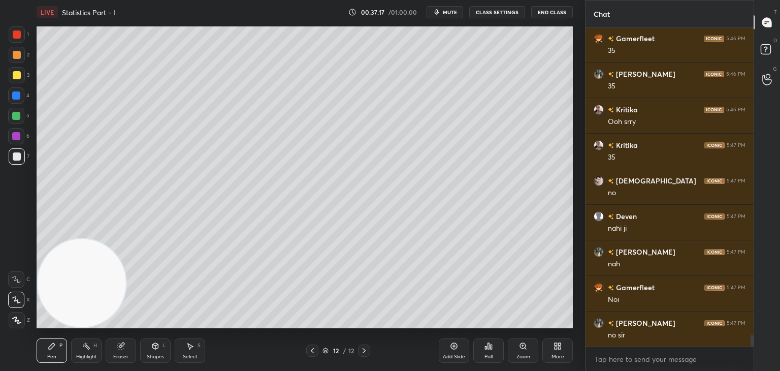
scroll to position [8556, 0]
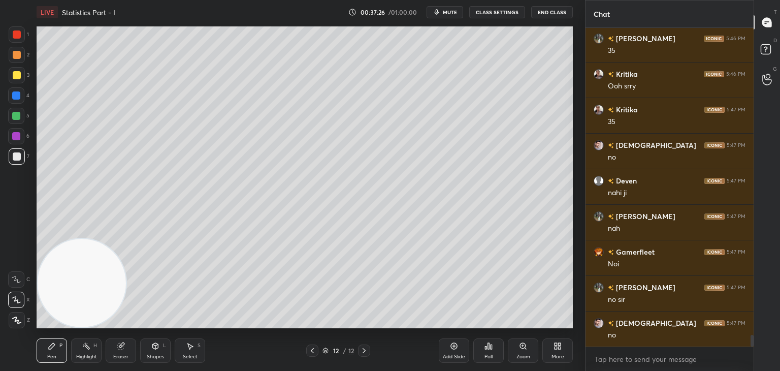
click at [124, 347] on div "Eraser" at bounding box center [121, 350] width 30 height 24
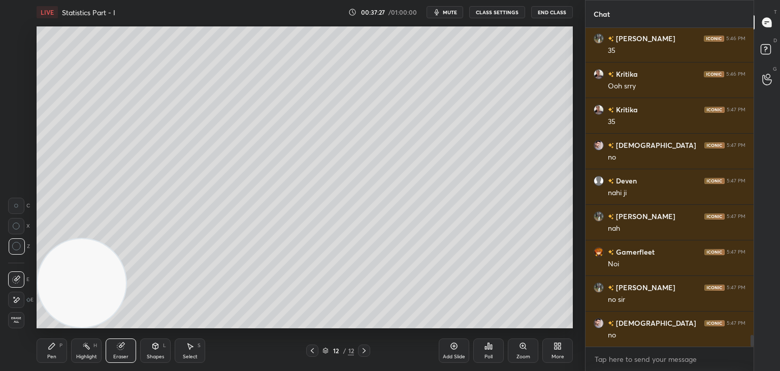
scroll to position [8591, 0]
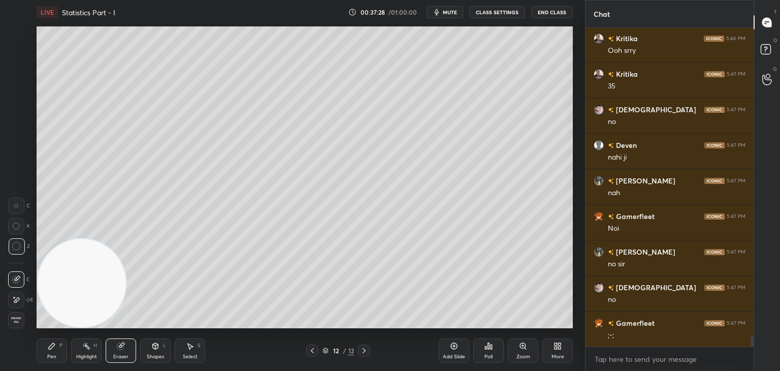
click at [53, 352] on div "Pen P" at bounding box center [52, 350] width 30 height 24
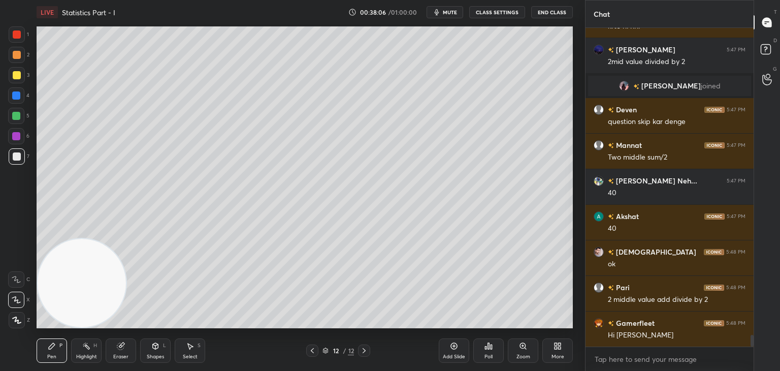
scroll to position [8426, 0]
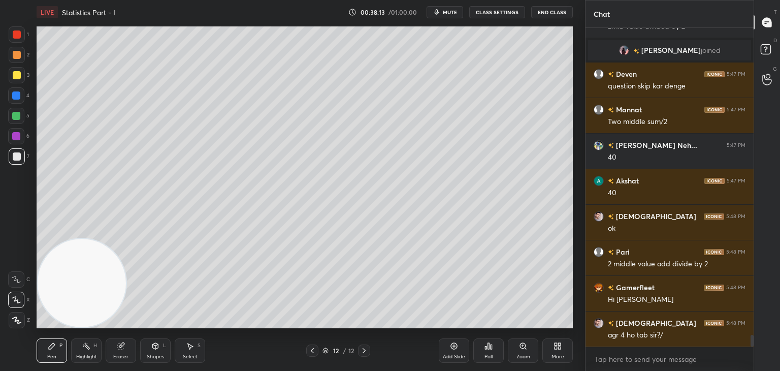
click at [121, 352] on div "Eraser" at bounding box center [121, 350] width 30 height 24
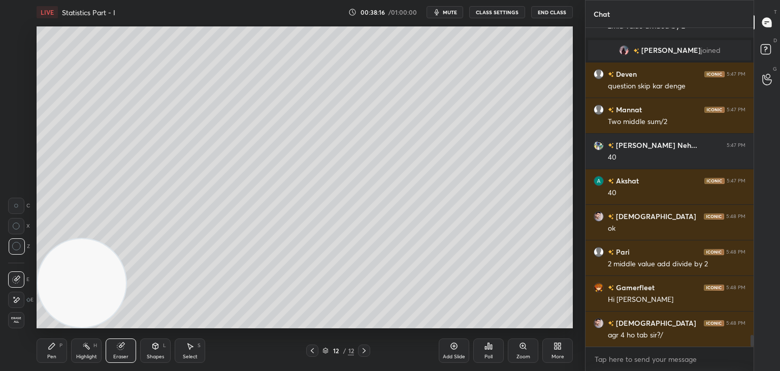
click at [55, 350] on div "Pen P" at bounding box center [52, 350] width 30 height 24
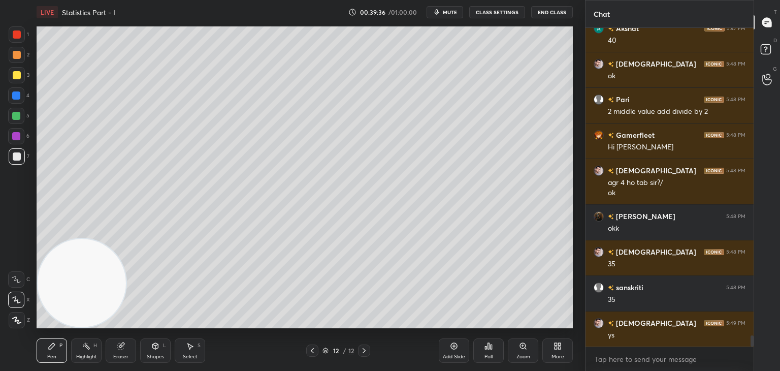
scroll to position [8588, 0]
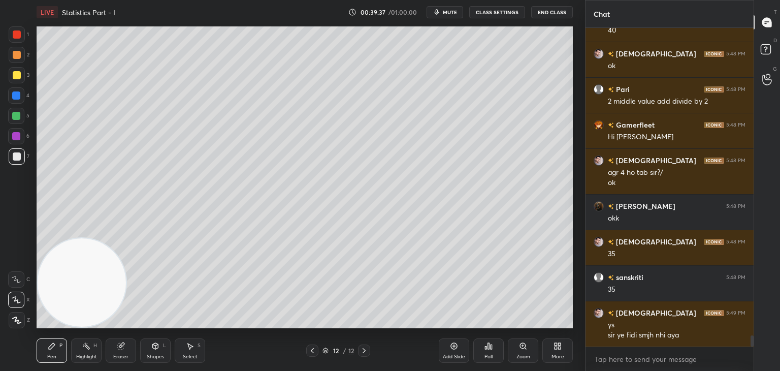
drag, startPoint x: 112, startPoint y: 240, endPoint x: 122, endPoint y: 238, distance: 10.8
click at [112, 240] on video at bounding box center [82, 282] width 88 height 88
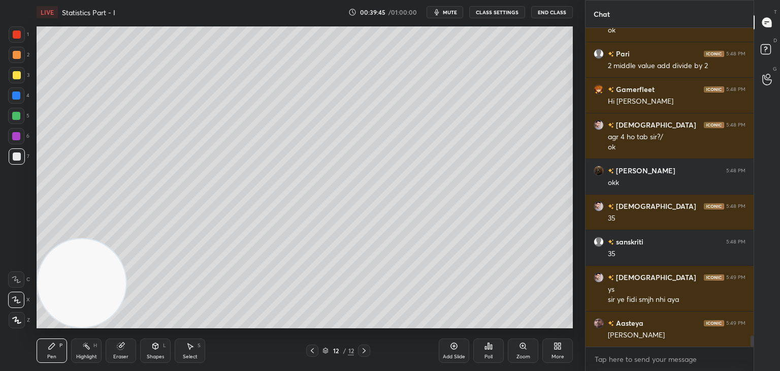
scroll to position [8659, 0]
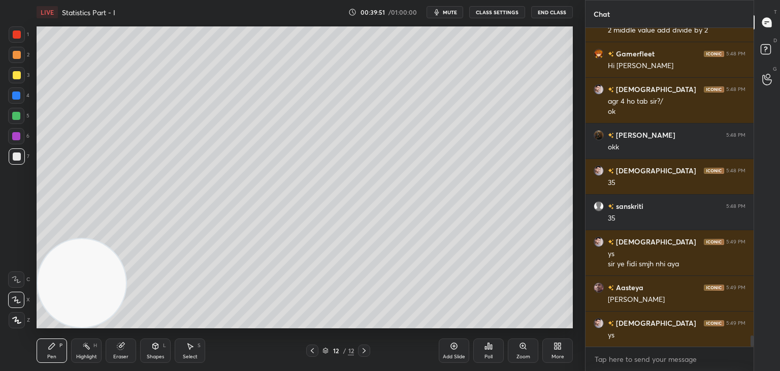
drag, startPoint x: 129, startPoint y: 349, endPoint x: 123, endPoint y: 346, distance: 6.8
click at [128, 349] on div "Eraser" at bounding box center [121, 350] width 30 height 24
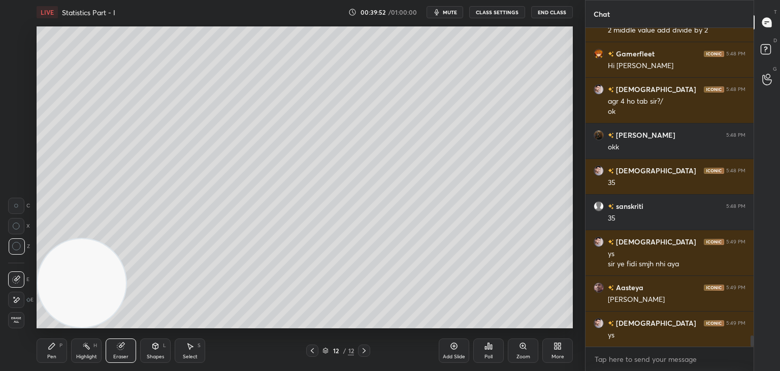
click at [17, 297] on icon at bounding box center [16, 299] width 8 height 9
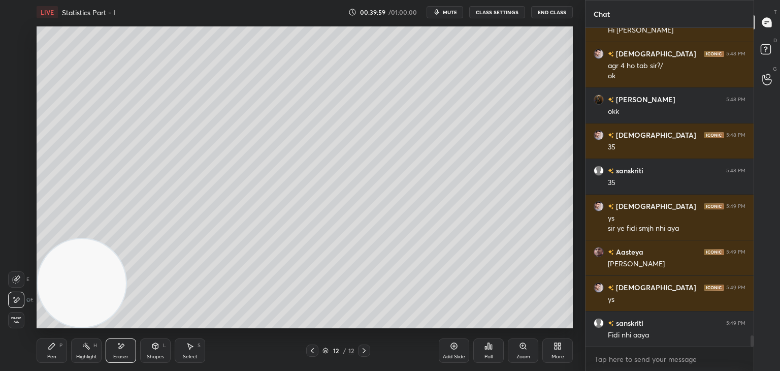
drag, startPoint x: 44, startPoint y: 354, endPoint x: 51, endPoint y: 333, distance: 21.7
click at [44, 354] on div "Pen P" at bounding box center [52, 350] width 30 height 24
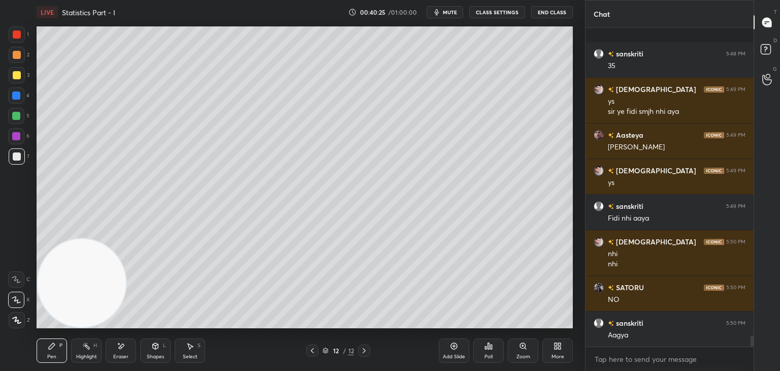
scroll to position [8883, 0]
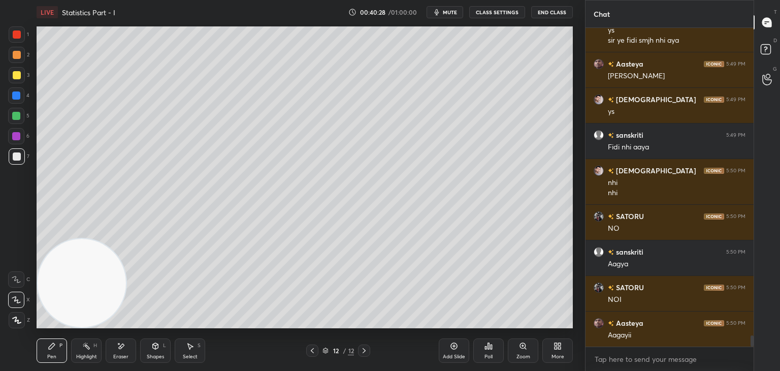
drag, startPoint x: 199, startPoint y: 20, endPoint x: 194, endPoint y: 26, distance: 7.9
click at [194, 26] on div "LIVE Statistics Part - I 00:40:28 / 01:00:00 mute CLASS SETTINGS End Class Sett…" at bounding box center [304, 185] width 544 height 371
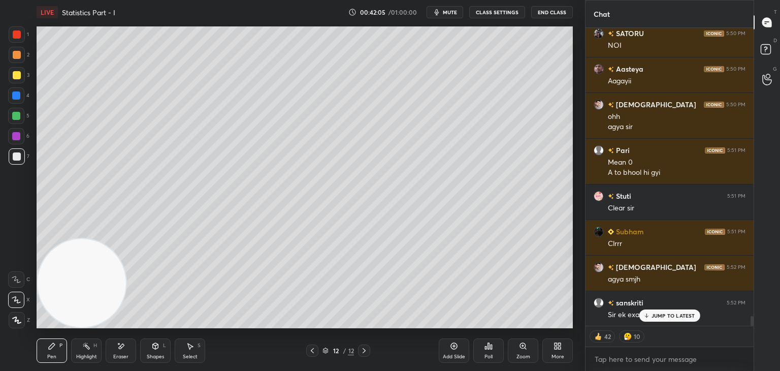
scroll to position [9173, 0]
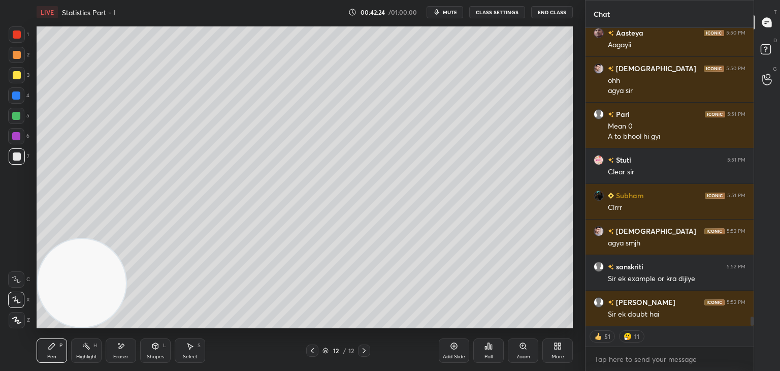
click at [314, 349] on icon at bounding box center [312, 350] width 8 height 8
click at [314, 352] on icon at bounding box center [312, 350] width 8 height 8
click at [315, 353] on icon at bounding box center [312, 350] width 8 height 8
click at [125, 346] on div "Eraser" at bounding box center [121, 350] width 30 height 24
type textarea "x"
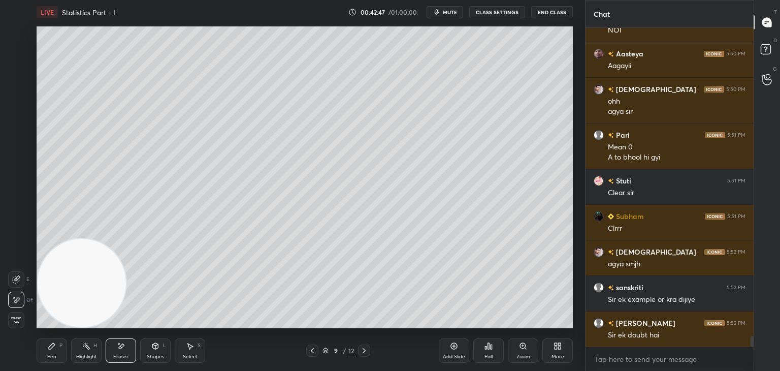
scroll to position [315, 165]
click at [57, 344] on div "Pen P" at bounding box center [52, 350] width 30 height 24
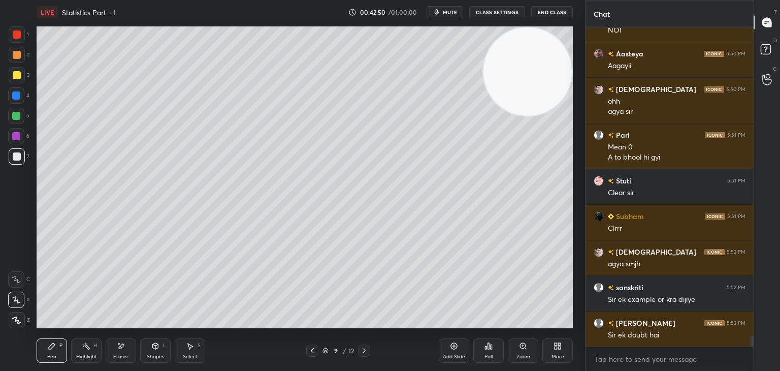
drag, startPoint x: 91, startPoint y: 279, endPoint x: 578, endPoint y: 61, distance: 533.1
click at [577, 64] on div "1 2 3 4 5 6 7 C X Z E E Erase all H H LIVE Statistics Part - I 00:42:50 / 01:00…" at bounding box center [292, 185] width 585 height 371
click at [154, 349] on icon at bounding box center [155, 346] width 8 height 8
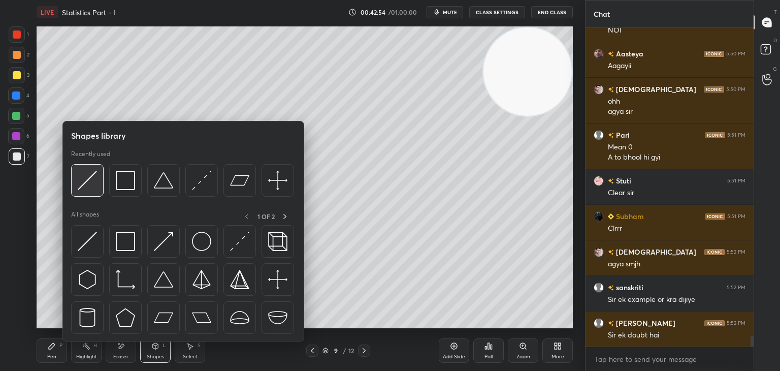
click at [85, 182] on img at bounding box center [87, 180] width 19 height 19
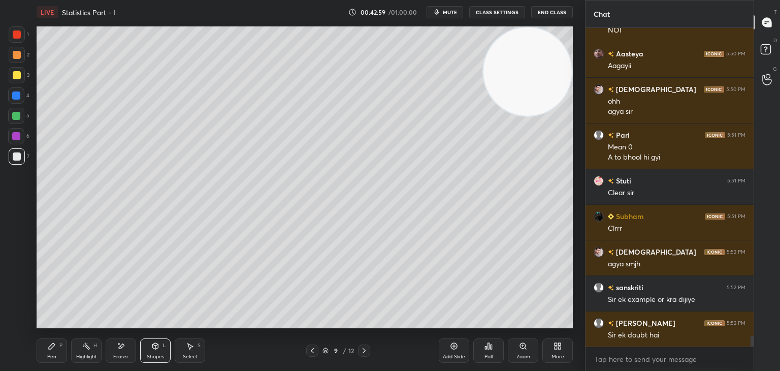
click at [52, 351] on div "Pen P" at bounding box center [52, 350] width 30 height 24
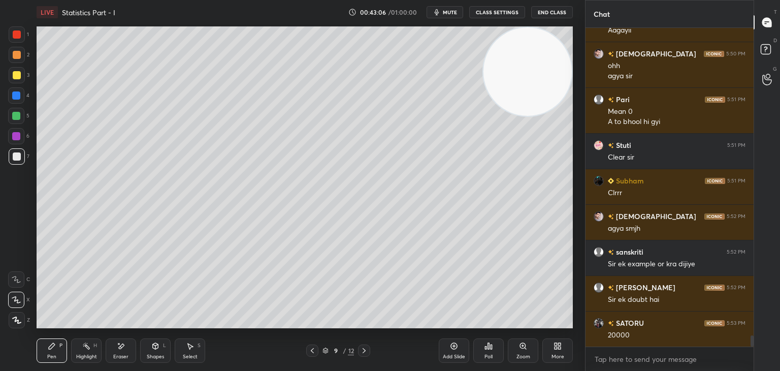
drag, startPoint x: 117, startPoint y: 351, endPoint x: 125, endPoint y: 347, distance: 8.9
click at [116, 350] on div "Eraser" at bounding box center [121, 350] width 30 height 24
click at [158, 351] on div "Shapes L" at bounding box center [155, 350] width 30 height 24
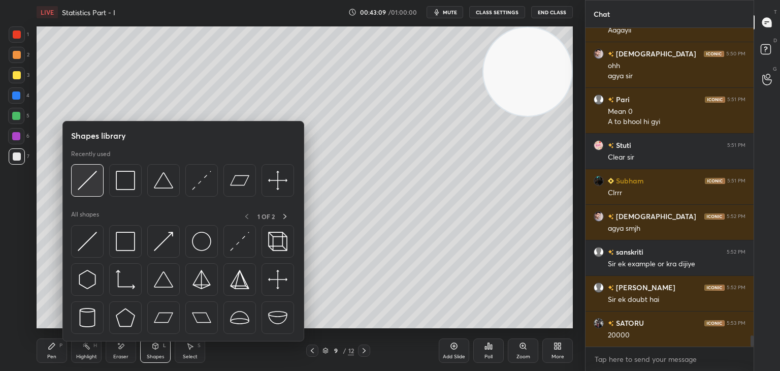
click at [90, 177] on img at bounding box center [87, 180] width 19 height 19
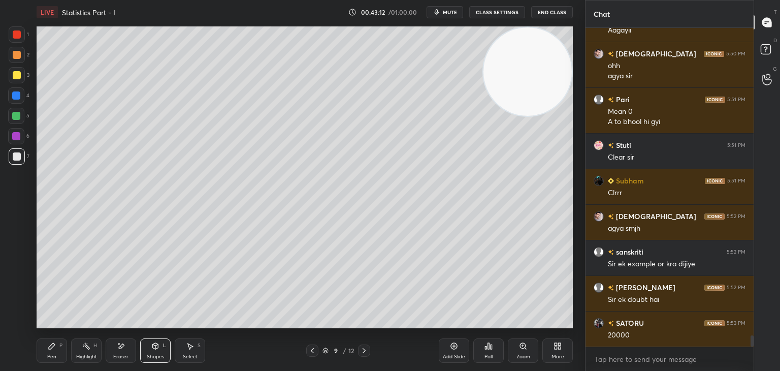
click at [53, 352] on div "Pen P" at bounding box center [52, 350] width 30 height 24
click at [492, 355] on div "Poll" at bounding box center [488, 350] width 30 height 24
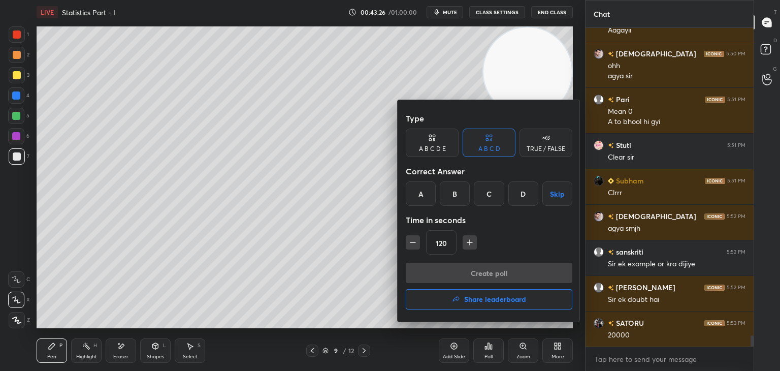
click at [544, 147] on div "TRUE / FALSE" at bounding box center [545, 149] width 39 height 6
click at [431, 200] on div "True" at bounding box center [432, 193] width 53 height 24
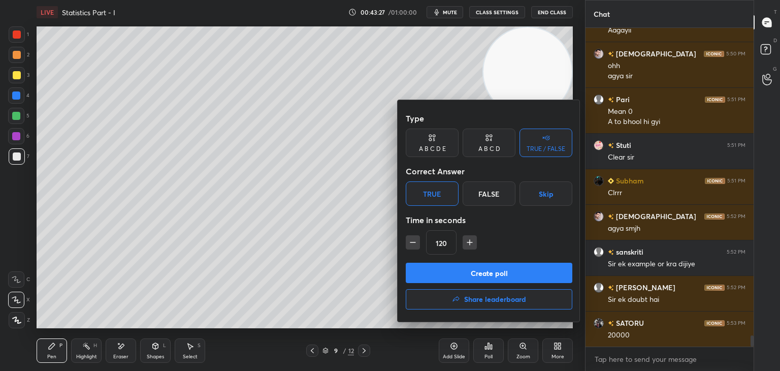
click at [414, 245] on icon "button" at bounding box center [413, 242] width 10 height 10
click at [471, 246] on icon "button" at bounding box center [469, 242] width 10 height 10
type input "120"
click at [448, 276] on button "Create poll" at bounding box center [489, 272] width 166 height 20
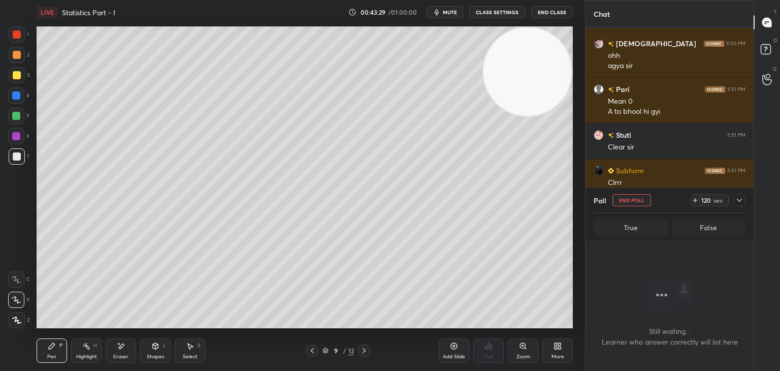
scroll to position [3, 3]
click at [741, 199] on icon at bounding box center [739, 200] width 8 height 8
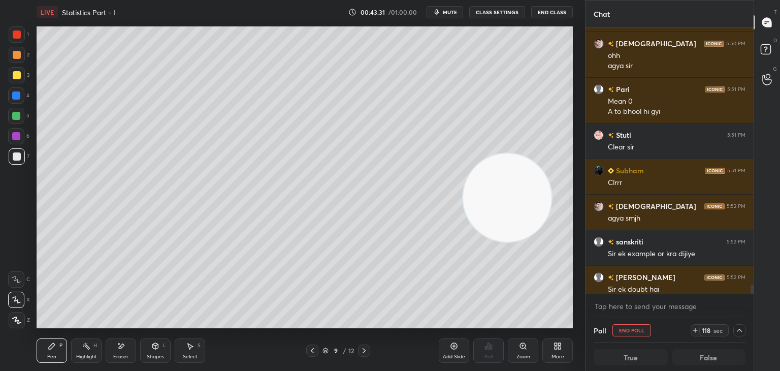
scroll to position [0, 3]
drag, startPoint x: 533, startPoint y: 92, endPoint x: 582, endPoint y: 368, distance: 280.0
click at [580, 366] on div "1 2 3 4 5 6 7 C X Z E E Erase all H H LIVE Statistics Part - I 00:43:31 / 01:00…" at bounding box center [292, 185] width 585 height 371
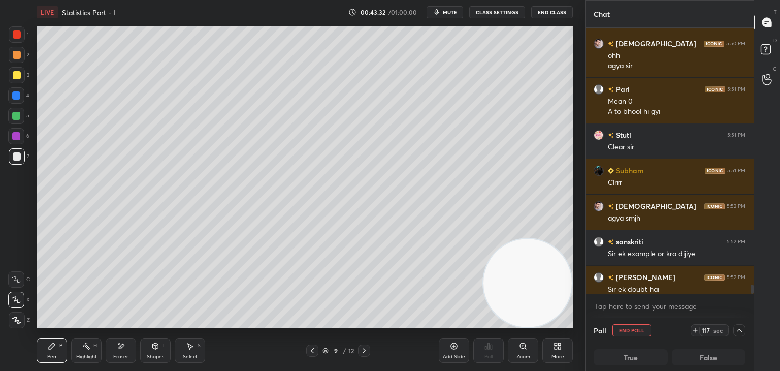
scroll to position [8947, 0]
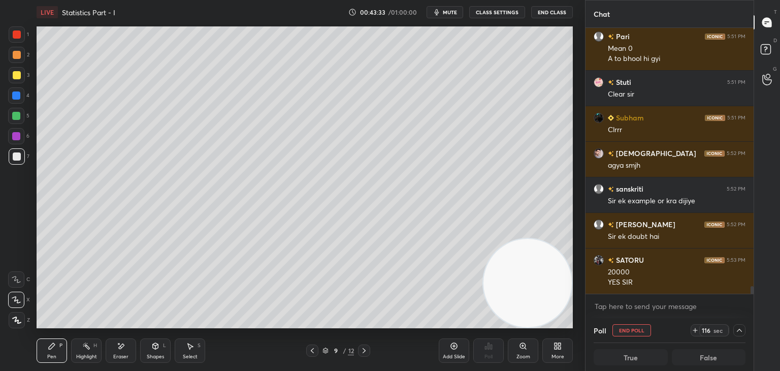
drag, startPoint x: 750, startPoint y: 286, endPoint x: 754, endPoint y: 313, distance: 27.2
click at [755, 315] on div "Chat [PERSON_NAME] 5:50 PM ohh agya sir Pari 5:51 PM Mean 0 A to bhool hi [PERS…" at bounding box center [682, 185] width 195 height 371
click at [740, 329] on icon at bounding box center [739, 329] width 5 height 3
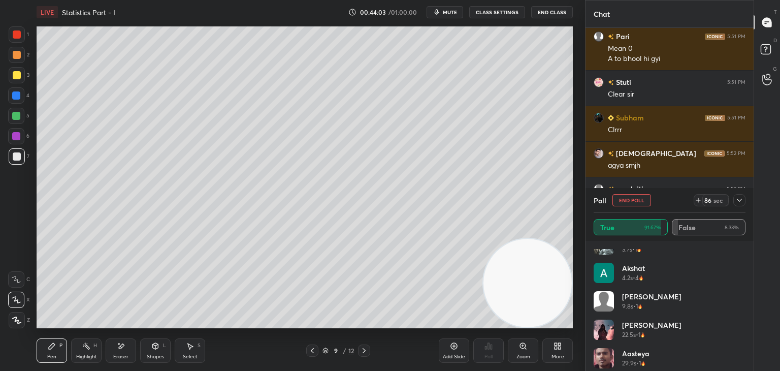
scroll to position [191, 0]
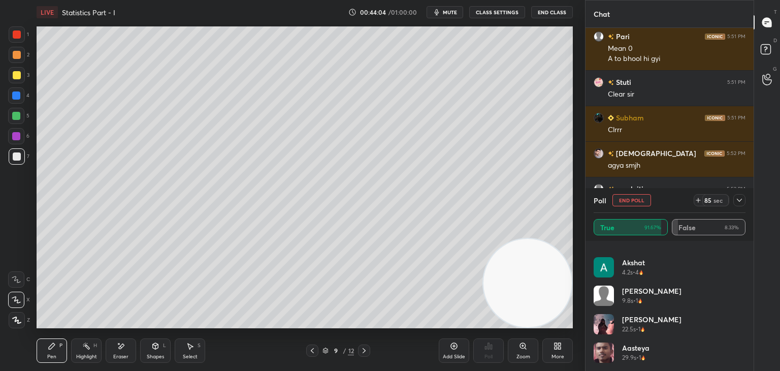
click at [740, 201] on icon at bounding box center [739, 200] width 8 height 8
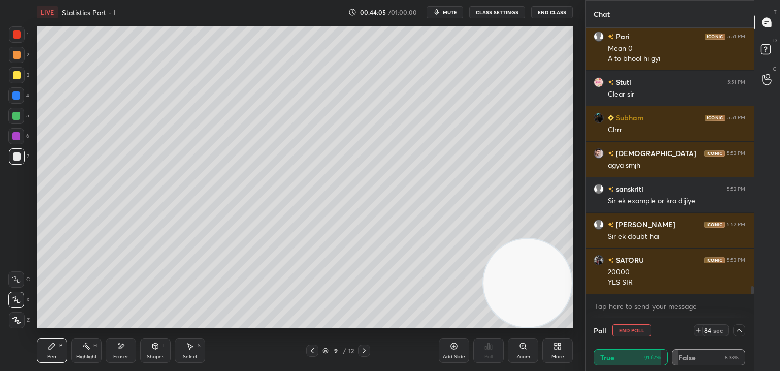
scroll to position [0, 0]
click at [737, 332] on icon at bounding box center [739, 330] width 8 height 8
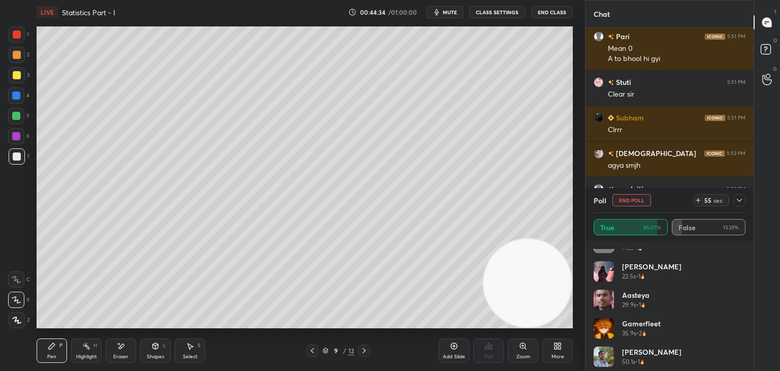
scroll to position [248, 0]
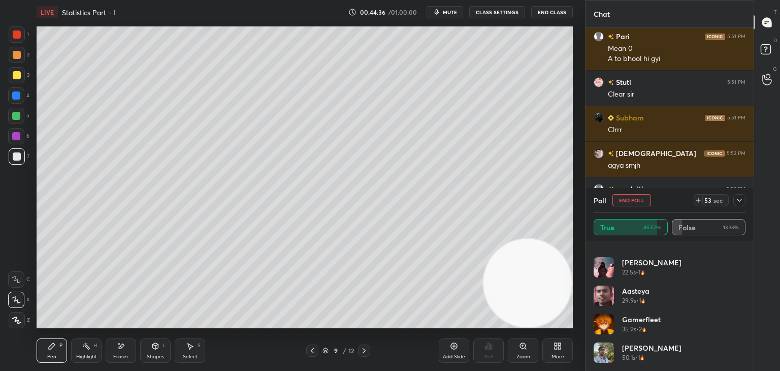
click at [742, 200] on icon at bounding box center [739, 200] width 8 height 8
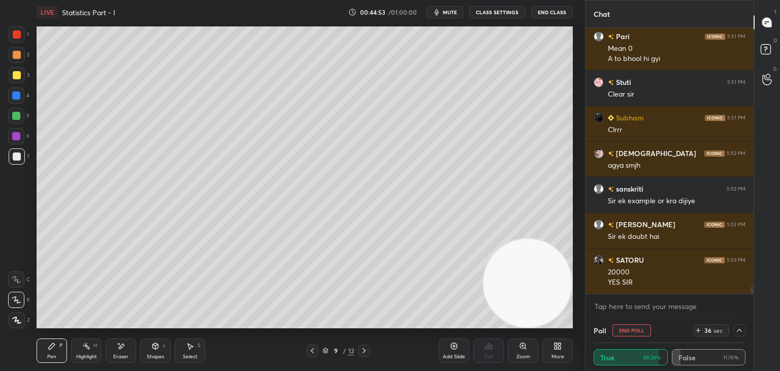
scroll to position [8982, 0]
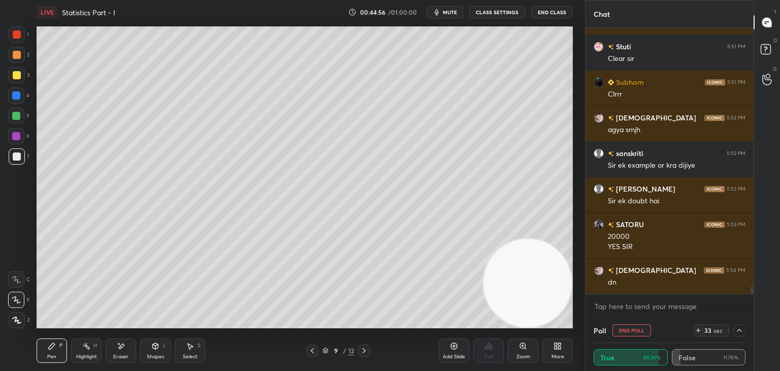
drag, startPoint x: 739, startPoint y: 331, endPoint x: 734, endPoint y: 334, distance: 5.2
click at [739, 333] on icon at bounding box center [739, 330] width 8 height 8
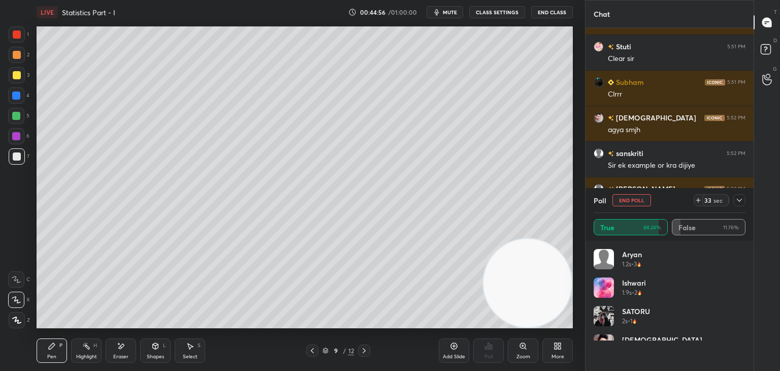
scroll to position [119, 149]
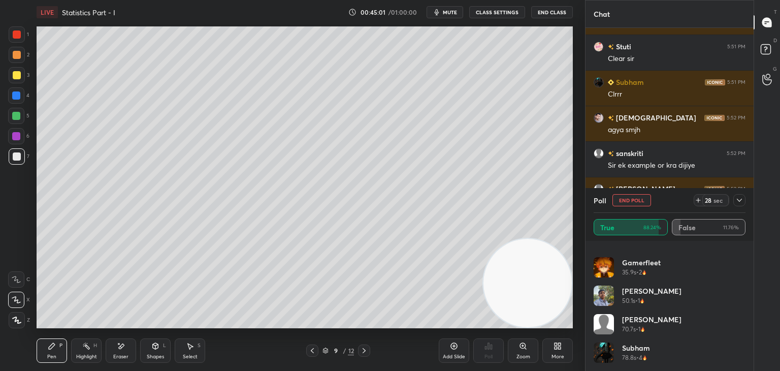
drag, startPoint x: 738, startPoint y: 198, endPoint x: 729, endPoint y: 202, distance: 8.7
click at [736, 199] on icon at bounding box center [739, 200] width 8 height 8
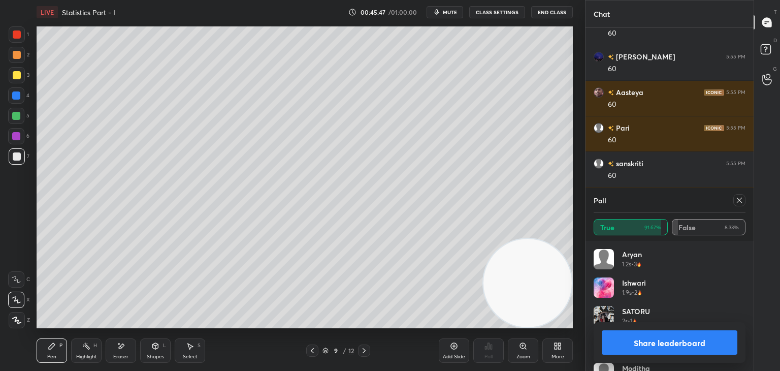
scroll to position [9348, 0]
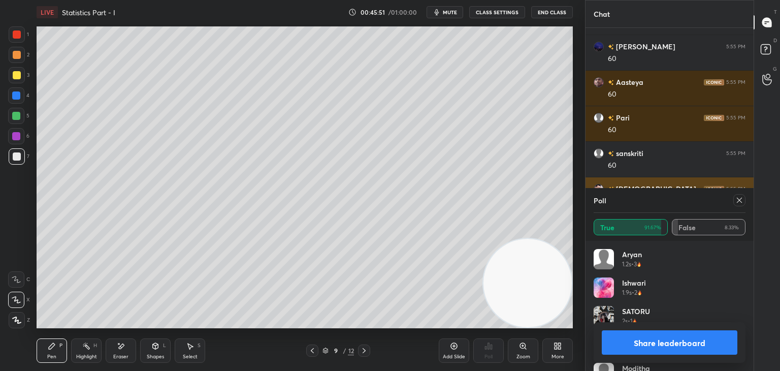
click at [736, 197] on icon at bounding box center [739, 200] width 8 height 8
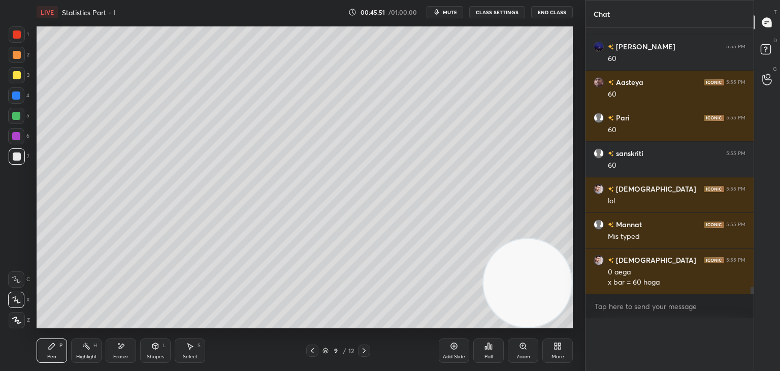
scroll to position [0, 0]
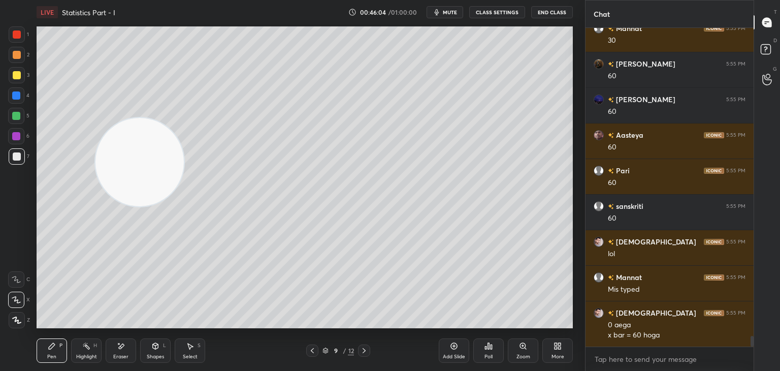
drag, startPoint x: 530, startPoint y: 277, endPoint x: 116, endPoint y: 60, distance: 467.5
click at [112, 118] on video at bounding box center [139, 162] width 88 height 88
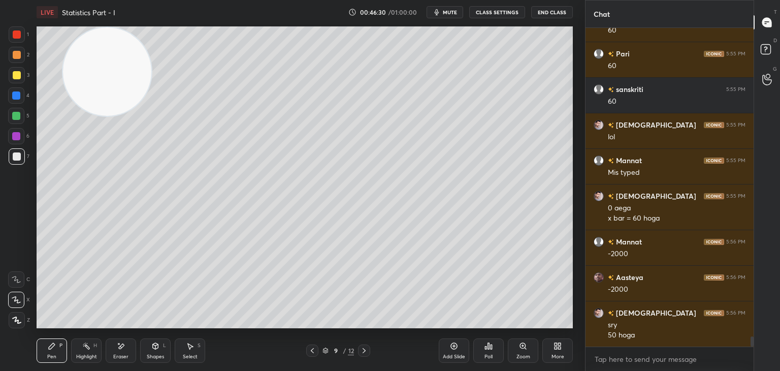
scroll to position [9447, 0]
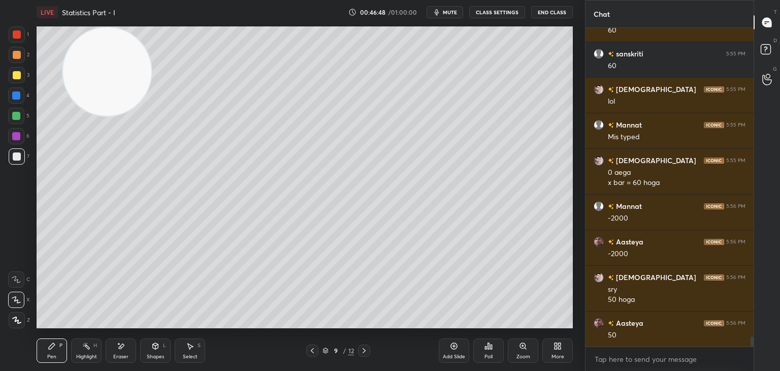
click at [360, 349] on icon at bounding box center [364, 350] width 8 height 8
click at [364, 353] on icon at bounding box center [364, 350] width 8 height 8
click at [363, 354] on div at bounding box center [364, 350] width 12 height 12
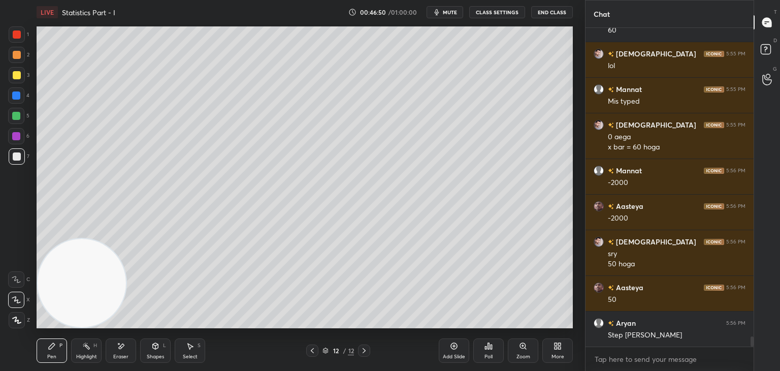
drag, startPoint x: 97, startPoint y: 96, endPoint x: 18, endPoint y: 350, distance: 265.9
click at [19, 347] on div "1 2 3 4 5 6 7 C X Z E E Erase all H H LIVE Statistics Part - I 00:46:50 / 01:00…" at bounding box center [288, 185] width 577 height 371
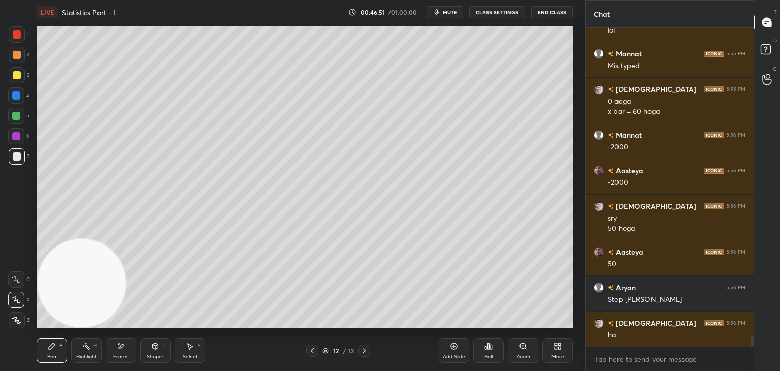
click at [363, 352] on icon at bounding box center [363, 350] width 3 height 5
drag, startPoint x: 453, startPoint y: 350, endPoint x: 434, endPoint y: 338, distance: 22.4
click at [453, 350] on div "Add Slide" at bounding box center [454, 350] width 30 height 24
click at [18, 76] on div at bounding box center [17, 75] width 8 height 8
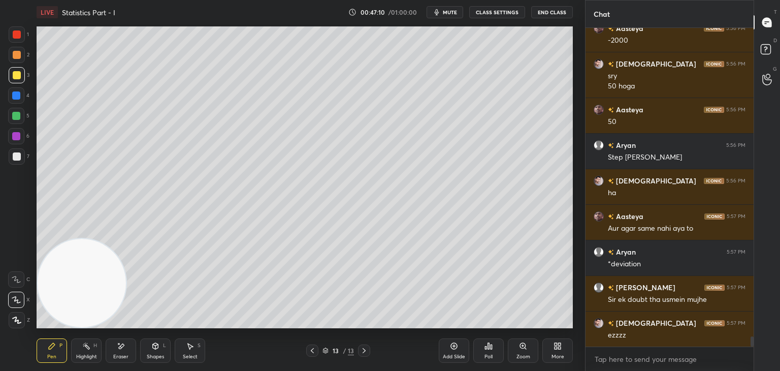
scroll to position [9696, 0]
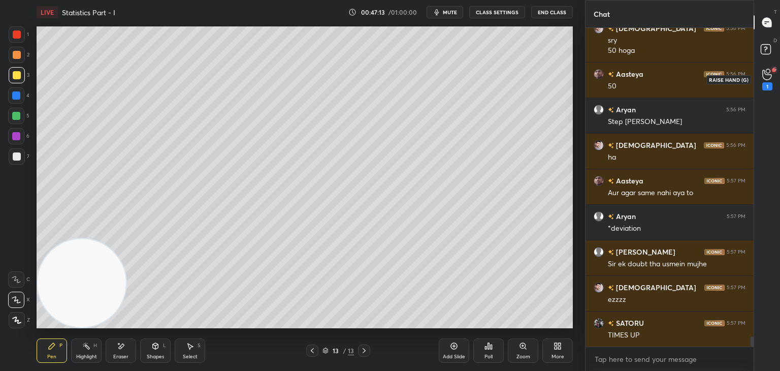
drag, startPoint x: 763, startPoint y: 84, endPoint x: 756, endPoint y: 82, distance: 8.0
click at [762, 83] on div "1" at bounding box center [767, 86] width 10 height 8
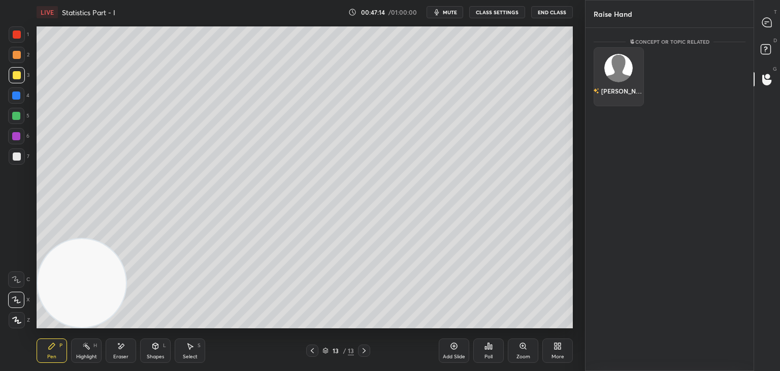
click at [631, 78] on div "[PERSON_NAME]" at bounding box center [618, 76] width 50 height 59
click at [622, 98] on button "INVITE" at bounding box center [618, 97] width 41 height 13
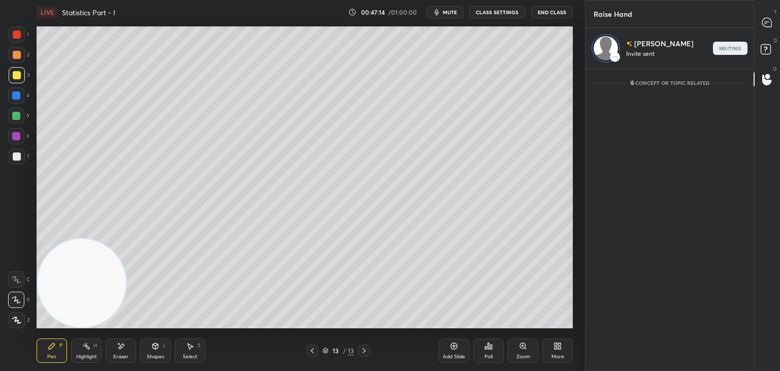
scroll to position [4, 3]
drag, startPoint x: 765, startPoint y: 15, endPoint x: 756, endPoint y: 15, distance: 9.7
click at [765, 15] on div at bounding box center [767, 22] width 20 height 18
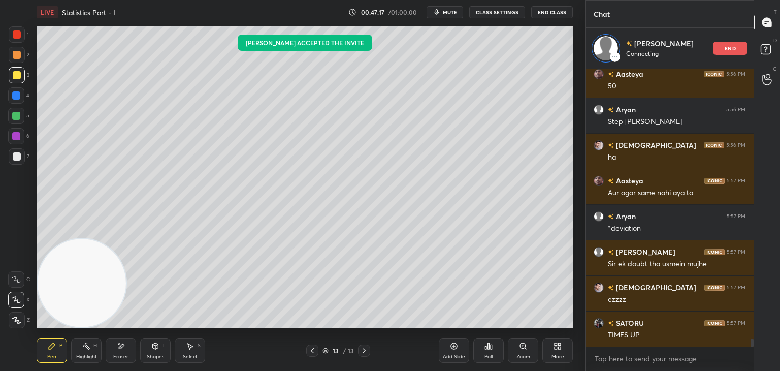
click at [13, 156] on div at bounding box center [17, 156] width 8 height 8
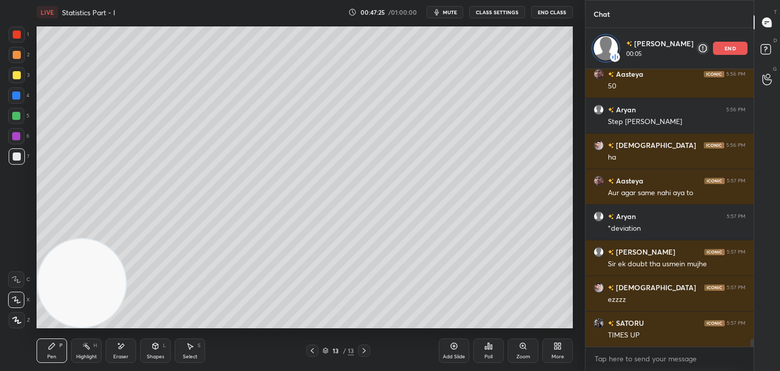
click at [311, 351] on icon at bounding box center [312, 350] width 8 height 8
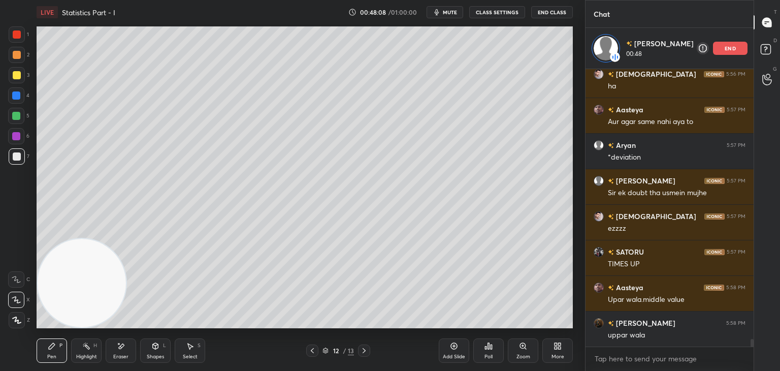
click at [361, 348] on icon at bounding box center [364, 350] width 8 height 8
drag, startPoint x: 727, startPoint y: 51, endPoint x: 709, endPoint y: 51, distance: 17.8
click at [727, 51] on div "end" at bounding box center [730, 48] width 35 height 13
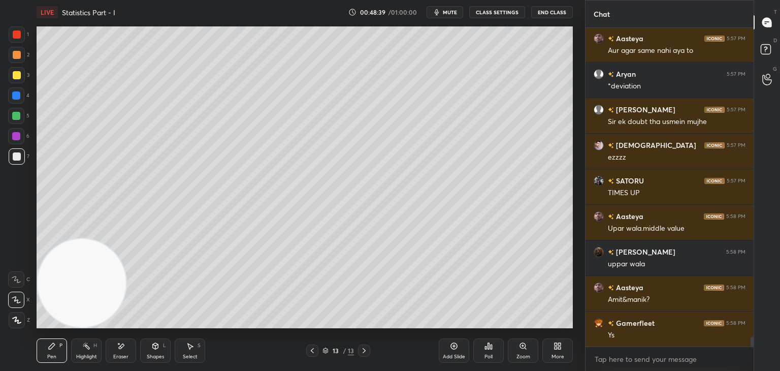
scroll to position [10158, 0]
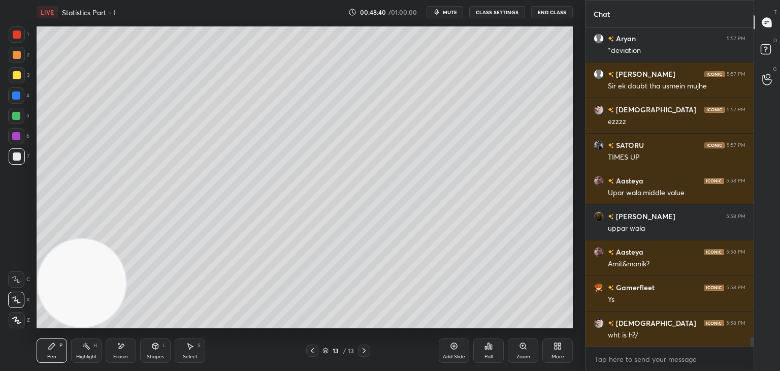
drag, startPoint x: 126, startPoint y: 346, endPoint x: 136, endPoint y: 328, distance: 20.5
click at [126, 345] on div "Eraser" at bounding box center [121, 350] width 30 height 24
click at [57, 347] on div "Pen P" at bounding box center [52, 350] width 30 height 24
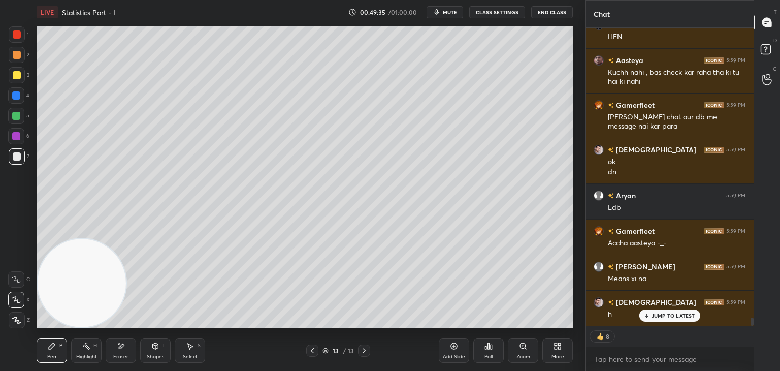
scroll to position [10562, 0]
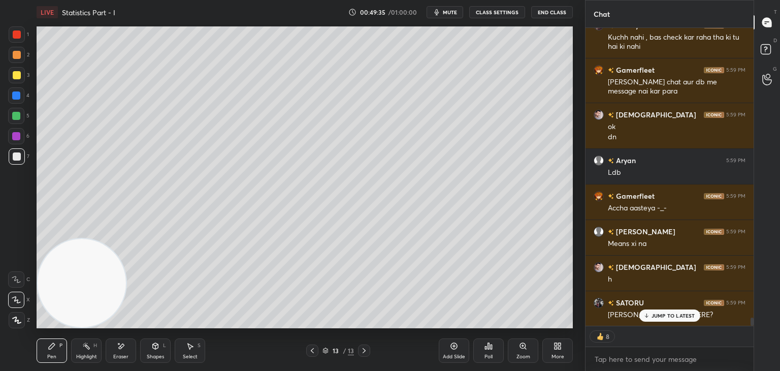
click at [312, 351] on icon at bounding box center [312, 350] width 3 height 5
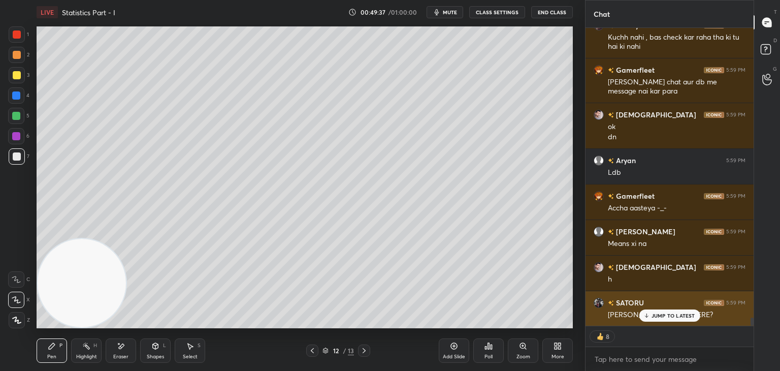
drag, startPoint x: 664, startPoint y: 316, endPoint x: 661, endPoint y: 311, distance: 6.6
click at [664, 316] on p "JUMP TO LATEST" at bounding box center [673, 315] width 44 height 6
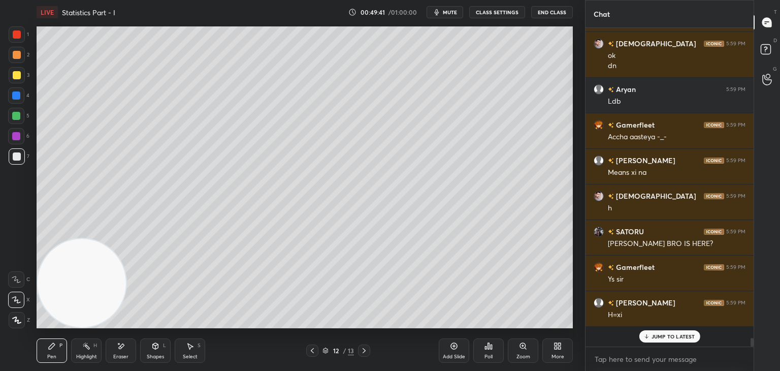
scroll to position [315, 165]
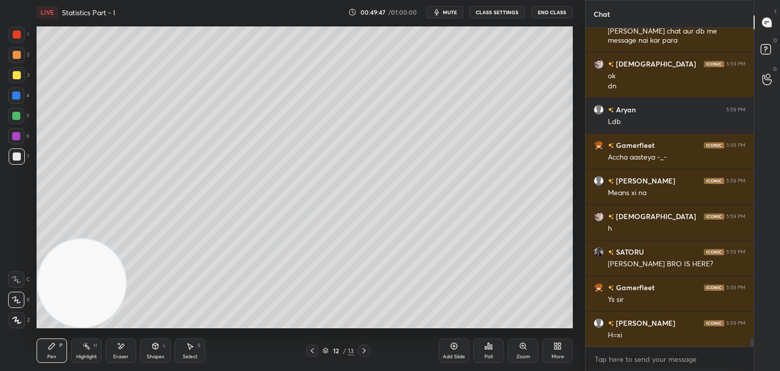
drag, startPoint x: 119, startPoint y: 352, endPoint x: 127, endPoint y: 341, distance: 13.4
click at [116, 352] on div "Eraser" at bounding box center [121, 350] width 30 height 24
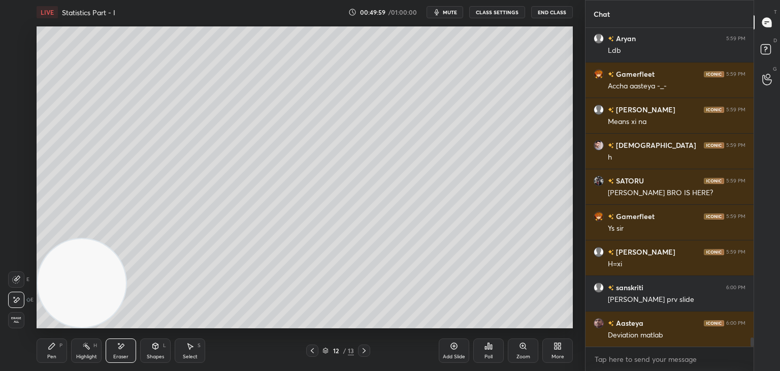
scroll to position [10719, 0]
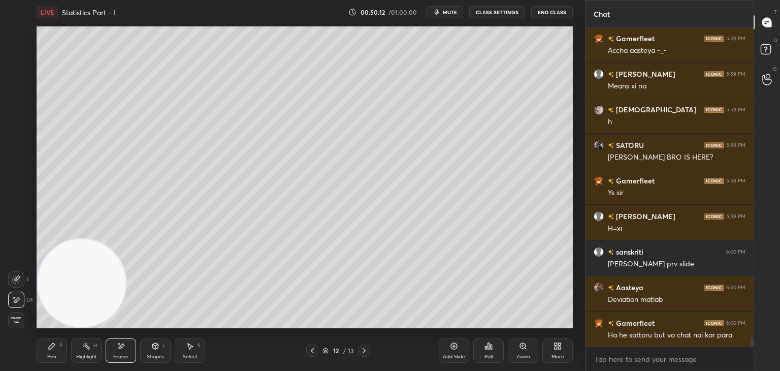
click at [38, 351] on div "Pen P" at bounding box center [52, 350] width 30 height 24
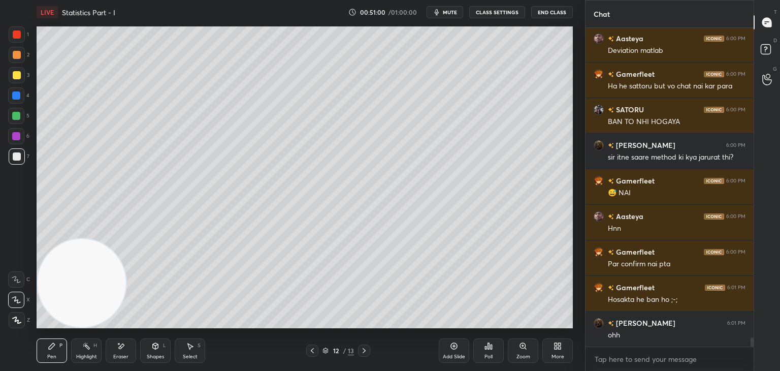
scroll to position [11003, 0]
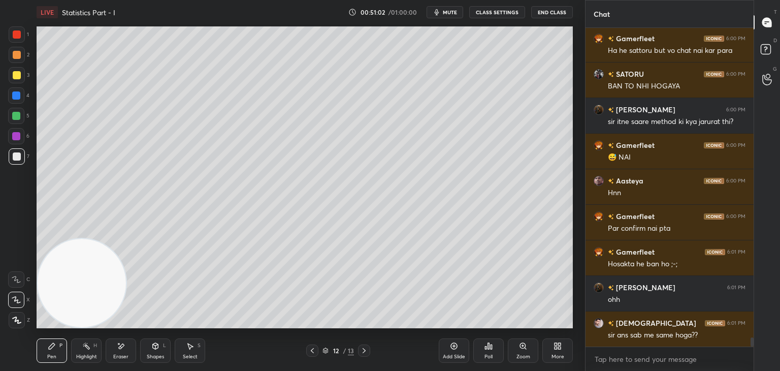
click at [128, 347] on div "Eraser" at bounding box center [121, 350] width 30 height 24
click at [48, 346] on div "Pen P" at bounding box center [52, 350] width 30 height 24
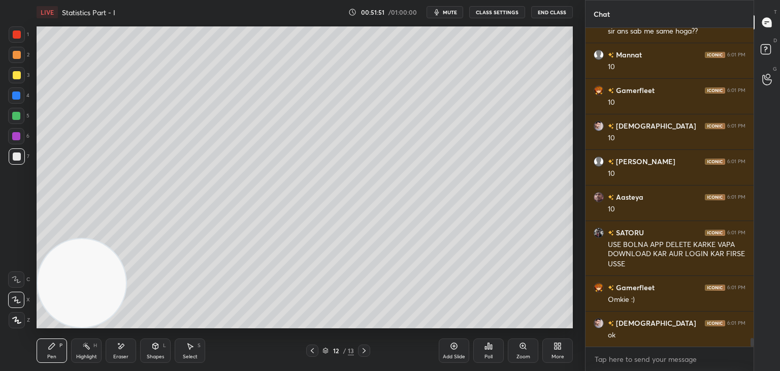
scroll to position [11342, 0]
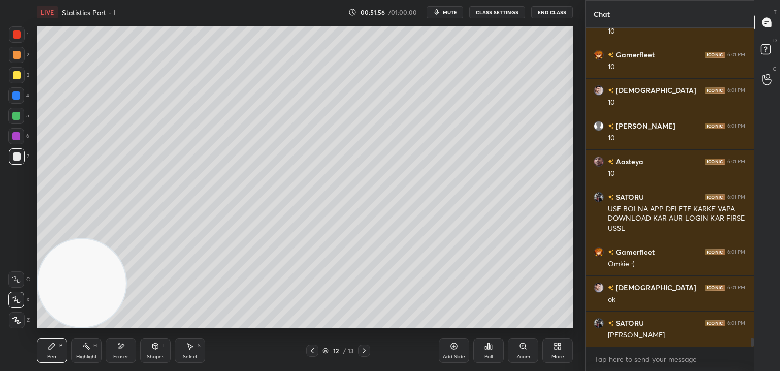
drag, startPoint x: 454, startPoint y: 353, endPoint x: 437, endPoint y: 329, distance: 30.2
click at [454, 352] on div "Add Slide" at bounding box center [454, 350] width 30 height 24
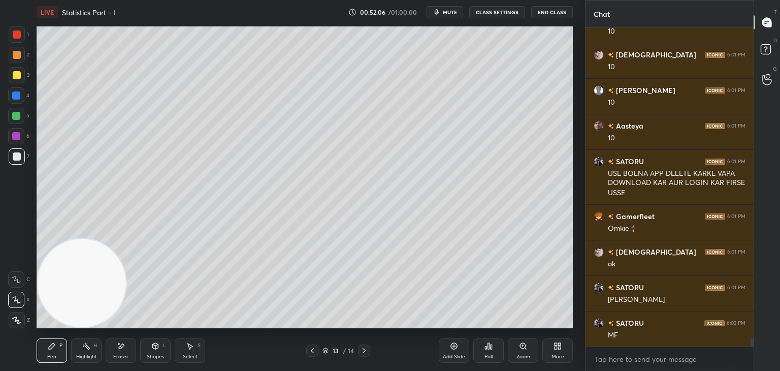
click at [313, 350] on icon at bounding box center [312, 350] width 8 height 8
click at [365, 346] on icon at bounding box center [364, 350] width 8 height 8
click at [308, 350] on icon at bounding box center [312, 350] width 8 height 8
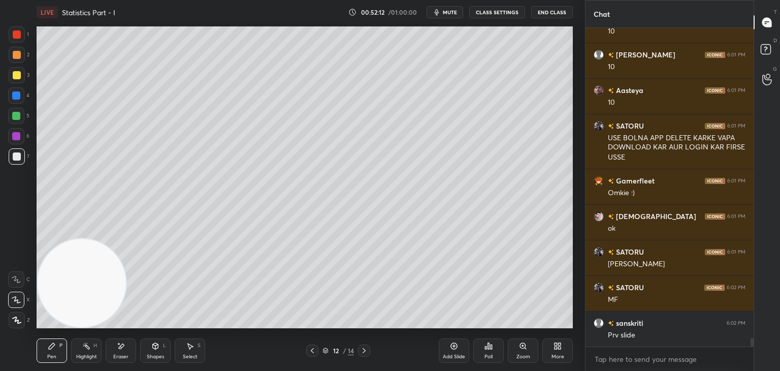
drag, startPoint x: 361, startPoint y: 346, endPoint x: 361, endPoint y: 339, distance: 6.6
click at [360, 345] on div at bounding box center [364, 350] width 12 height 12
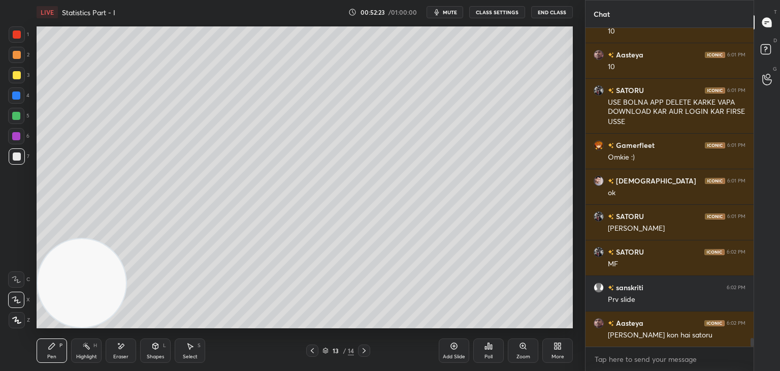
click at [311, 347] on icon at bounding box center [312, 350] width 8 height 8
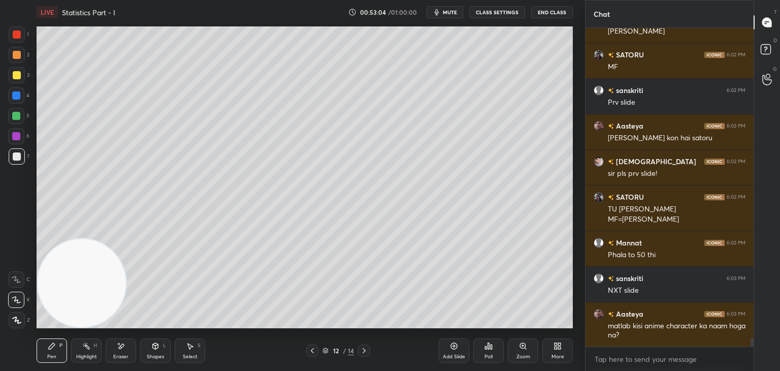
scroll to position [11682, 0]
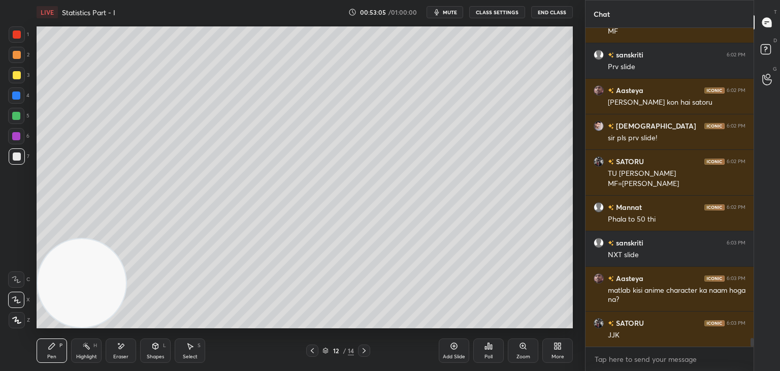
click at [362, 348] on icon at bounding box center [364, 350] width 8 height 8
click at [318, 350] on div "13 / 14" at bounding box center [338, 350] width 64 height 12
click at [313, 351] on icon at bounding box center [312, 350] width 8 height 8
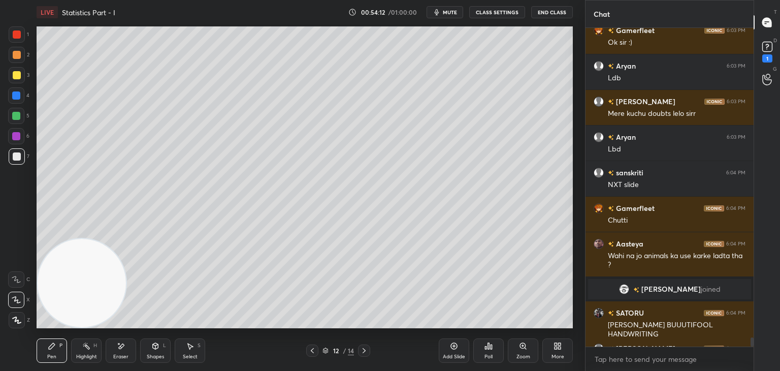
scroll to position [11082, 0]
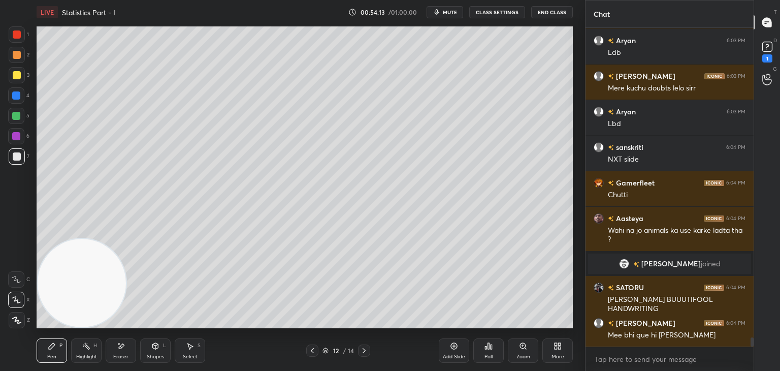
click at [360, 350] on div at bounding box center [364, 350] width 12 height 12
click at [365, 349] on icon at bounding box center [364, 350] width 8 height 8
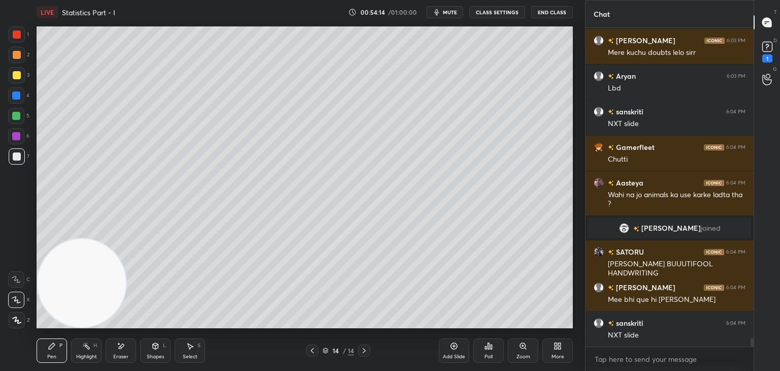
click at [367, 348] on icon at bounding box center [364, 350] width 8 height 8
click at [454, 344] on icon at bounding box center [454, 346] width 8 height 8
click at [15, 77] on div at bounding box center [17, 75] width 8 height 8
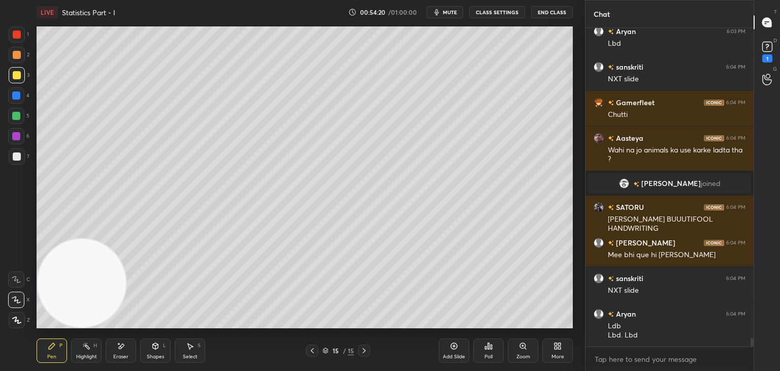
click at [165, 344] on div "Shapes L" at bounding box center [155, 350] width 30 height 24
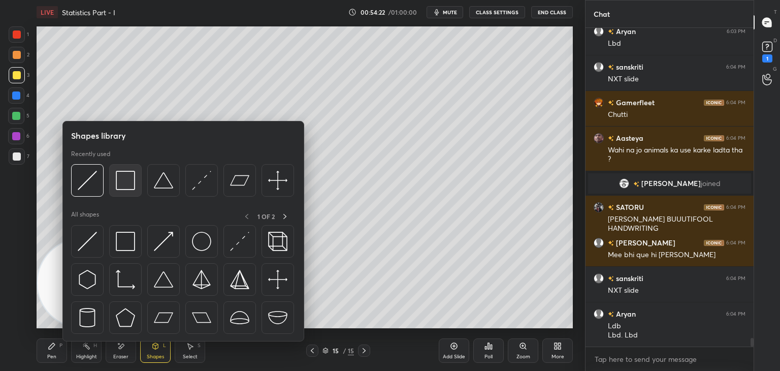
click at [123, 174] on img at bounding box center [125, 180] width 19 height 19
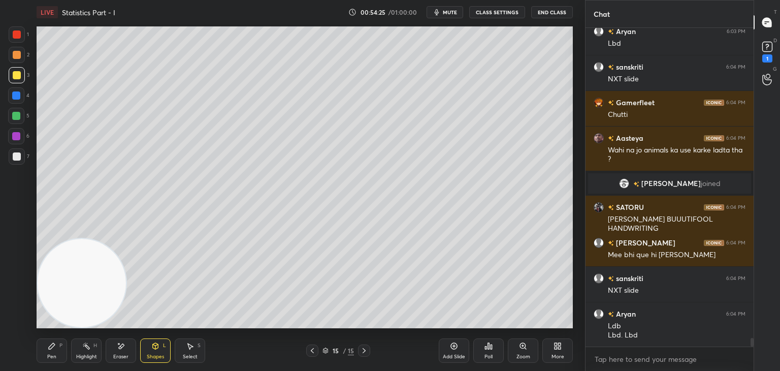
click at [162, 345] on div "Shapes L" at bounding box center [155, 350] width 30 height 24
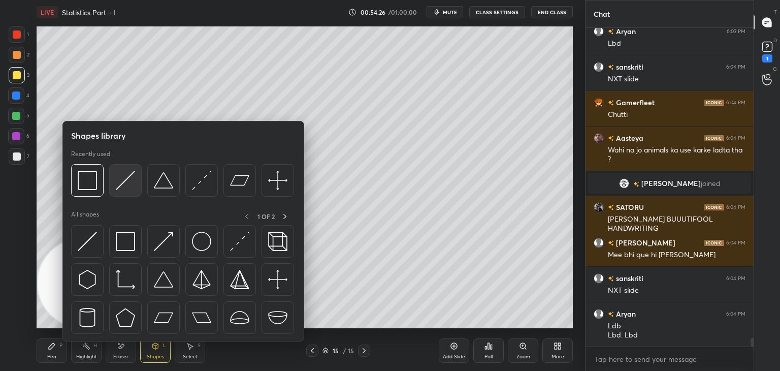
click at [122, 179] on img at bounding box center [125, 180] width 19 height 19
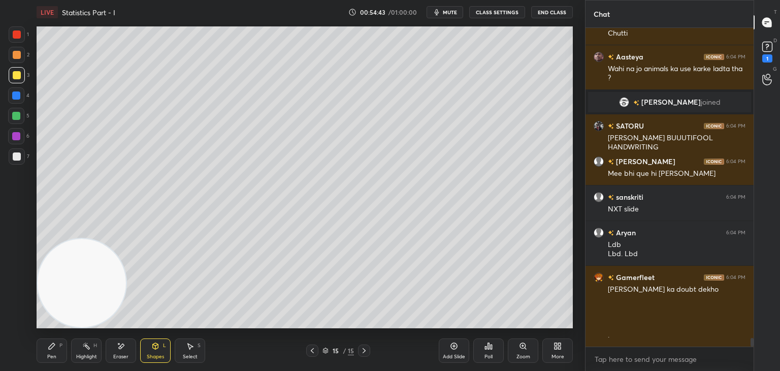
scroll to position [11253, 0]
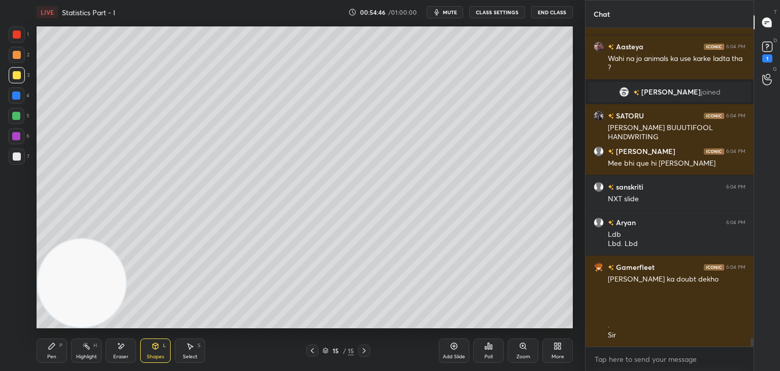
click at [49, 349] on icon at bounding box center [52, 346] width 8 height 8
click at [762, 56] on div "1" at bounding box center [767, 58] width 10 height 8
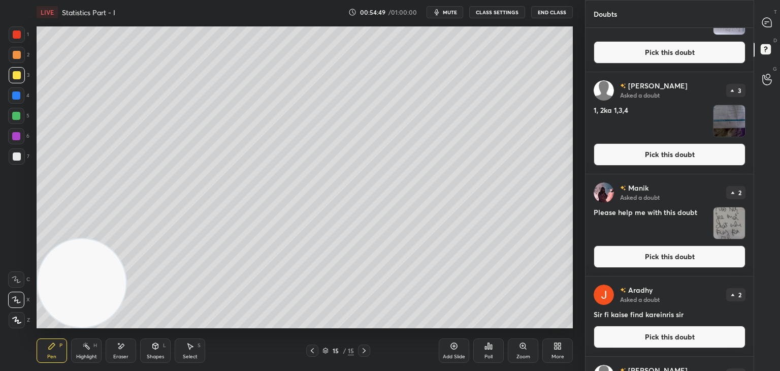
scroll to position [164, 0]
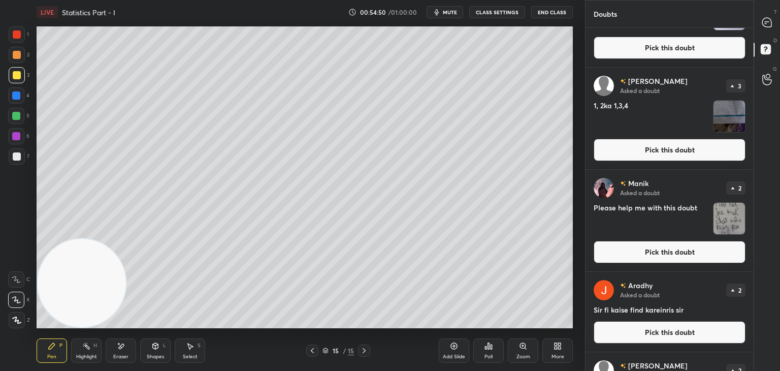
click at [688, 256] on button "Pick this doubt" at bounding box center [669, 252] width 152 height 22
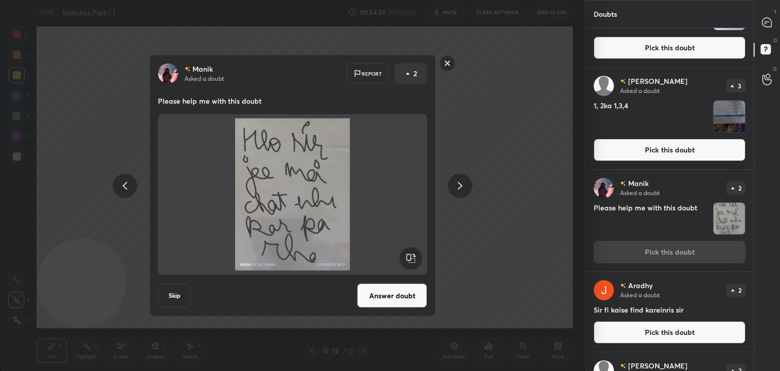
drag, startPoint x: 450, startPoint y: 65, endPoint x: 455, endPoint y: 62, distance: 5.9
click at [449, 65] on rect at bounding box center [448, 63] width 16 height 16
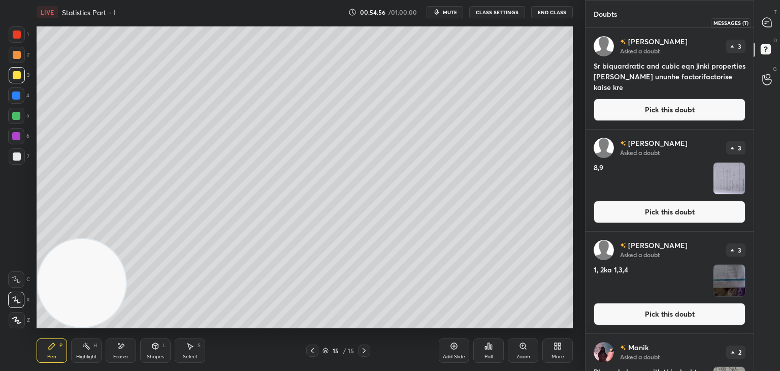
click at [767, 26] on icon at bounding box center [766, 22] width 11 height 11
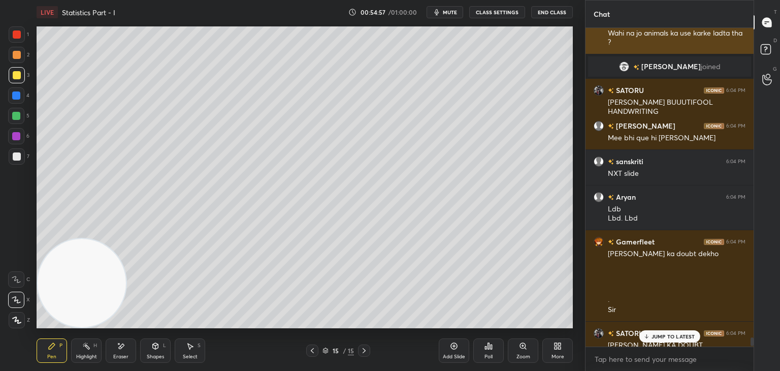
scroll to position [315, 165]
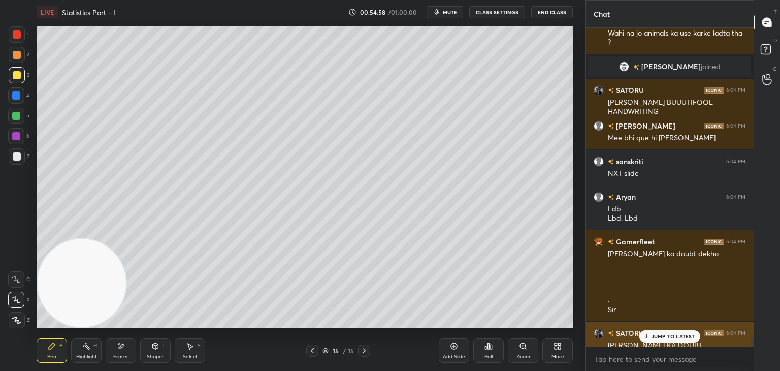
click at [644, 333] on icon at bounding box center [646, 336] width 7 height 6
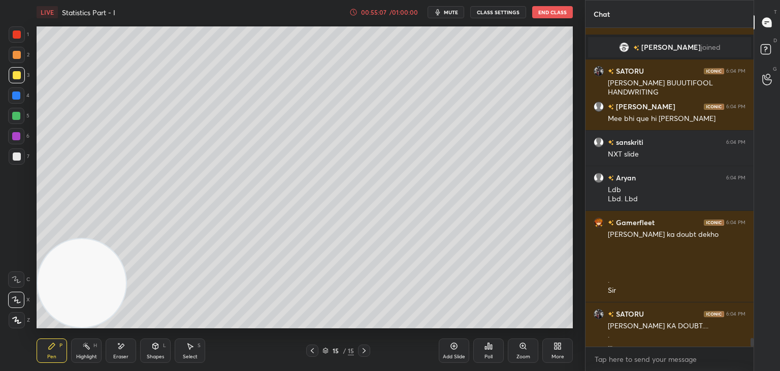
scroll to position [11656, 0]
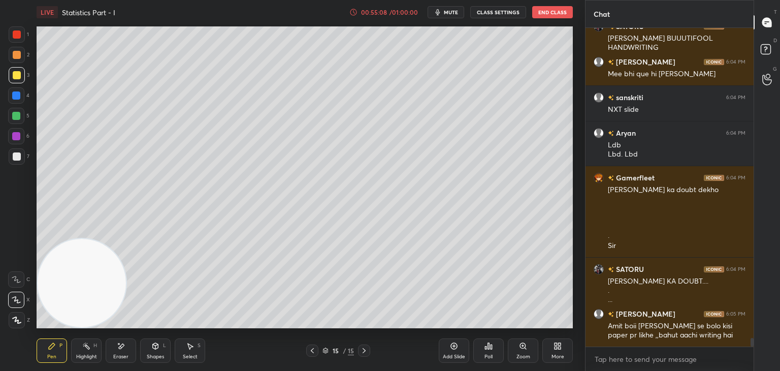
drag, startPoint x: 122, startPoint y: 352, endPoint x: 124, endPoint y: 278, distance: 73.6
click at [121, 350] on div "Eraser" at bounding box center [121, 350] width 30 height 24
click at [51, 344] on icon at bounding box center [52, 346] width 8 height 8
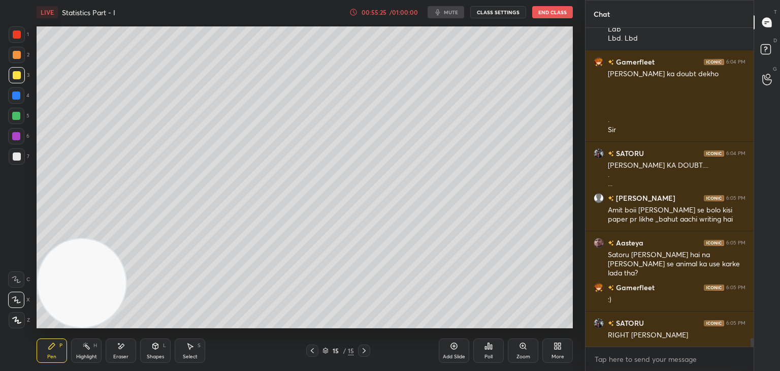
scroll to position [11807, 0]
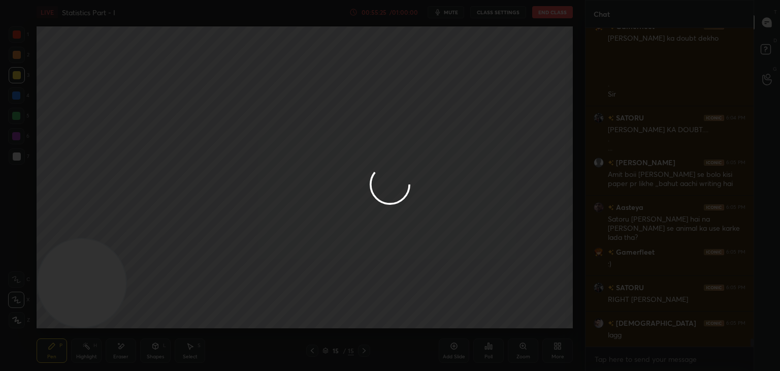
click at [155, 145] on div "1 2 3 4 5 6 7 C X Z E E Erase all H H LIVE Statistics Part - I 00:55:25 / 01:00…" at bounding box center [390, 185] width 780 height 371
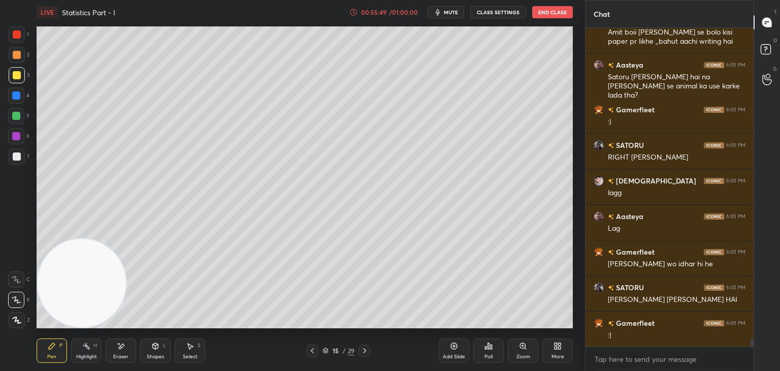
scroll to position [11985, 0]
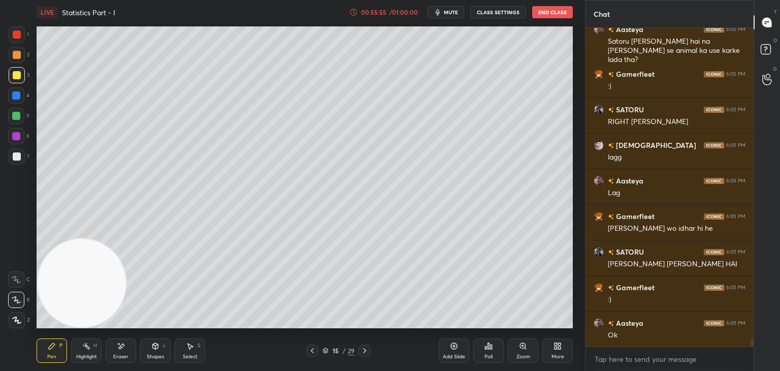
click at [17, 156] on div at bounding box center [17, 156] width 8 height 8
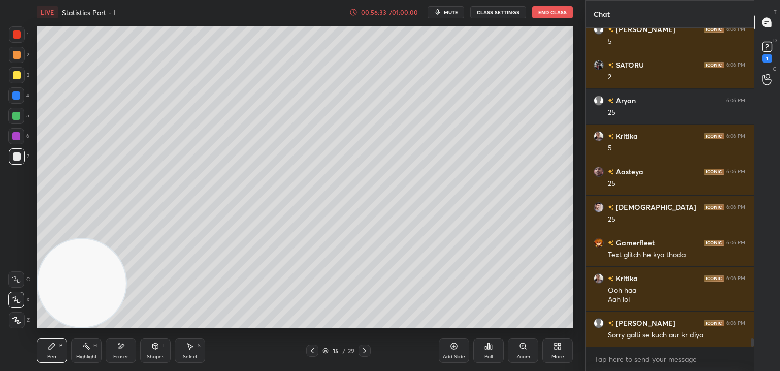
scroll to position [12358, 0]
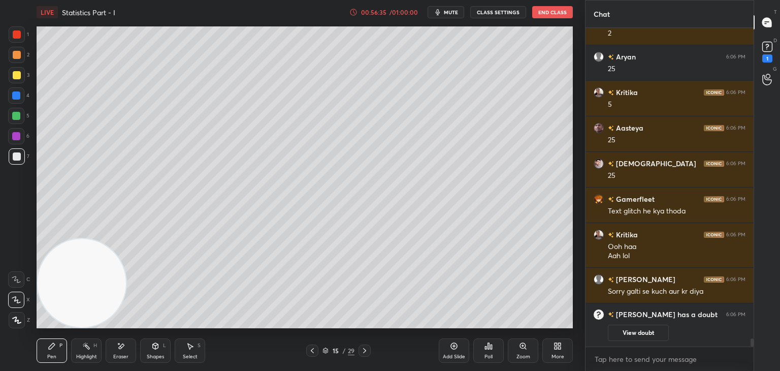
click at [615, 330] on button "View doubt" at bounding box center [638, 332] width 61 height 16
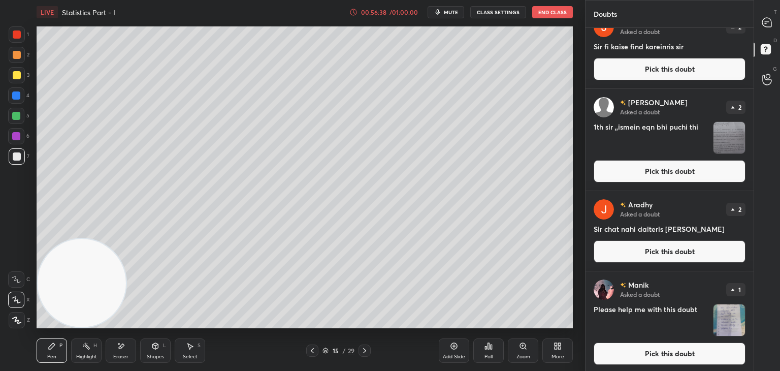
scroll to position [428, 0]
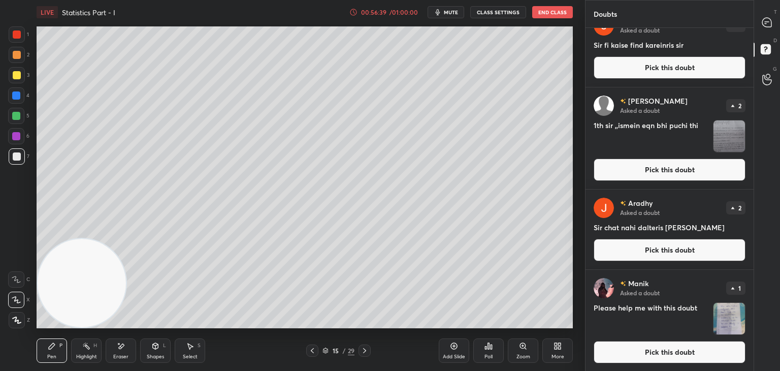
click at [709, 361] on button "Pick this doubt" at bounding box center [669, 352] width 152 height 22
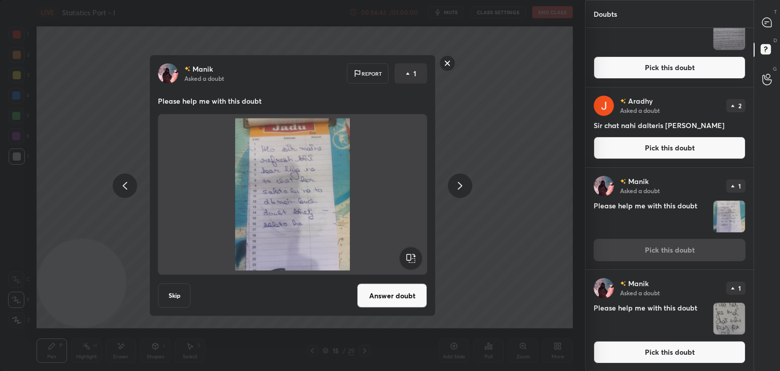
click at [449, 64] on rect at bounding box center [448, 63] width 16 height 16
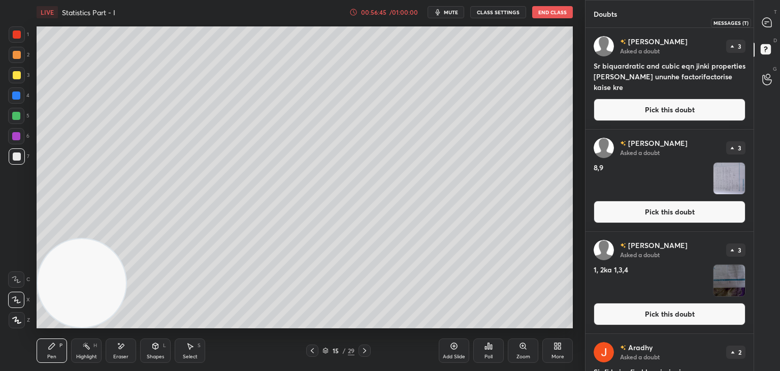
click at [763, 29] on div at bounding box center [767, 22] width 20 height 18
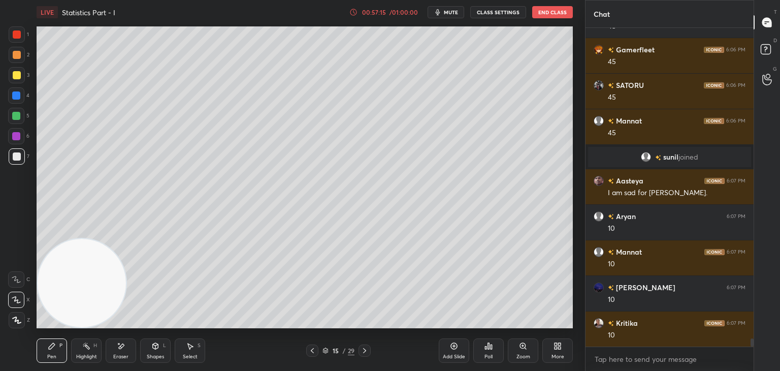
scroll to position [12117, 0]
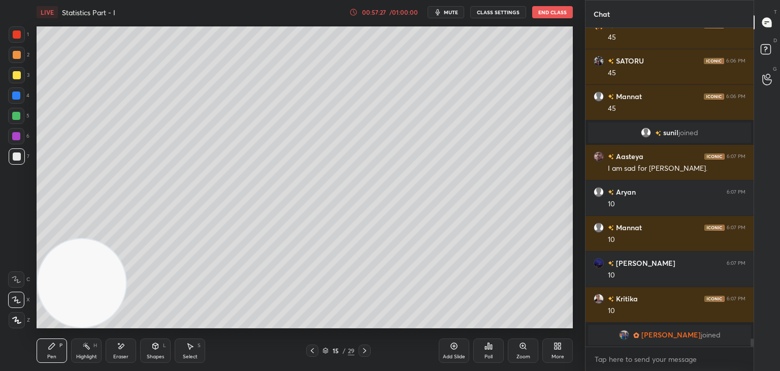
drag, startPoint x: 123, startPoint y: 244, endPoint x: 73, endPoint y: 262, distance: 53.0
click at [66, 265] on video at bounding box center [82, 283] width 88 height 88
click at [118, 240] on video at bounding box center [82, 283] width 88 height 88
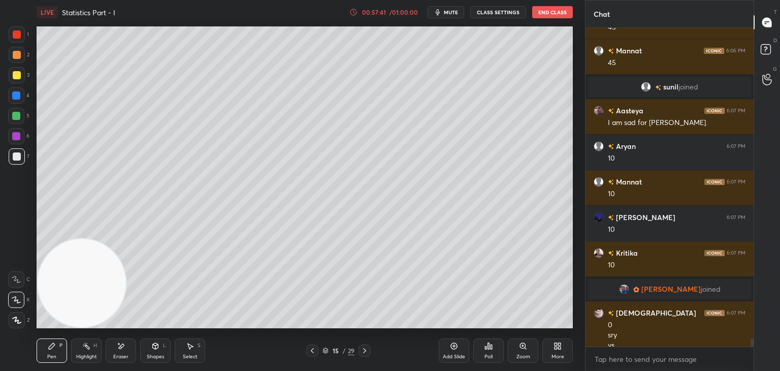
scroll to position [12122, 0]
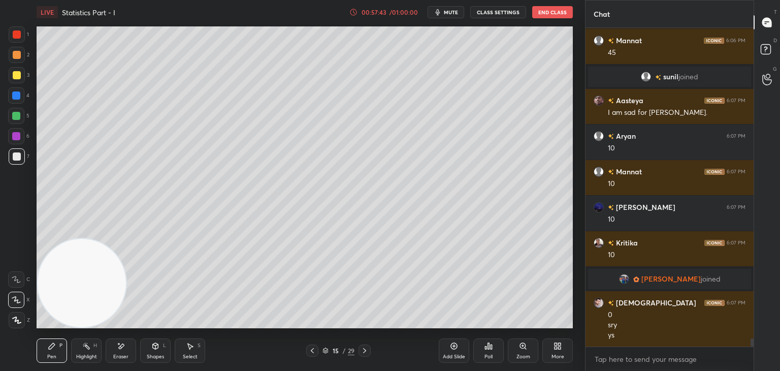
click at [454, 349] on icon at bounding box center [454, 346] width 7 height 7
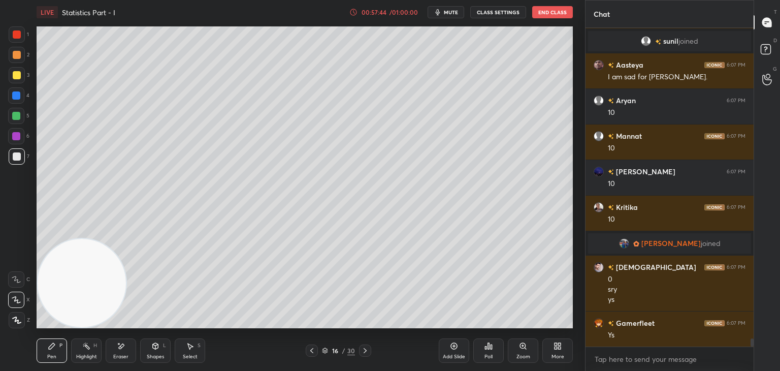
scroll to position [12193, 0]
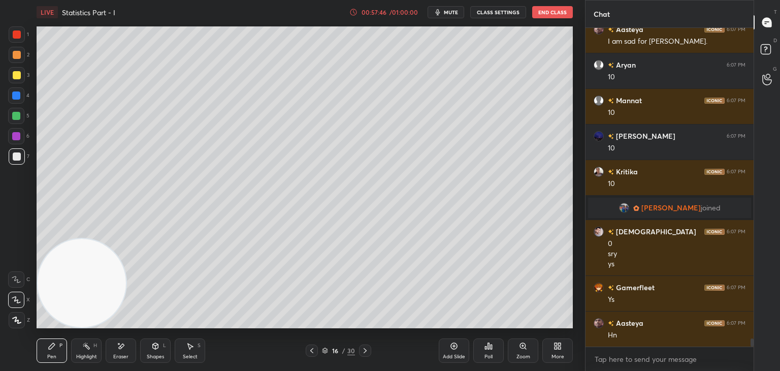
click at [310, 347] on icon at bounding box center [312, 350] width 8 height 8
click at [361, 349] on div at bounding box center [365, 350] width 12 height 12
click at [312, 351] on icon at bounding box center [312, 350] width 8 height 8
drag, startPoint x: 359, startPoint y: 353, endPoint x: 366, endPoint y: 338, distance: 16.1
click at [363, 352] on div at bounding box center [365, 350] width 12 height 12
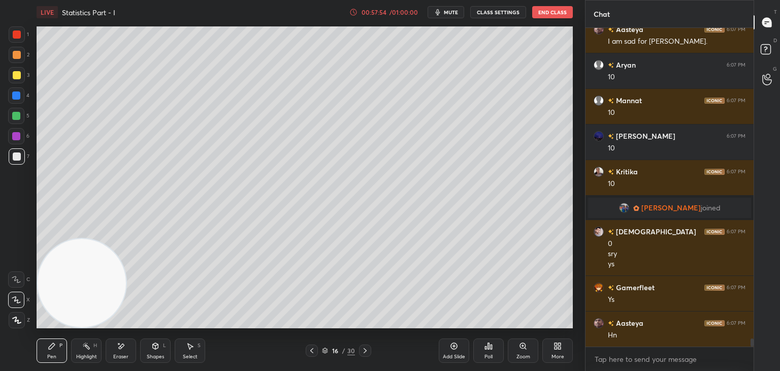
drag, startPoint x: 310, startPoint y: 356, endPoint x: 298, endPoint y: 340, distance: 19.6
click at [311, 354] on div at bounding box center [312, 350] width 12 height 12
drag, startPoint x: 365, startPoint y: 351, endPoint x: 362, endPoint y: 342, distance: 9.5
click at [364, 351] on icon at bounding box center [365, 350] width 8 height 8
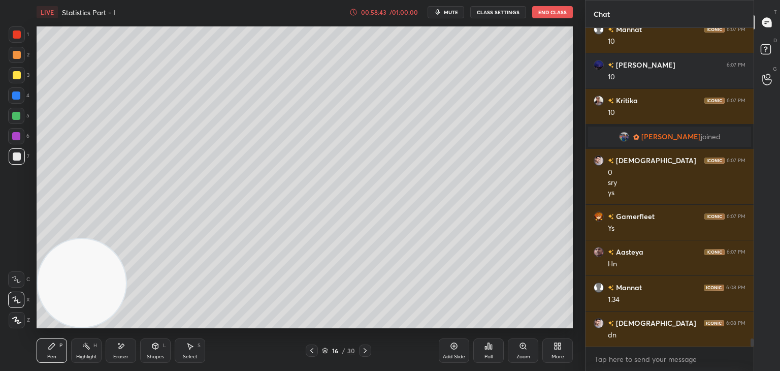
scroll to position [12300, 0]
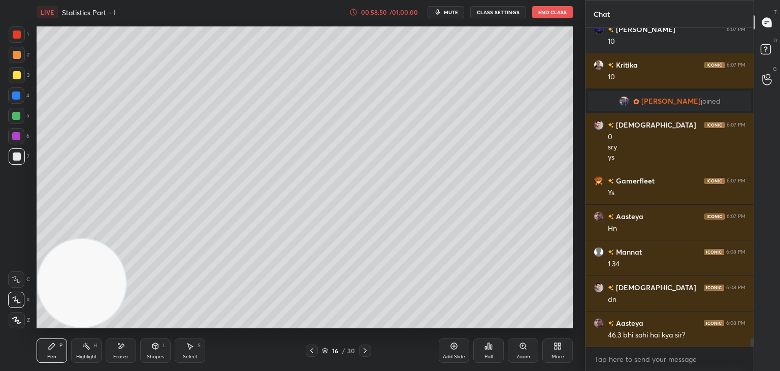
click at [369, 348] on div at bounding box center [365, 350] width 12 height 12
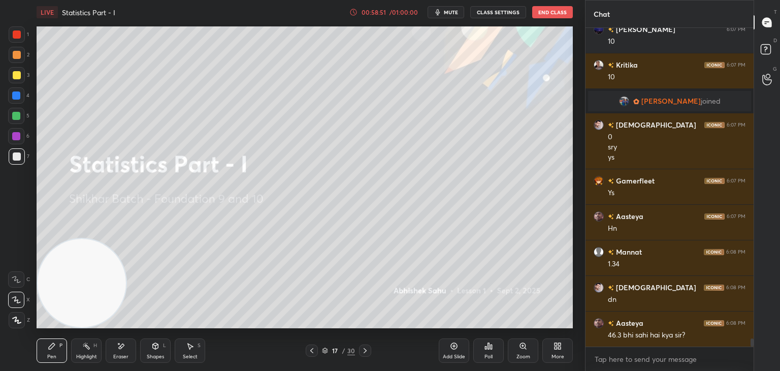
click at [313, 349] on icon at bounding box center [312, 350] width 8 height 8
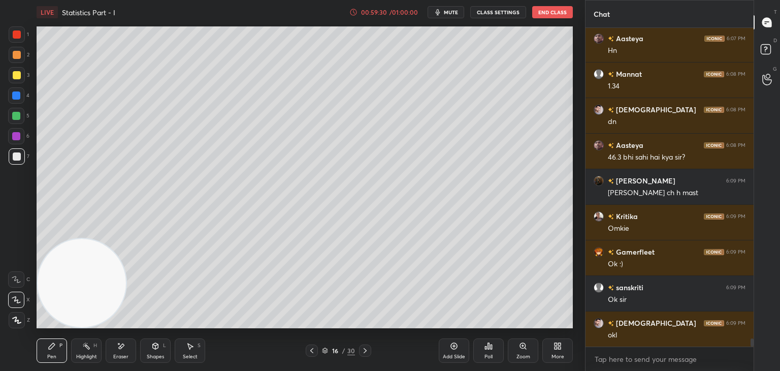
scroll to position [12559, 0]
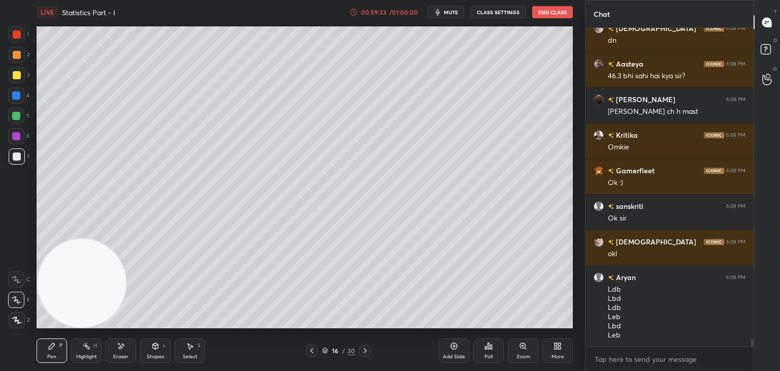
click at [487, 347] on icon at bounding box center [488, 346] width 8 height 8
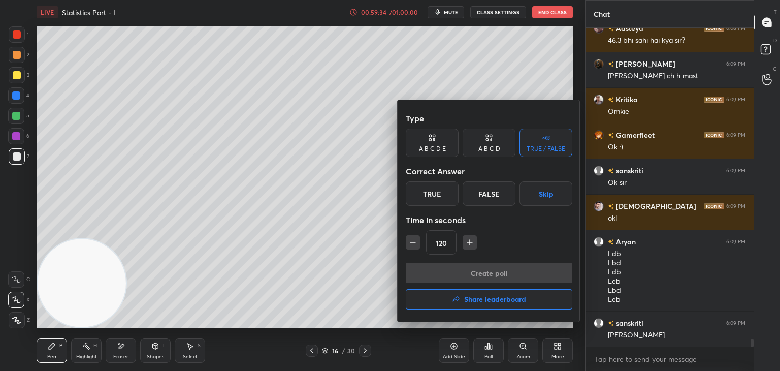
drag, startPoint x: 460, startPoint y: 304, endPoint x: 469, endPoint y: 294, distance: 13.3
click at [460, 303] on button "Share leaderboard" at bounding box center [489, 299] width 166 height 20
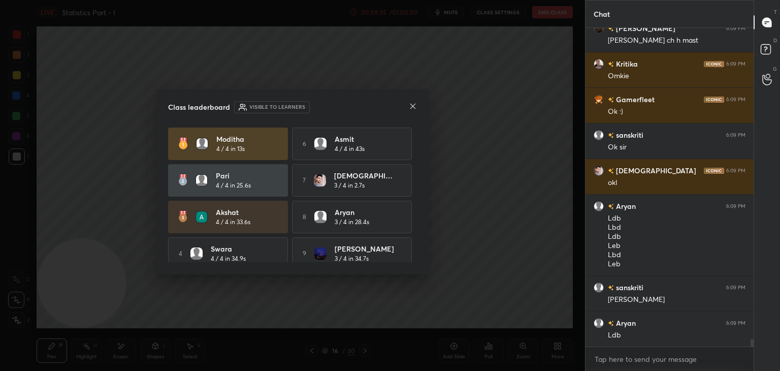
scroll to position [12665, 0]
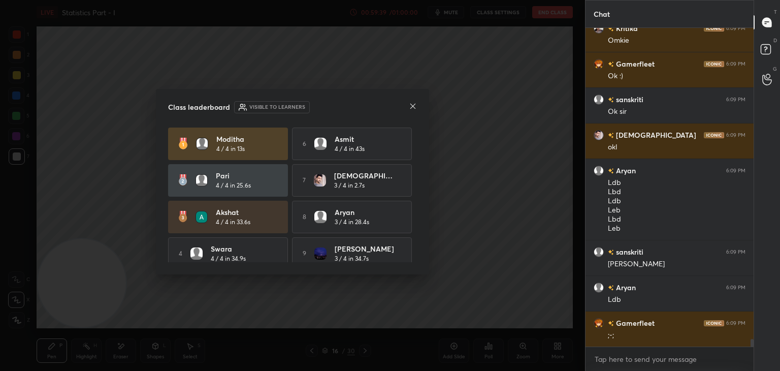
drag, startPoint x: 417, startPoint y: 137, endPoint x: 418, endPoint y: 143, distance: 6.7
click at [418, 146] on div "Class leaderboard Visible to learners Moditha 4 / 4 in 13s 6 [PERSON_NAME] 4 / …" at bounding box center [292, 181] width 273 height 185
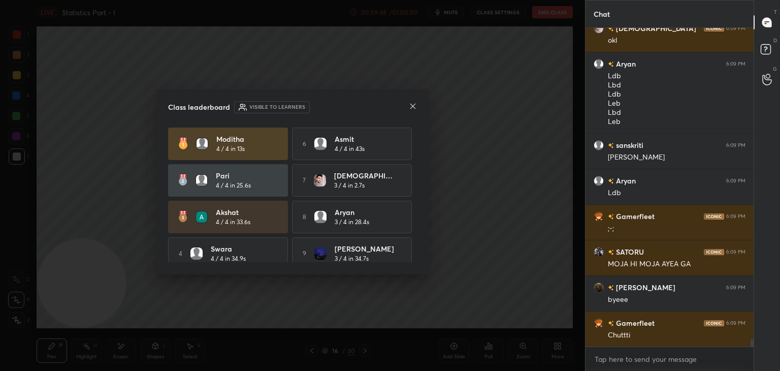
scroll to position [12807, 0]
click at [409, 107] on icon at bounding box center [413, 106] width 8 height 8
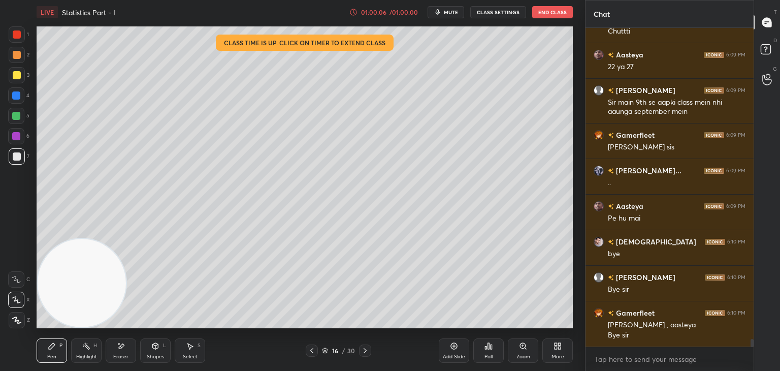
scroll to position [13111, 0]
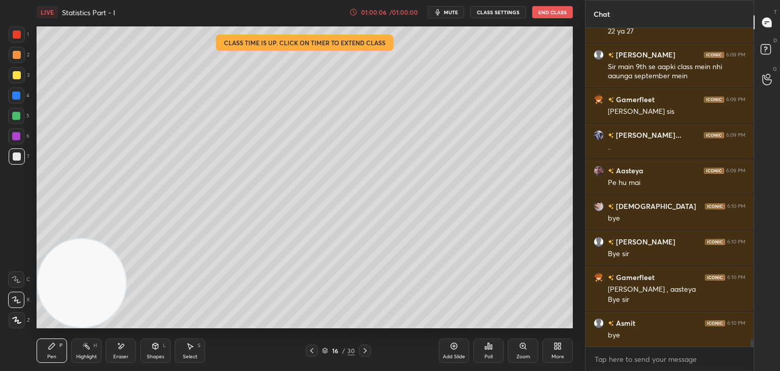
click at [550, 11] on button "End Class" at bounding box center [552, 12] width 41 height 12
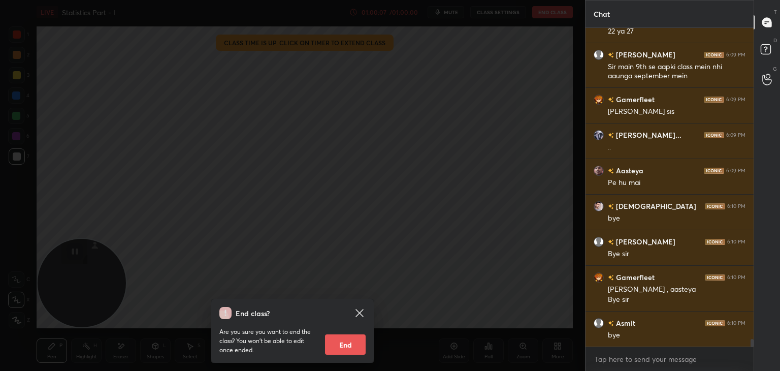
scroll to position [13182, 0]
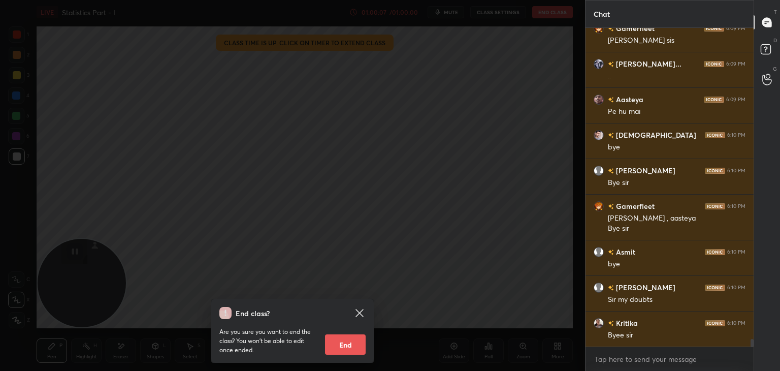
click at [340, 341] on button "End" at bounding box center [345, 344] width 41 height 20
type textarea "x"
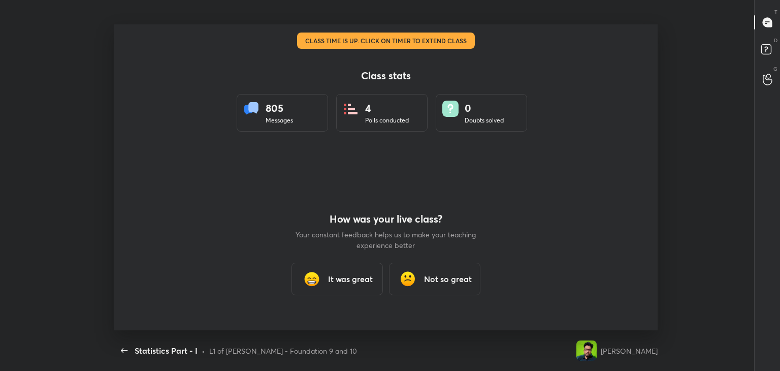
scroll to position [50452, 50052]
click at [350, 276] on h3 "It was great" at bounding box center [350, 279] width 45 height 12
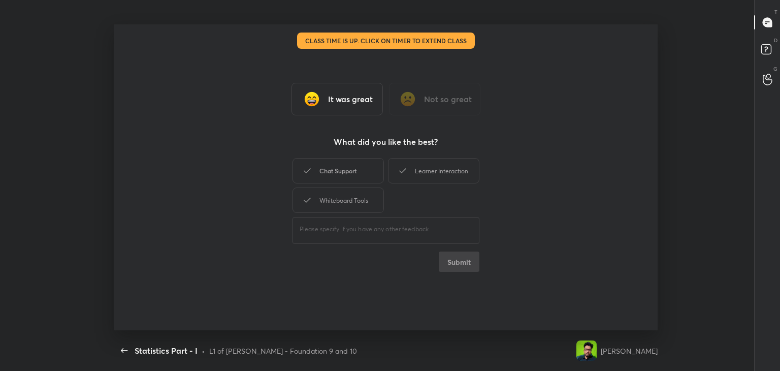
click at [359, 159] on div "Chat Support" at bounding box center [337, 170] width 91 height 25
click at [357, 169] on div "Chat Support" at bounding box center [337, 170] width 91 height 25
click at [452, 165] on div "Learner Interaction" at bounding box center [433, 170] width 91 height 25
drag, startPoint x: 329, startPoint y: 201, endPoint x: 335, endPoint y: 198, distance: 6.6
click at [328, 202] on div "Whiteboard Tools" at bounding box center [337, 199] width 91 height 25
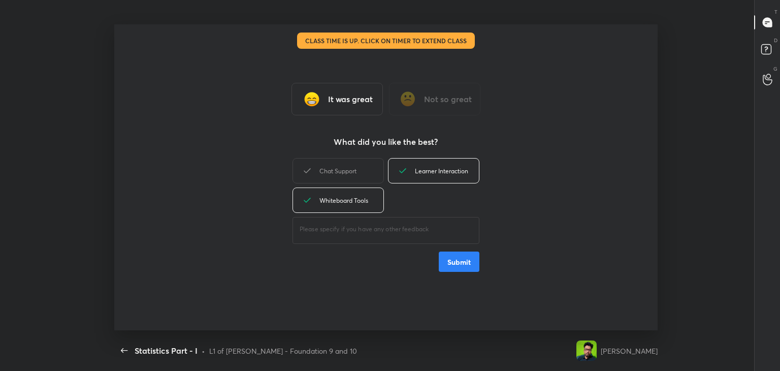
click at [354, 169] on div "Chat Support" at bounding box center [337, 170] width 91 height 25
drag, startPoint x: 461, startPoint y: 261, endPoint x: 449, endPoint y: 271, distance: 15.5
click at [461, 260] on button "Submit" at bounding box center [459, 261] width 41 height 20
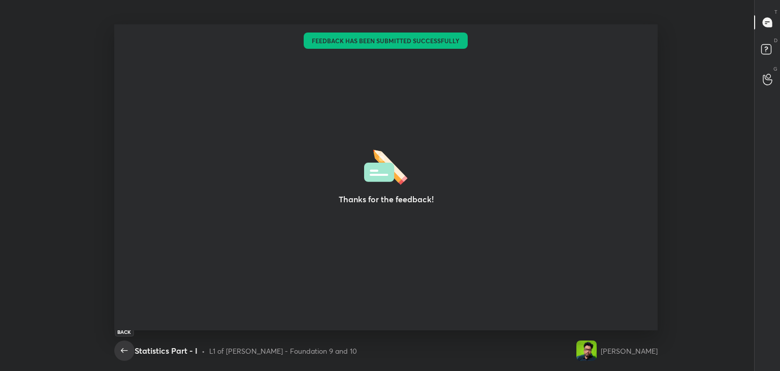
click at [126, 351] on icon "button" at bounding box center [124, 350] width 12 height 12
